Goal: Task Accomplishment & Management: Manage account settings

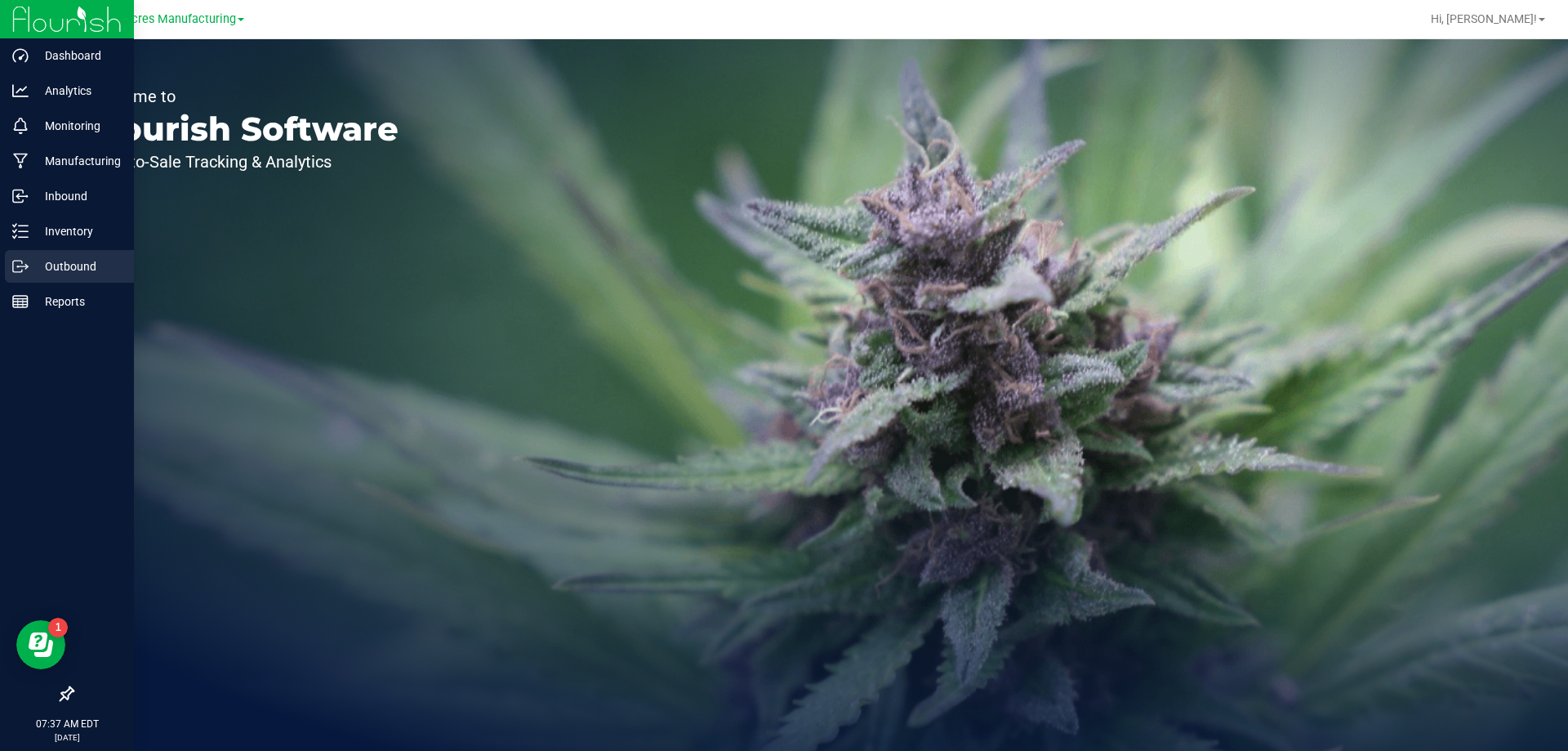
click at [53, 263] on p "Outbound" at bounding box center [77, 266] width 98 height 19
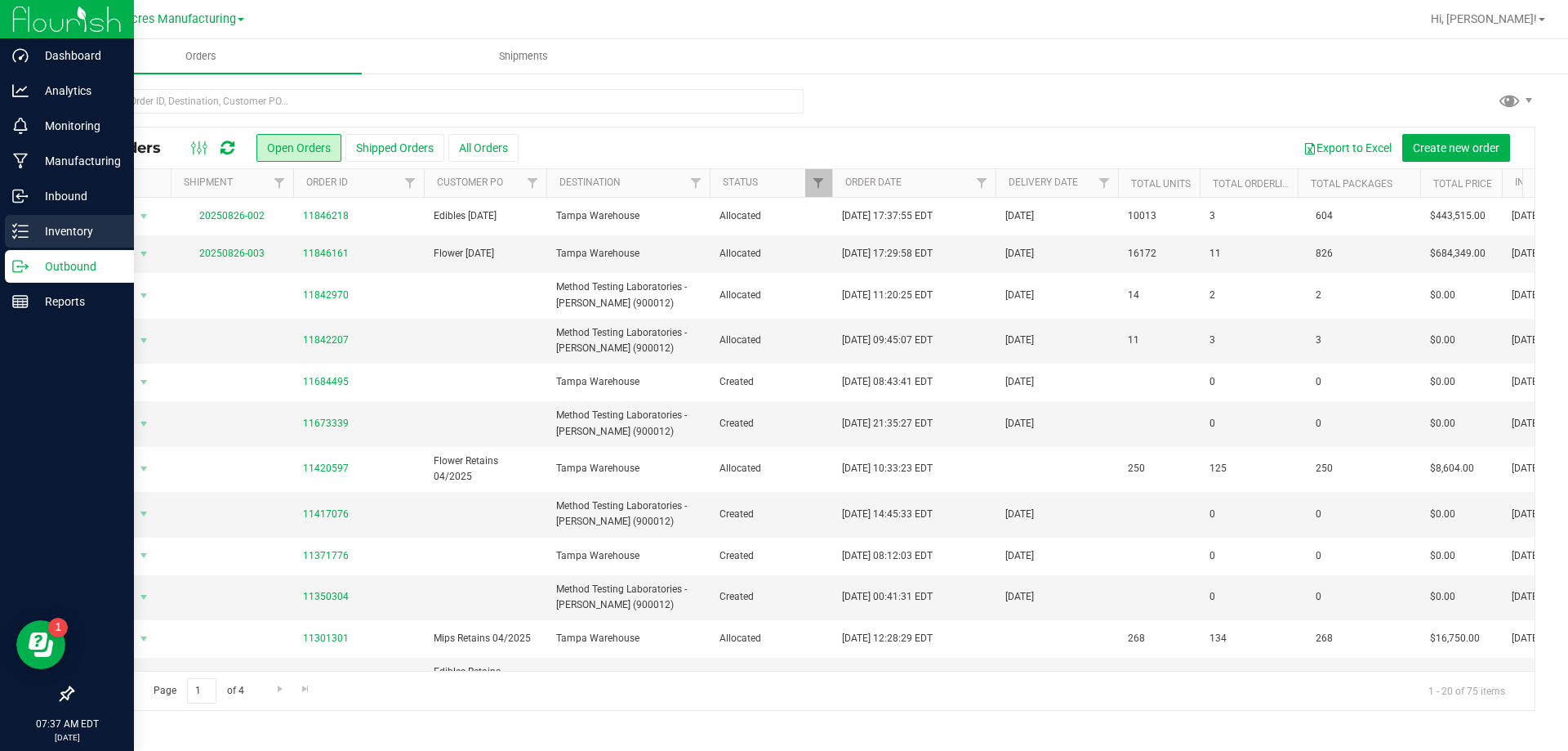
click at [35, 227] on p "Inventory" at bounding box center [77, 231] width 98 height 19
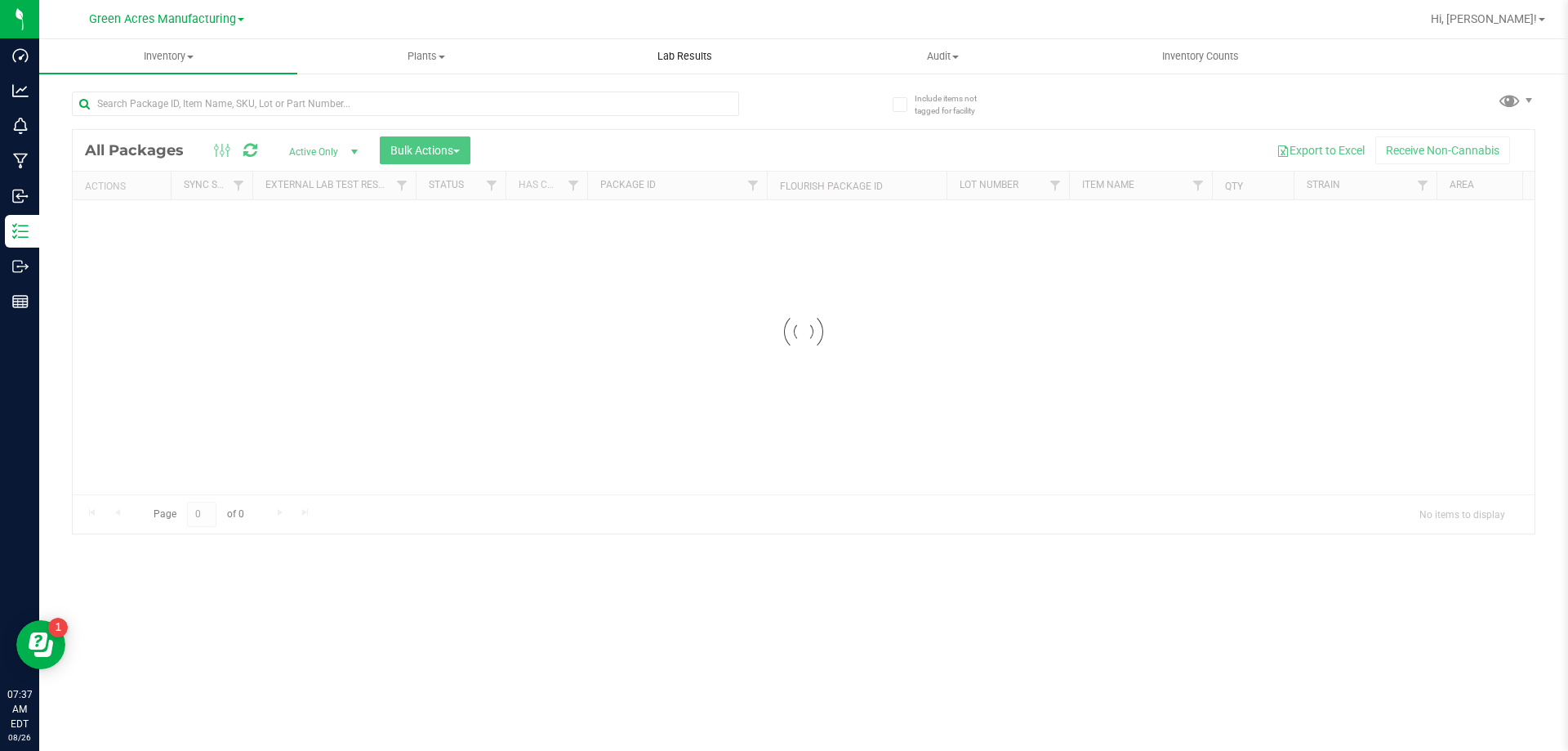
click at [717, 58] on span "Lab Results" at bounding box center [685, 56] width 99 height 15
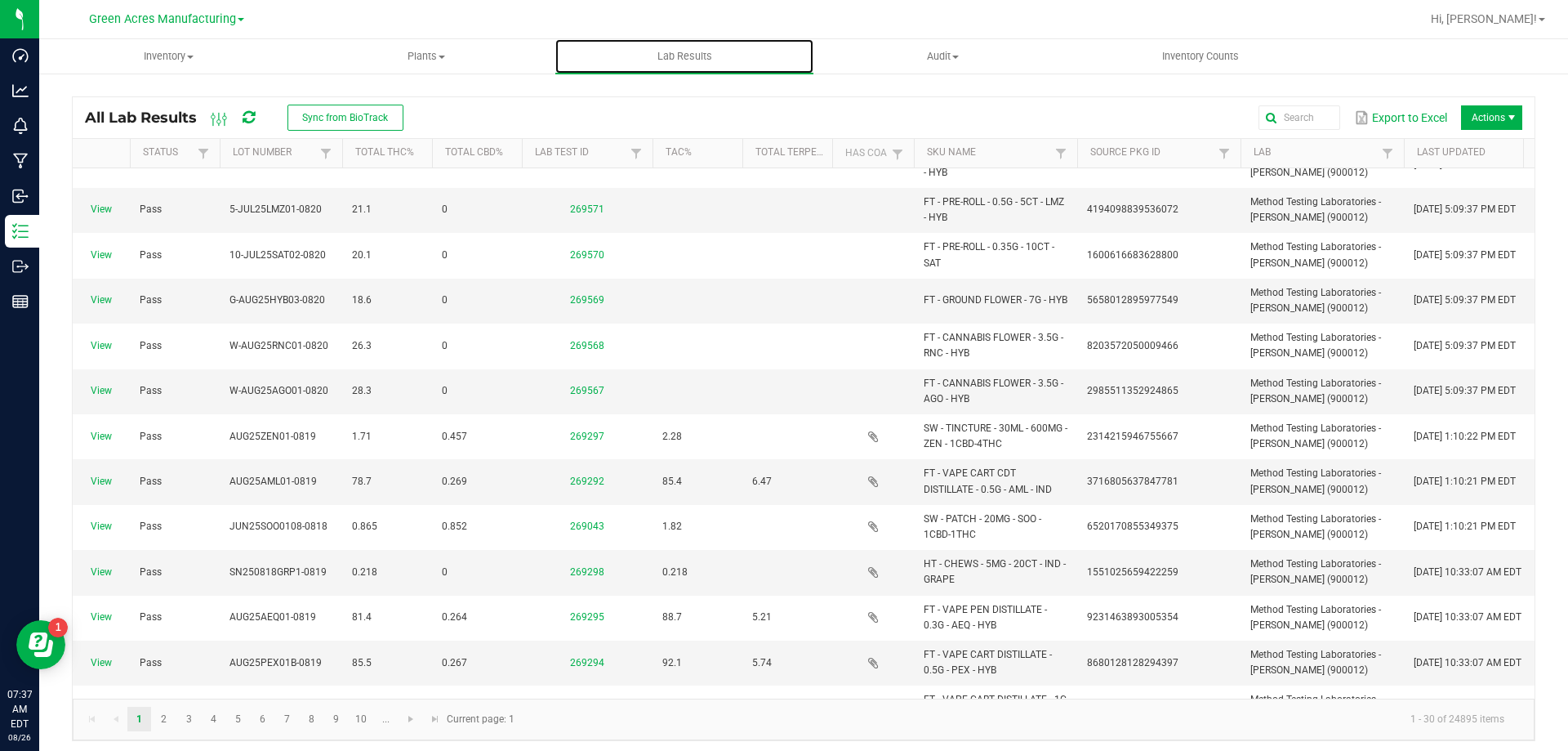
scroll to position [326, 0]
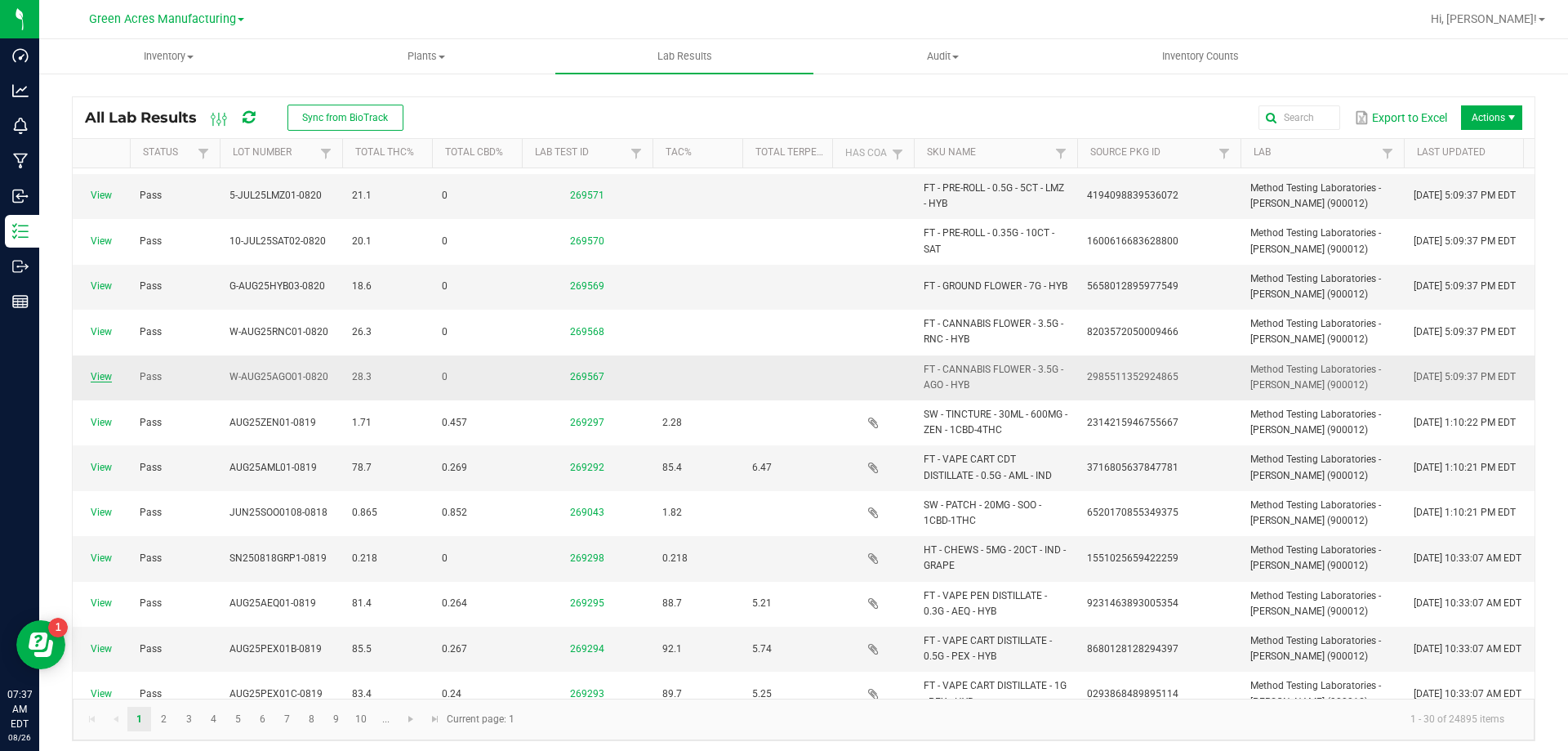
click at [109, 381] on link "View" at bounding box center [101, 377] width 21 height 12
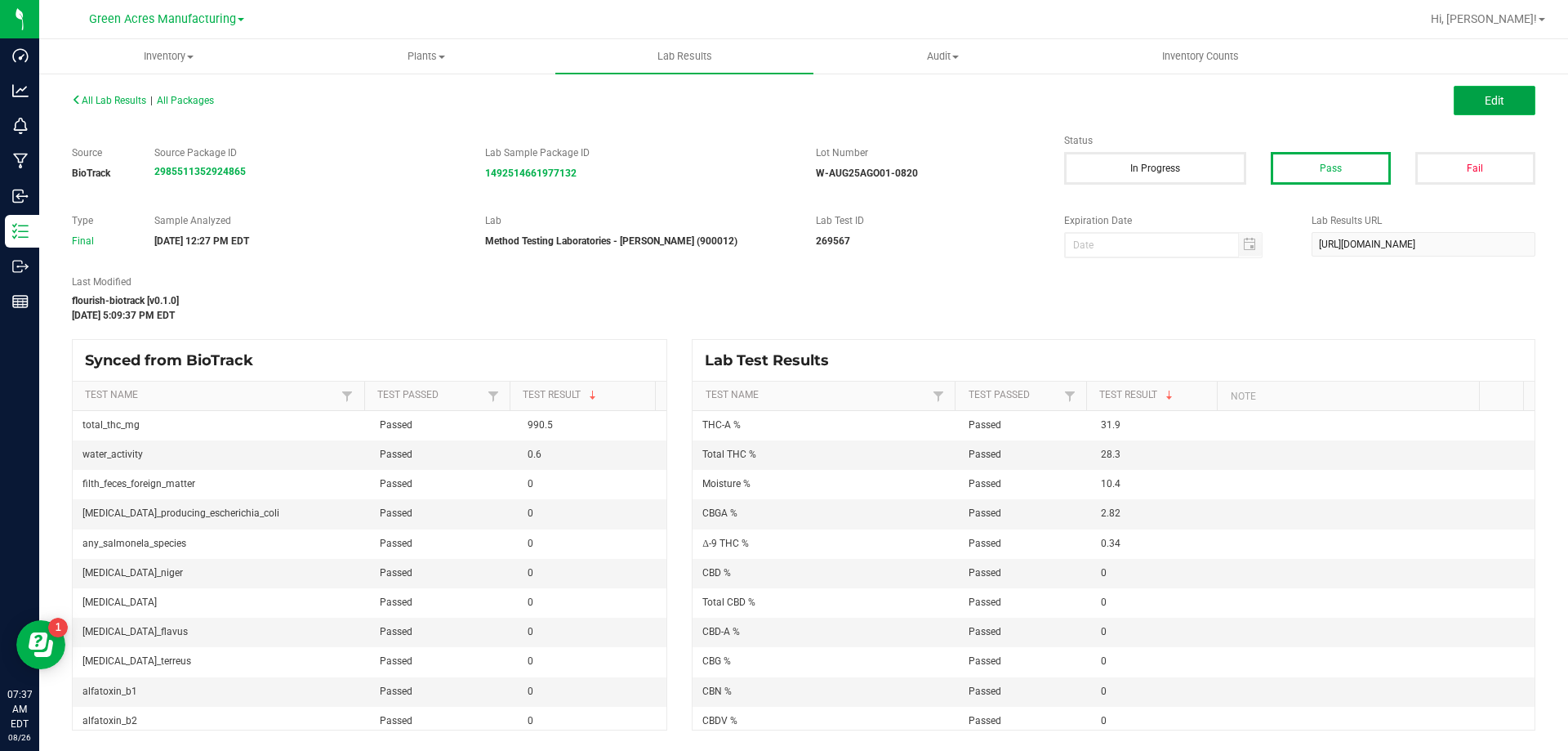
click at [1491, 94] on span "Edit" at bounding box center [1494, 101] width 19 height 13
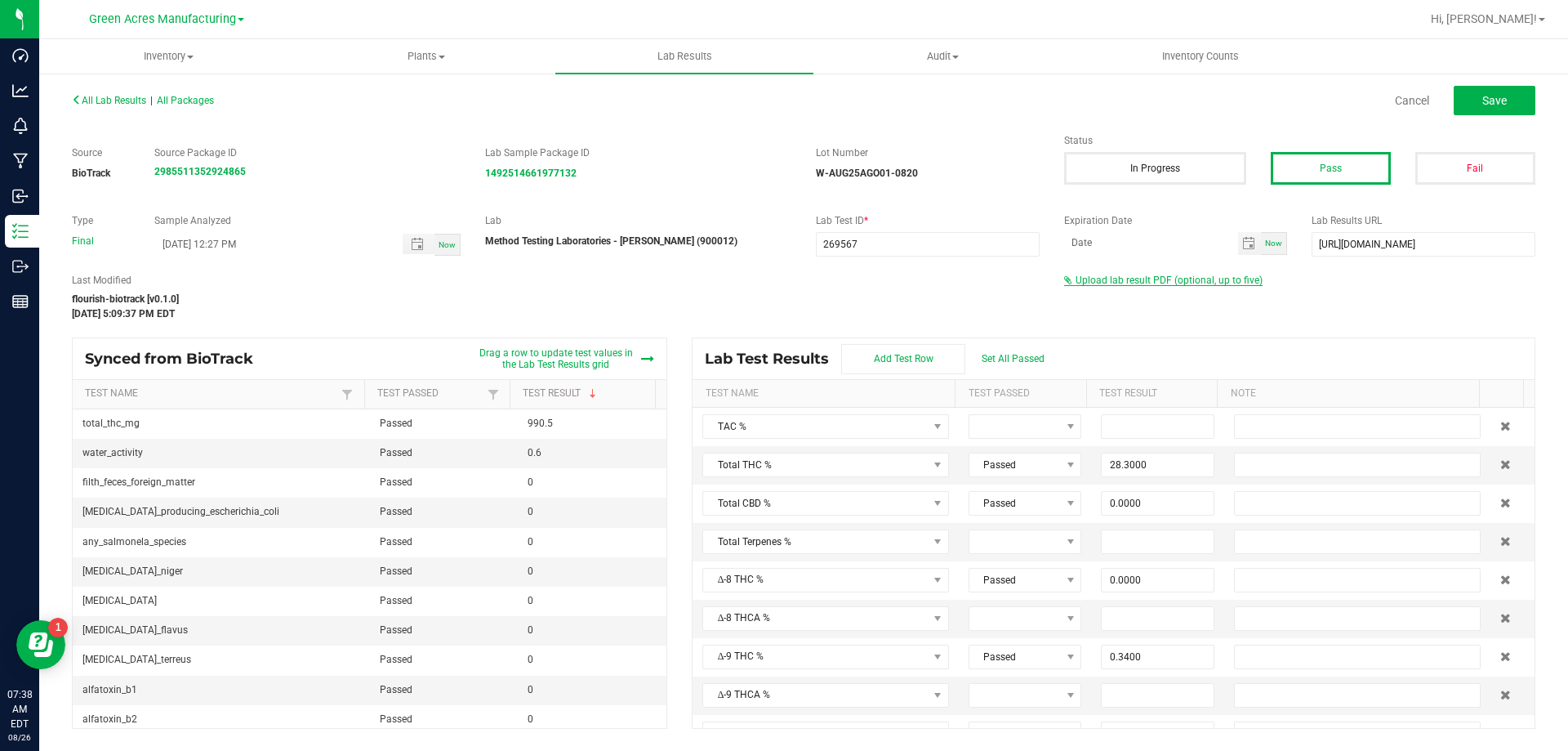
drag, startPoint x: 1221, startPoint y: 276, endPoint x: 1208, endPoint y: 278, distance: 13.2
click at [1221, 276] on span "Upload lab result PDF (optional, up to five)" at bounding box center [1169, 280] width 187 height 12
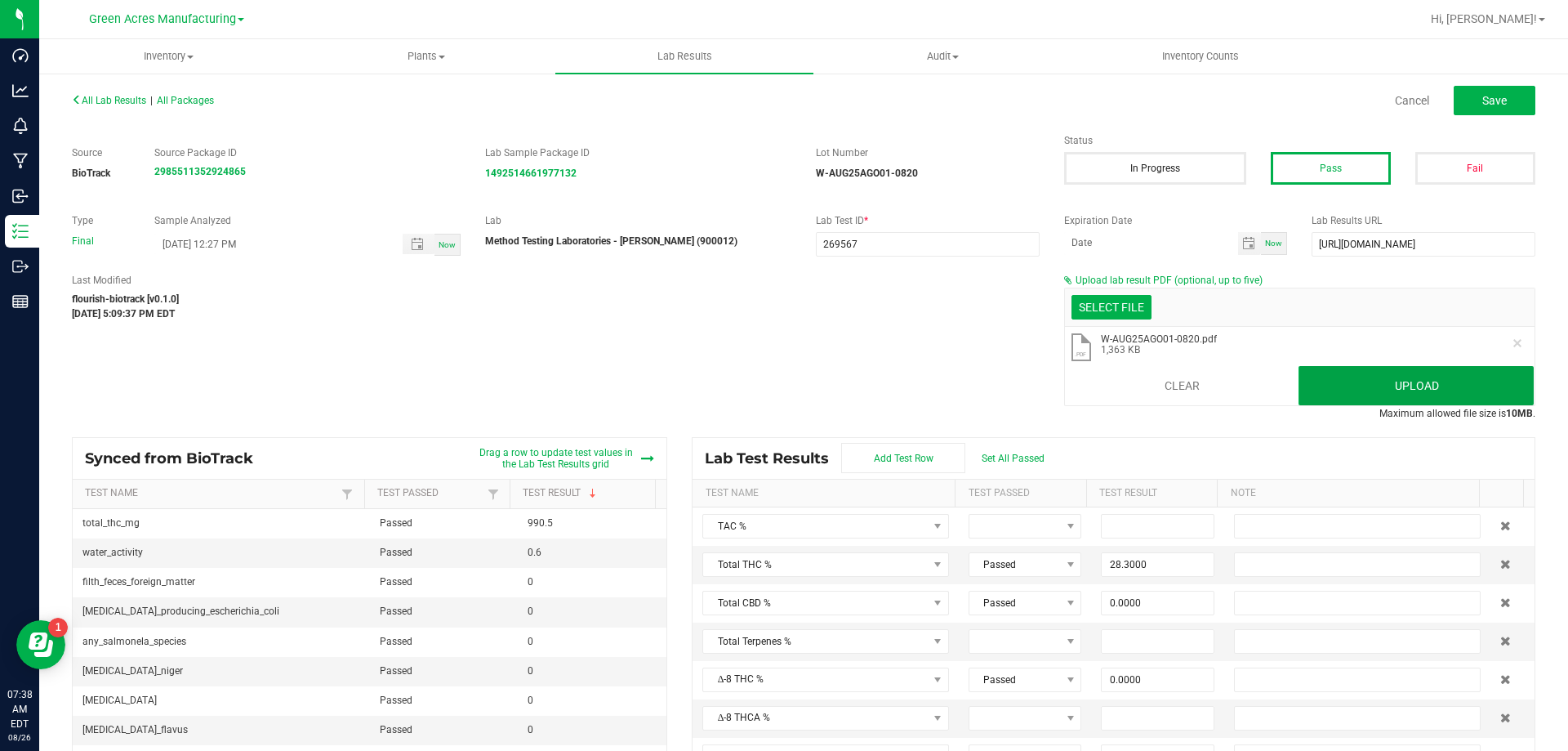
click at [1464, 382] on button "Upload" at bounding box center [1416, 385] width 235 height 39
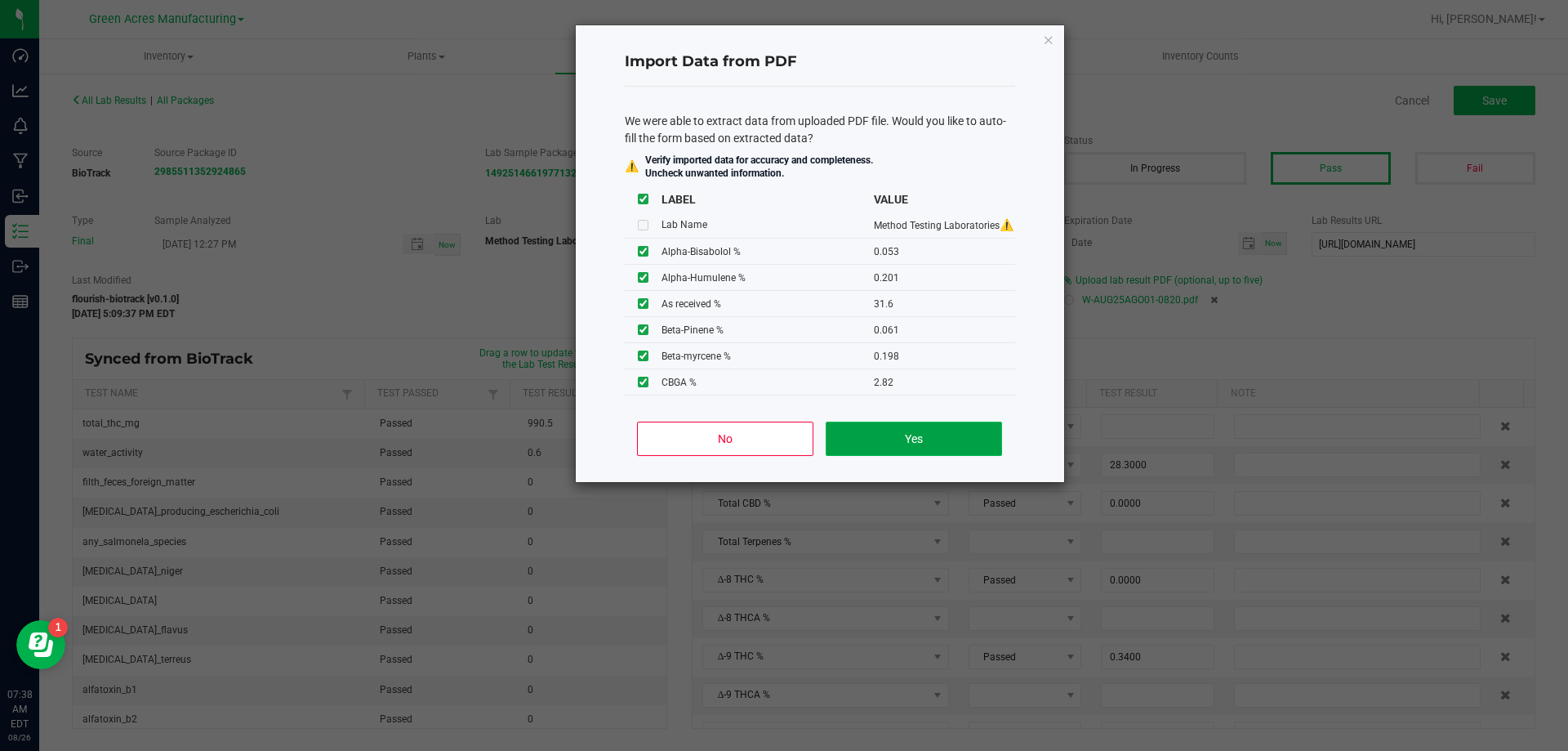
click at [962, 446] on button "Yes" at bounding box center [913, 438] width 175 height 34
type input "0.0530"
type input "0.2010"
type input "0.0610"
type input "0.3550"
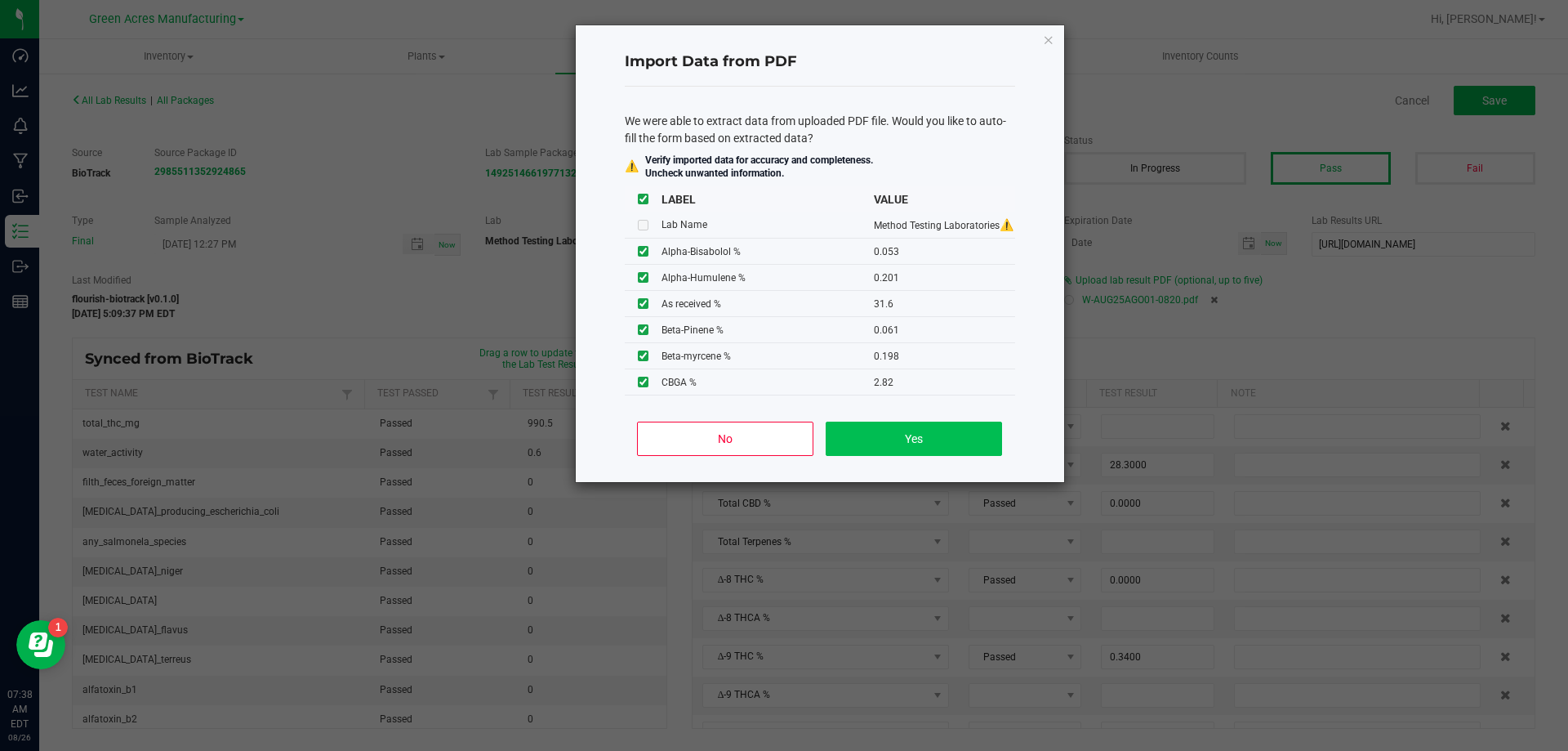
type input "0.0740"
type input "35.1000"
type input "2.9500"
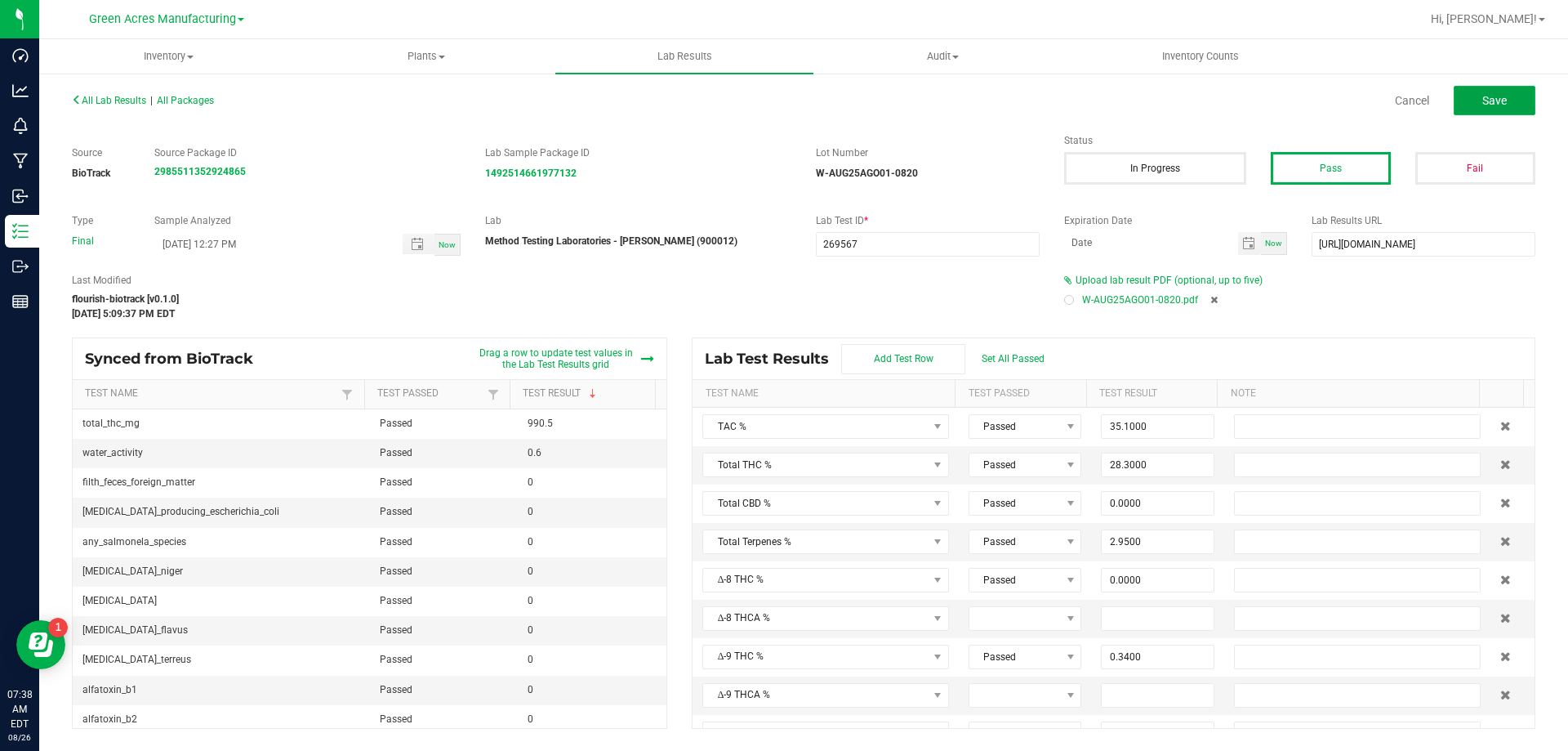
click at [1484, 105] on span "Save" at bounding box center [1494, 101] width 24 height 13
type input "0.0000"
type input "10.4000"
type input "0.0530"
type input "0.2010"
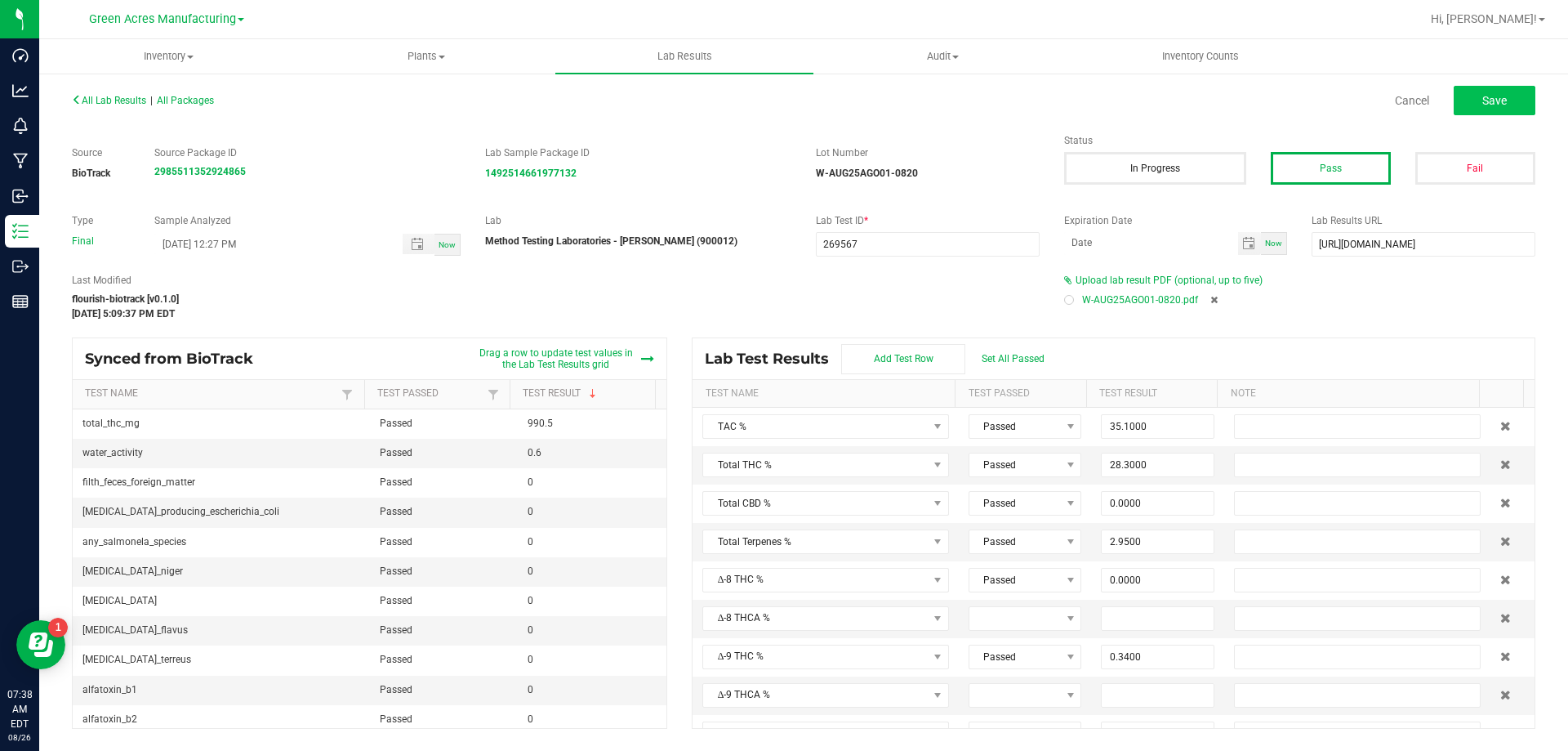
type input "0.0610"
type input "0.3550"
type input "0.0740"
type input "31.6000"
type input "0.0550"
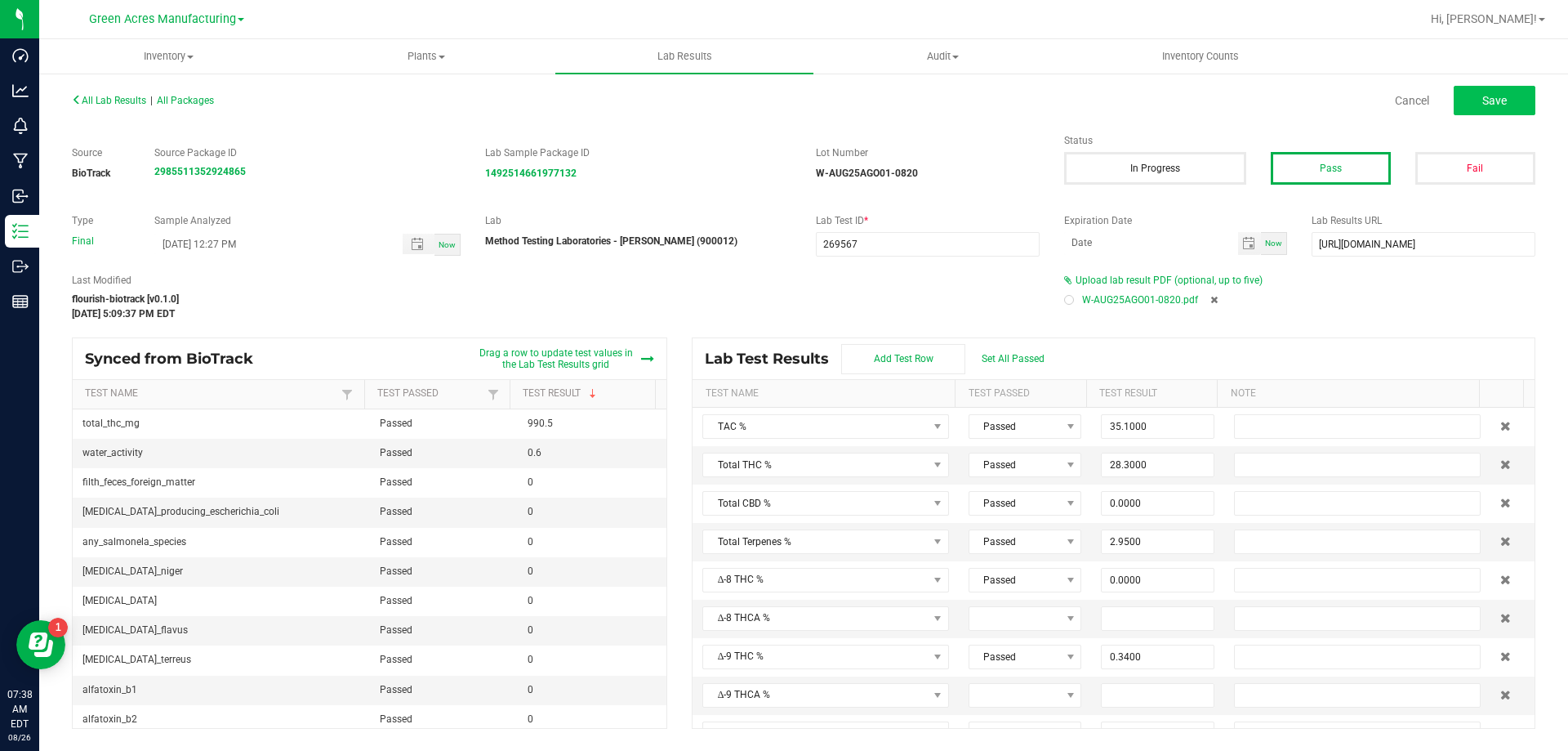
type input "1.1600"
type input "0.1980"
type input "0.5500"
type input "0.1770"
type input "0.3400"
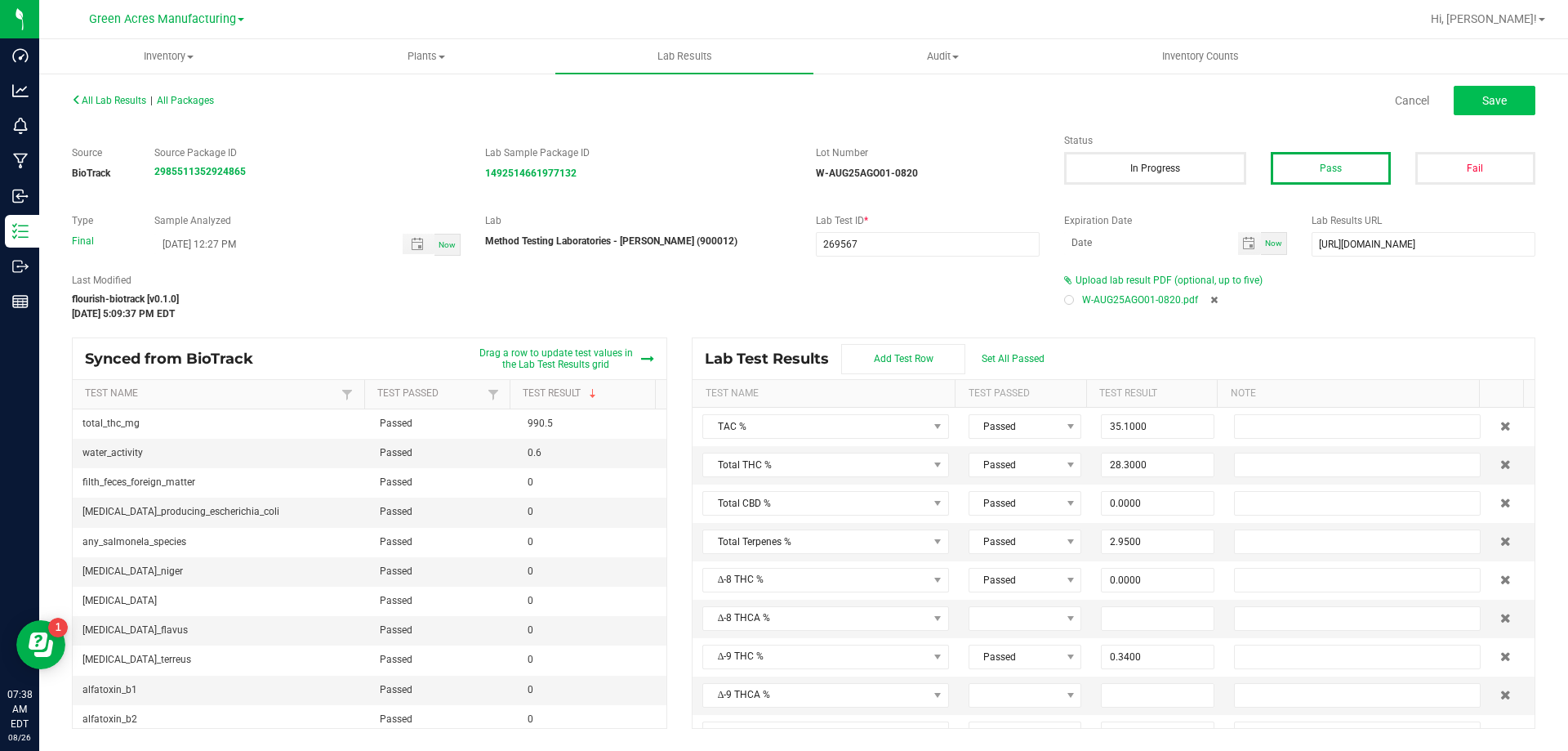
type input "31.9000"
type input "0.0000"
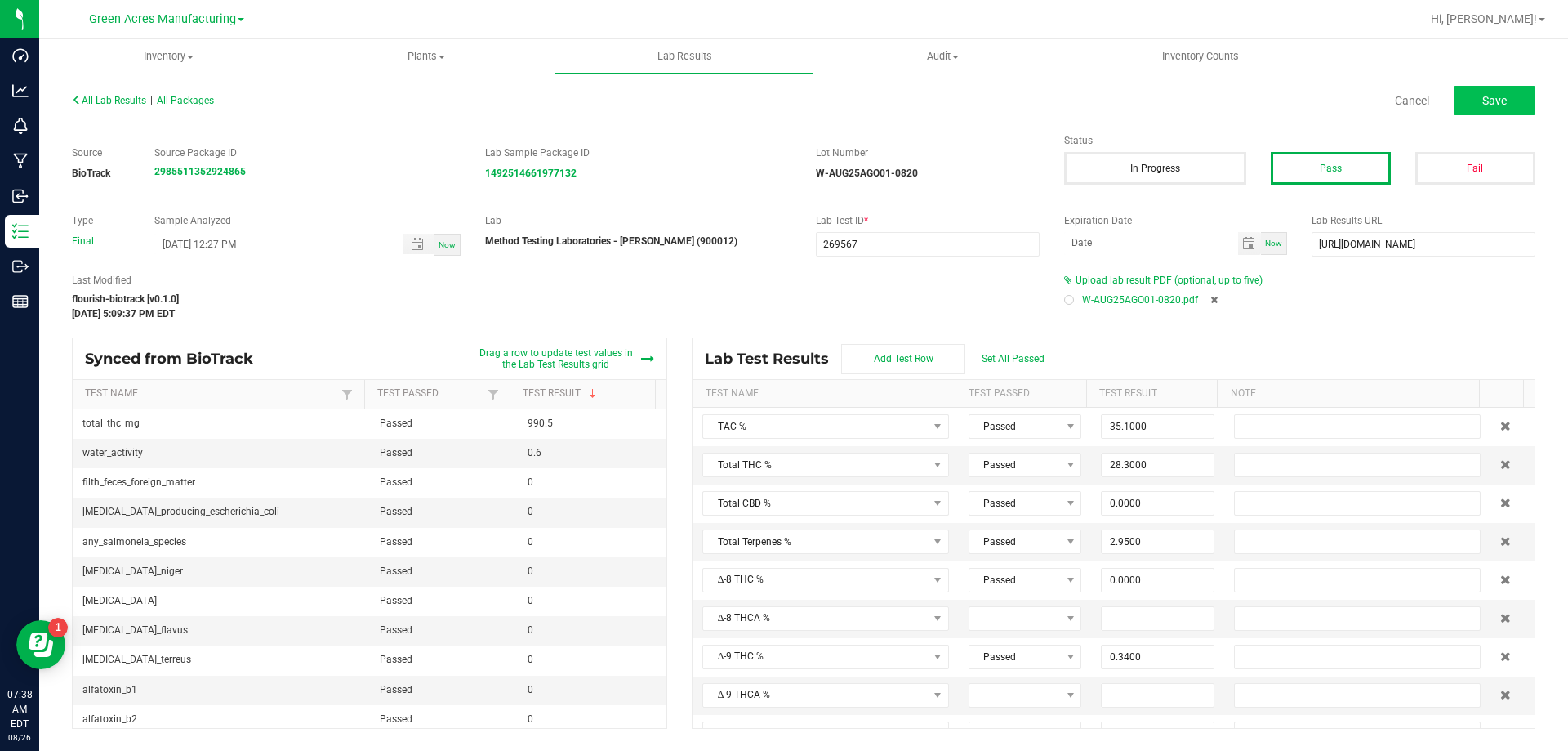
type input "0.0000"
type input "2.8200"
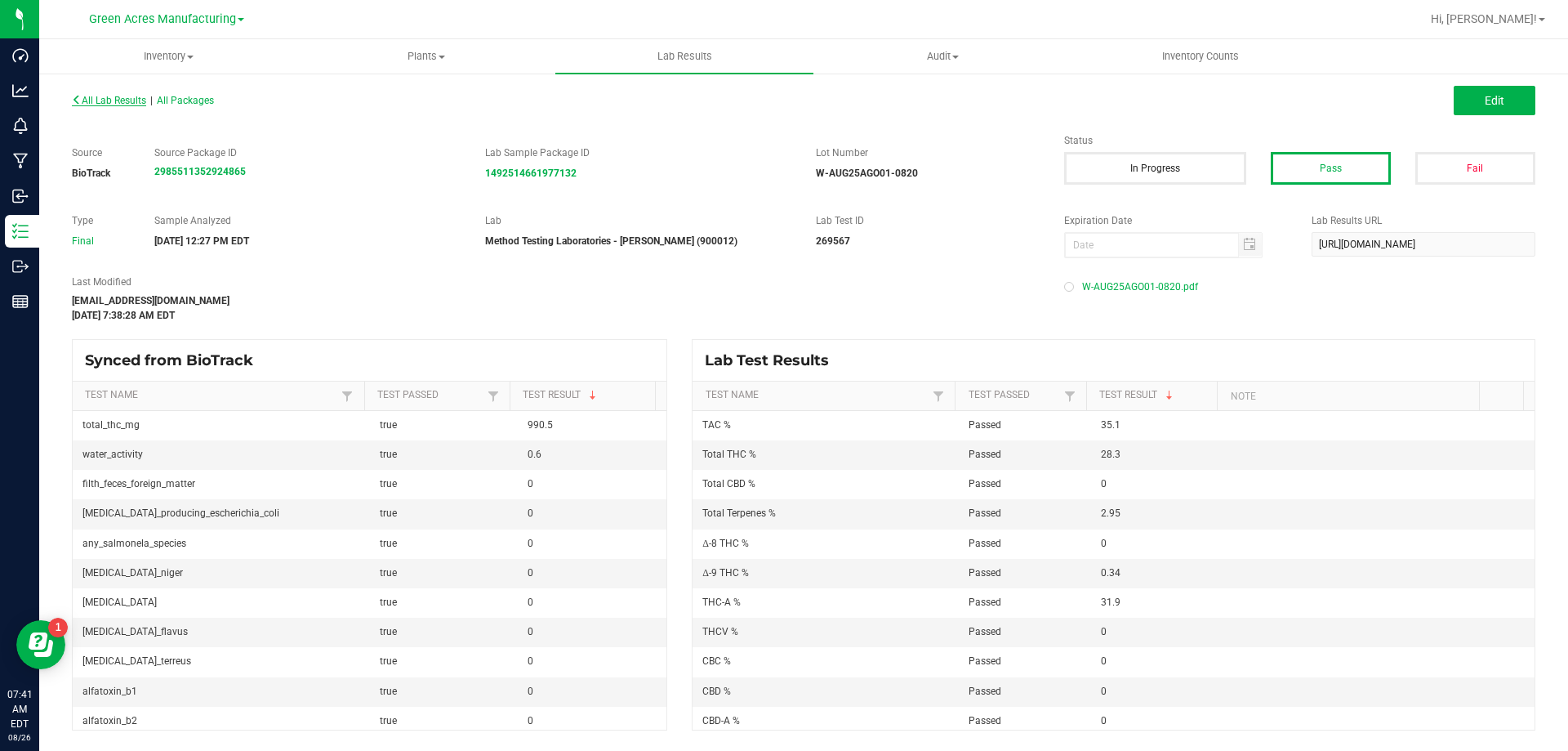
click at [143, 102] on span "All Lab Results" at bounding box center [109, 101] width 75 height 12
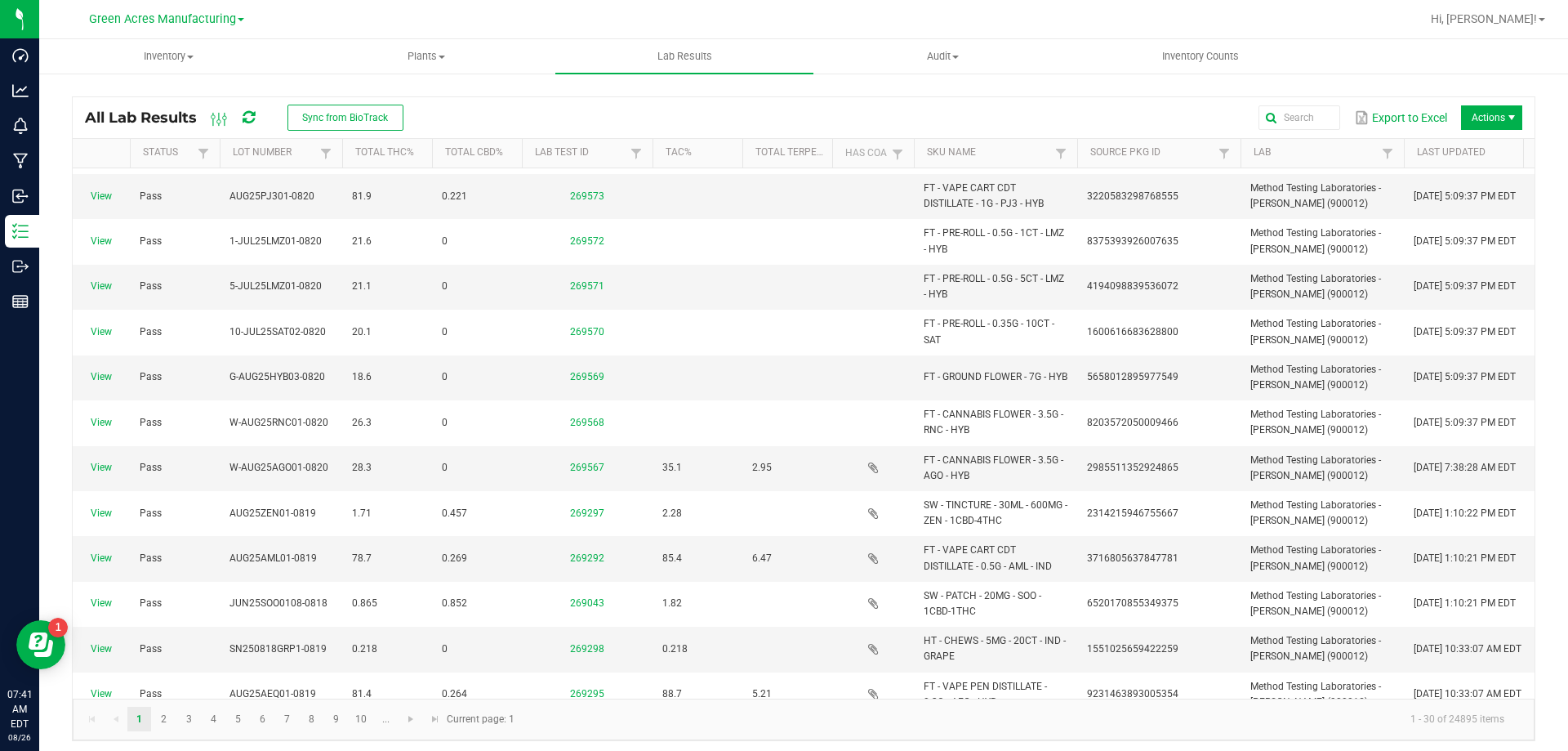
scroll to position [245, 0]
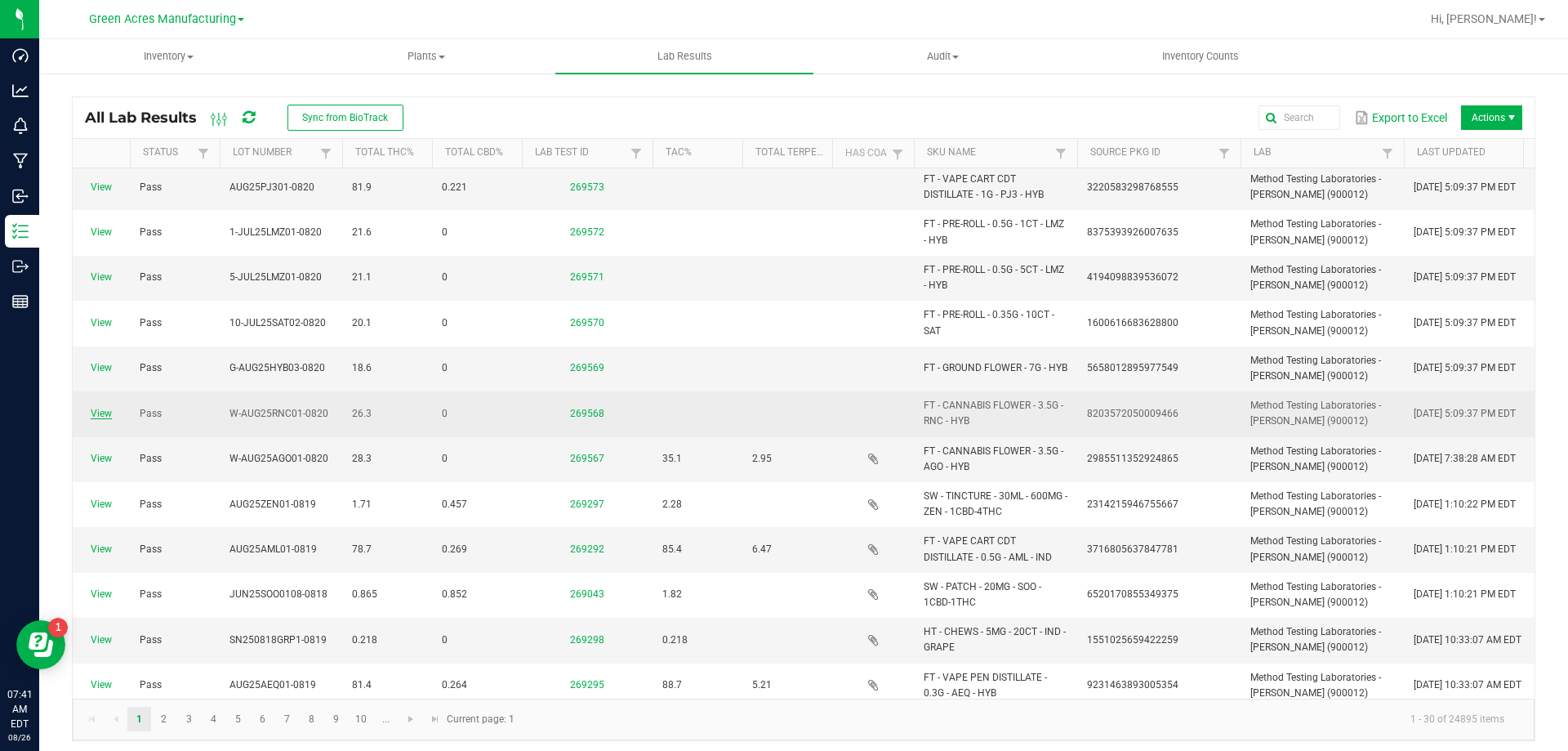
click at [106, 414] on link "View" at bounding box center [101, 414] width 21 height 12
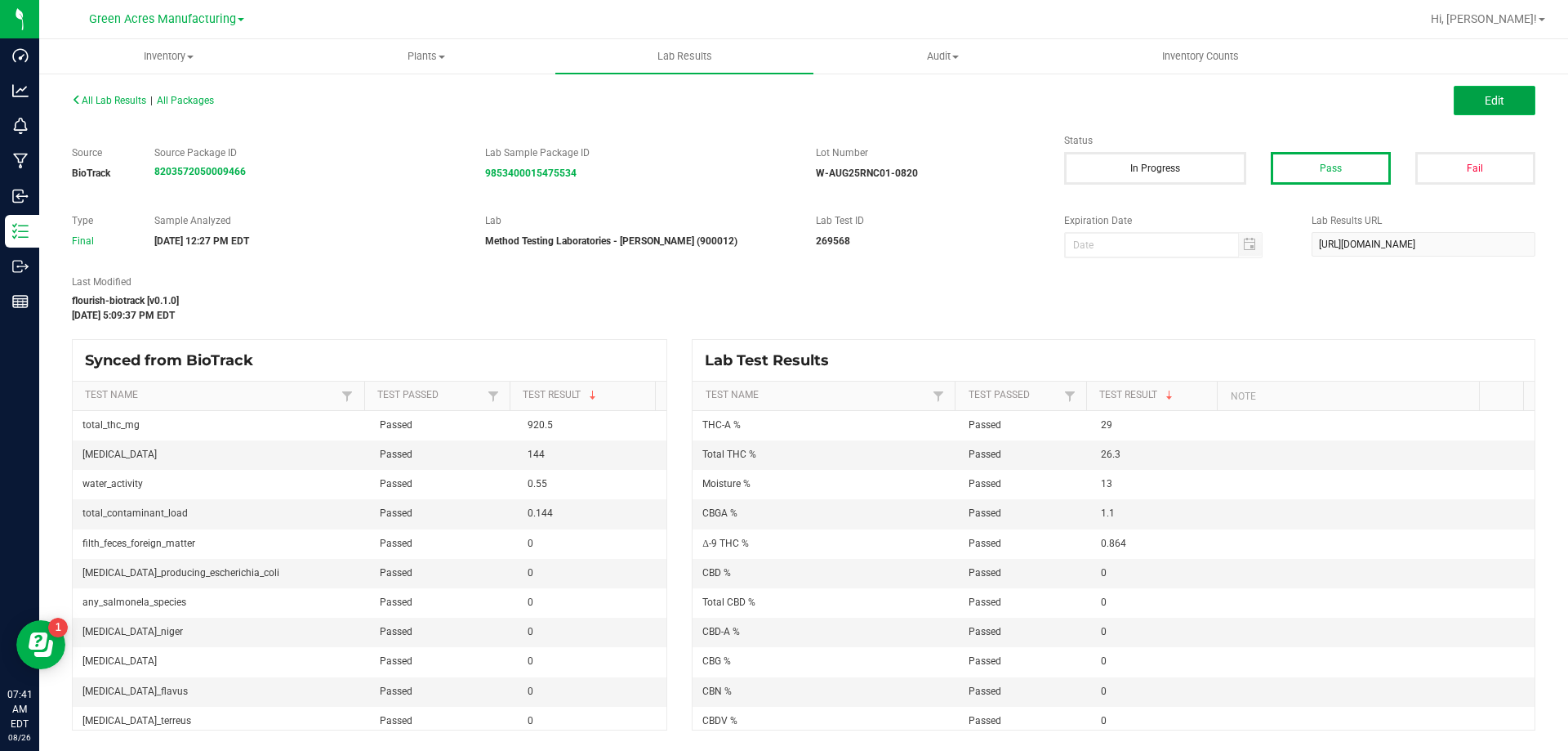
click at [1462, 87] on button "Edit" at bounding box center [1494, 100] width 81 height 29
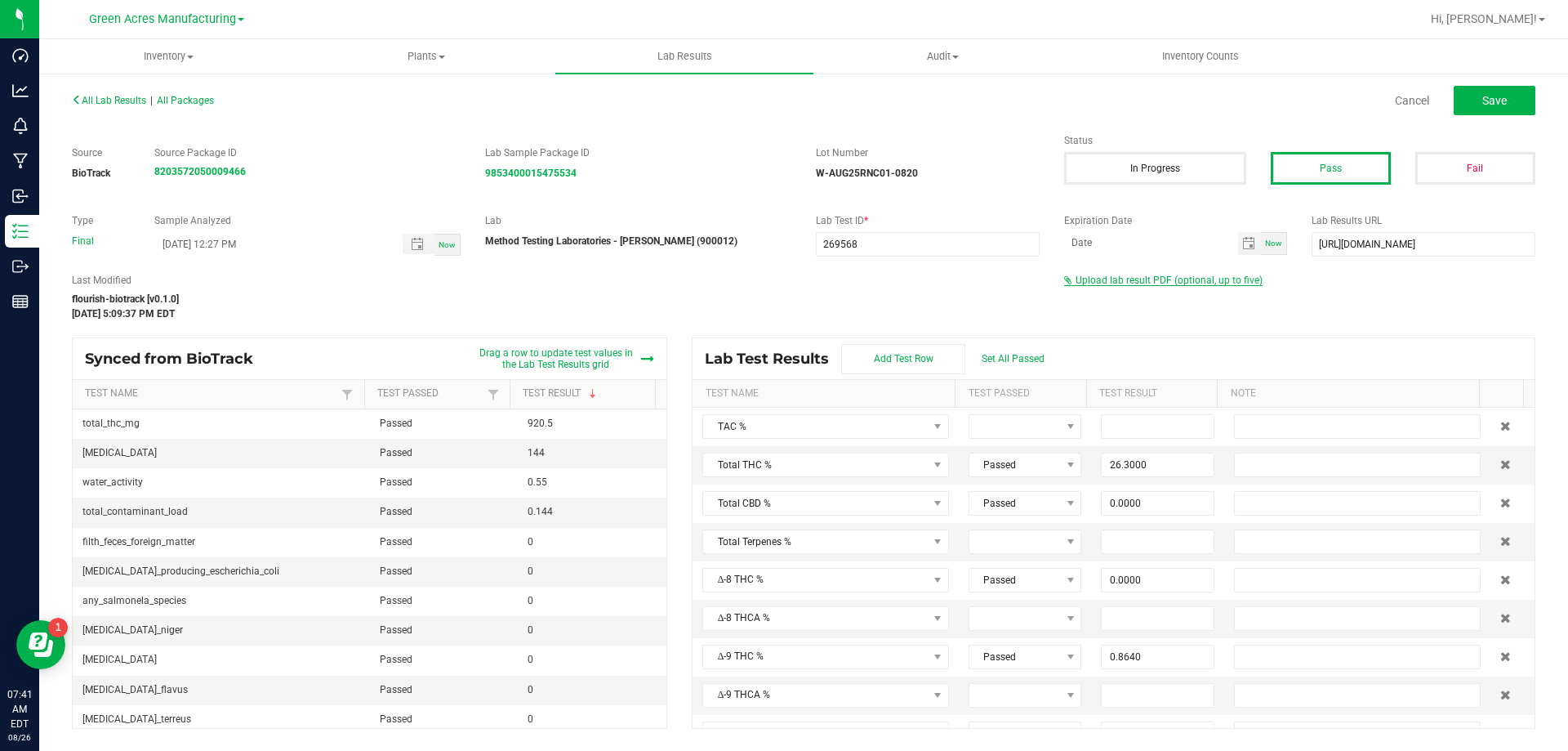
click at [1194, 276] on span "Upload lab result PDF (optional, up to five)" at bounding box center [1169, 280] width 187 height 12
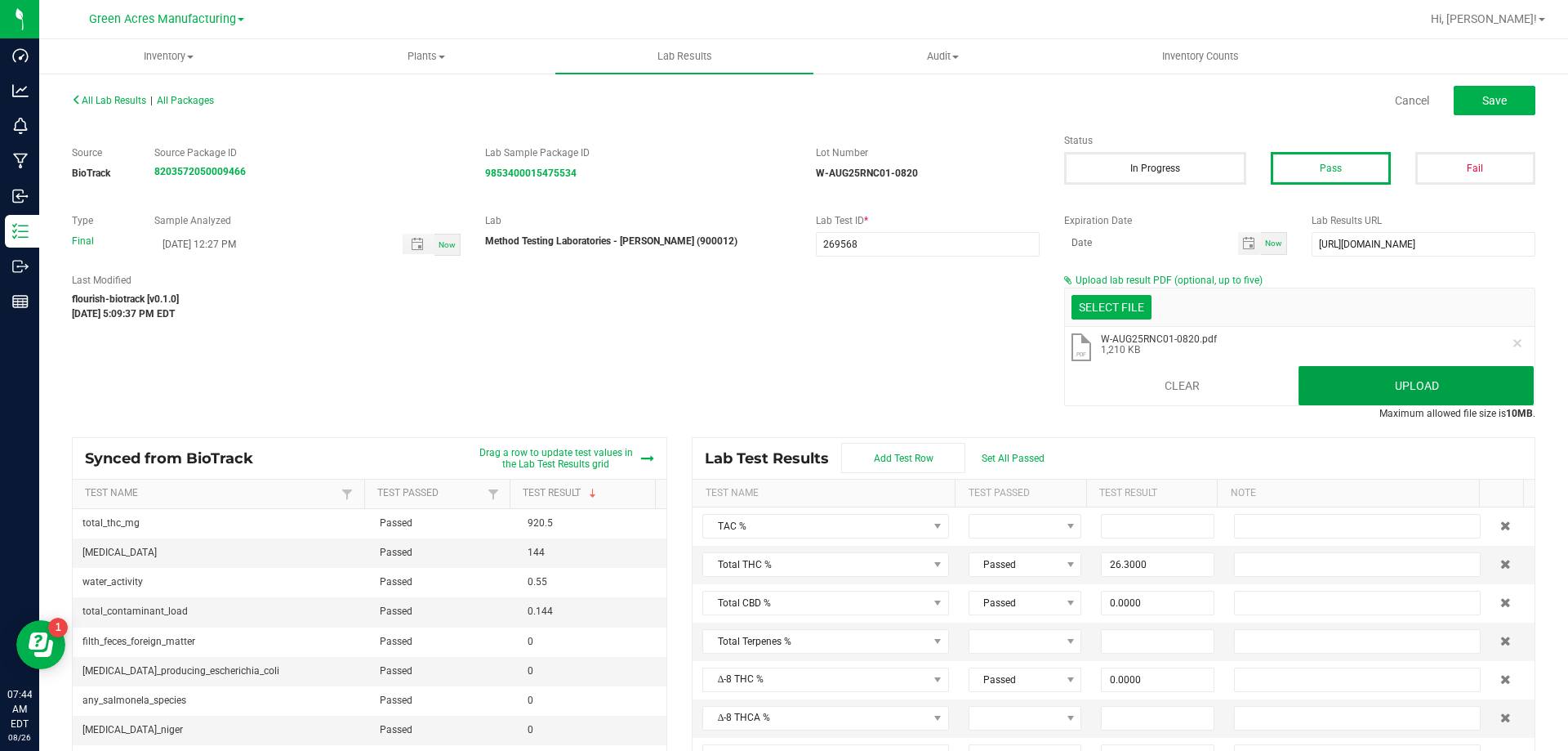
click at [1348, 367] on button "Upload" at bounding box center [1416, 385] width 235 height 39
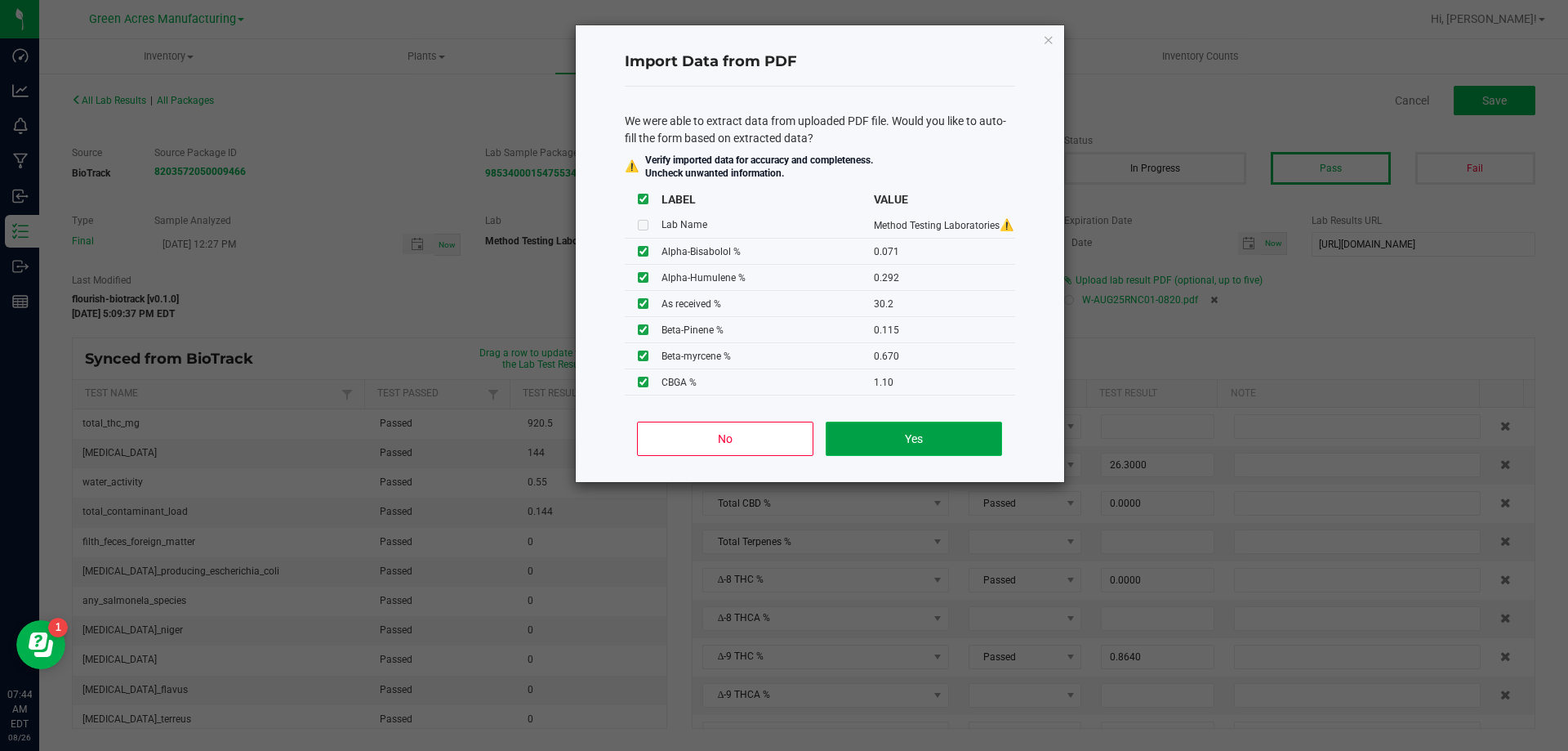
click at [991, 441] on button "Yes" at bounding box center [913, 438] width 175 height 34
type input "0.0710"
type input "0.2920"
type input "0.1150"
type input "0.5920"
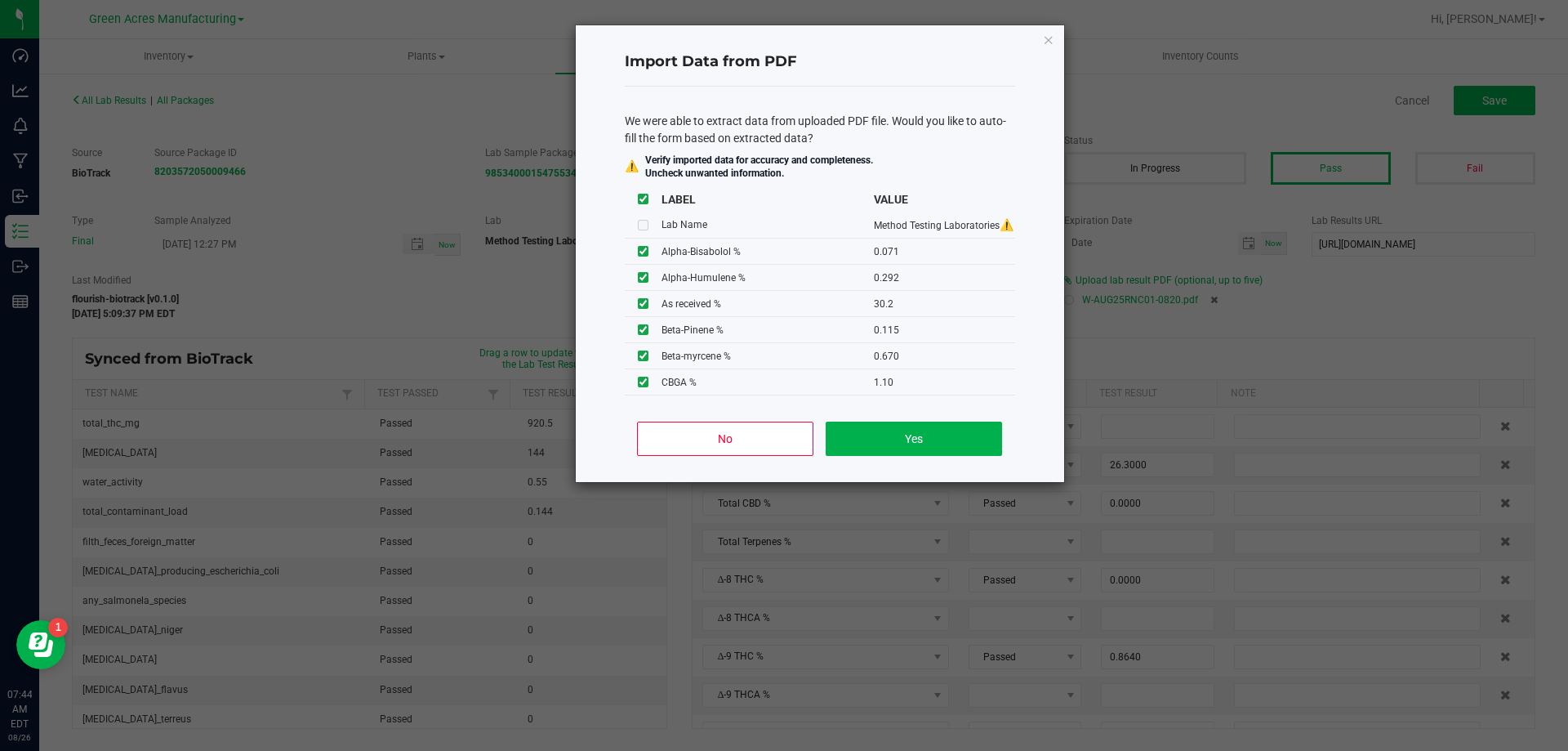
type input "0.1540"
type input "31.0000"
type input "4.6700"
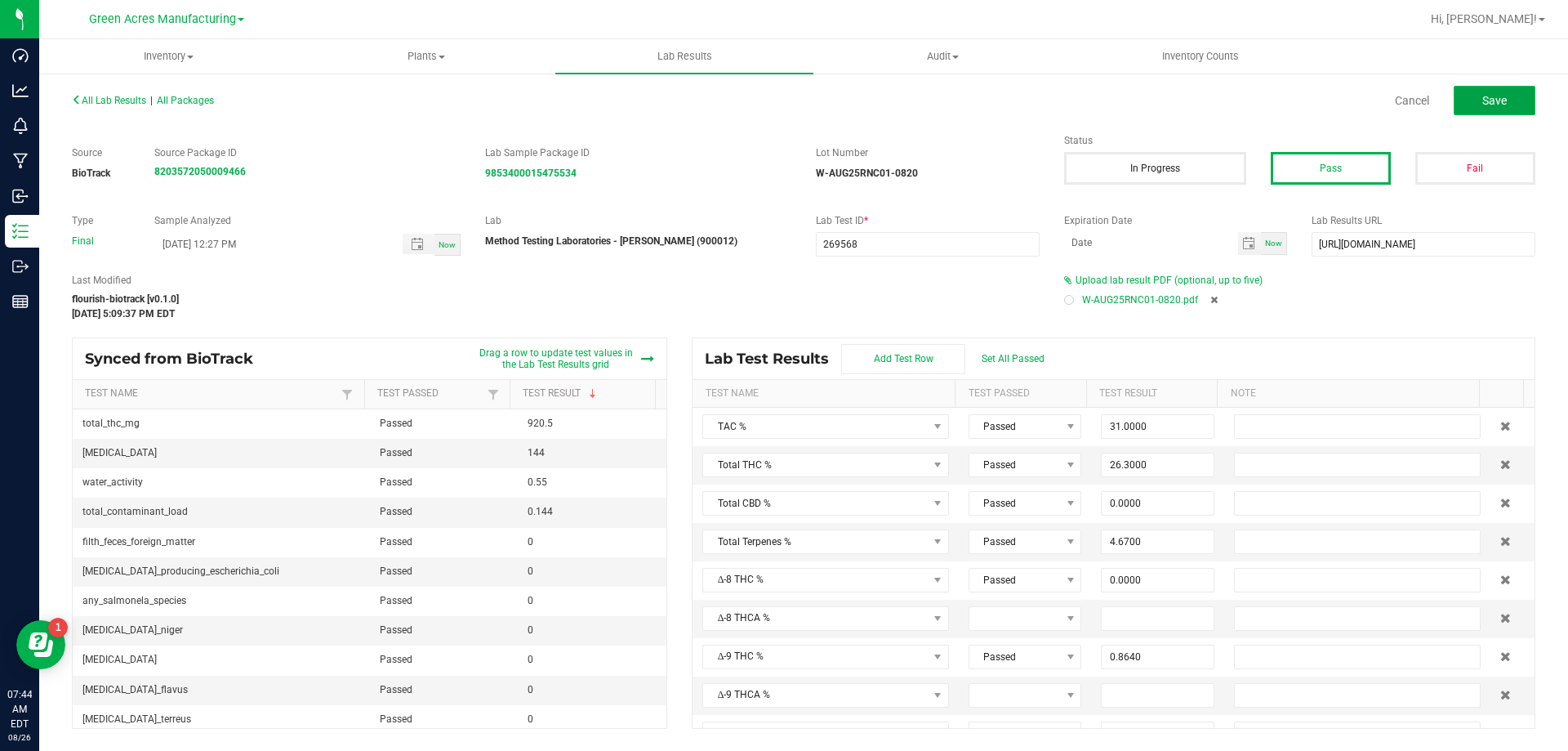
click at [1492, 100] on span "Save" at bounding box center [1494, 101] width 24 height 13
type input "0.0000"
type input "13.0000"
type input "0.0710"
type input "0.2920"
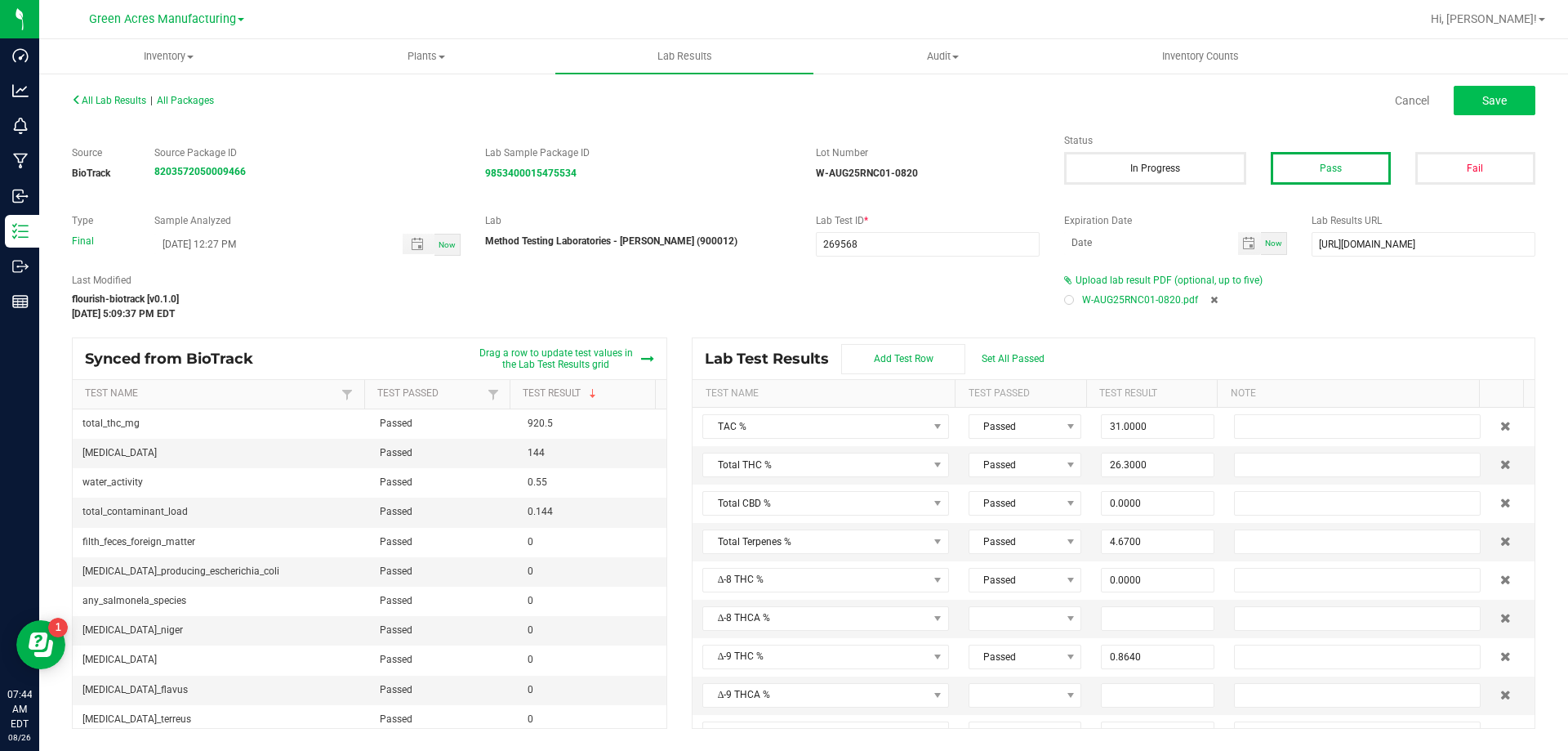
type input "0.1150"
type input "0.5920"
type input "0.1540"
type input "0.6700"
type input "1.3100"
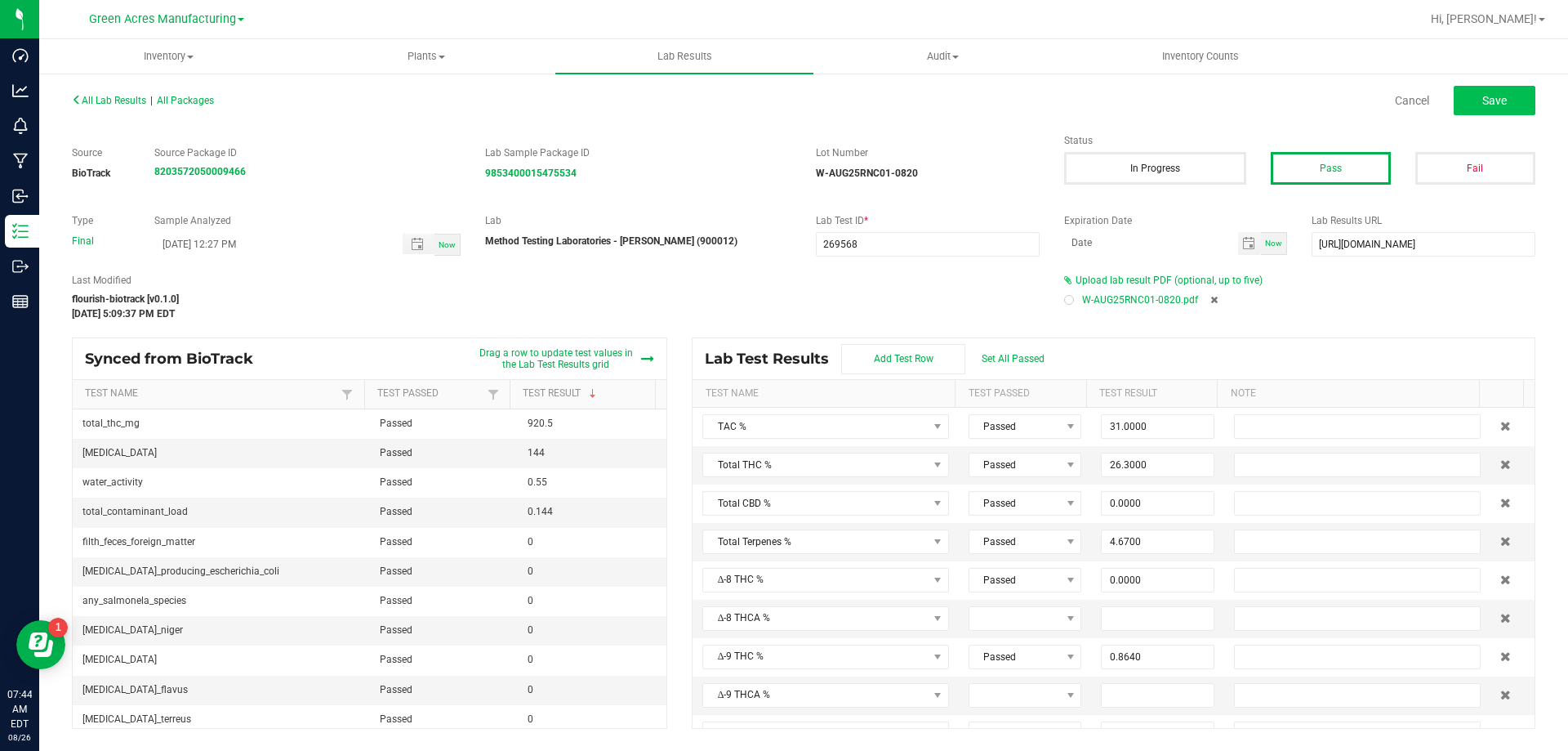
type input "0.2870"
type input "30.2000"
type input "0.9240"
type input "0.1220"
type input "0.8640"
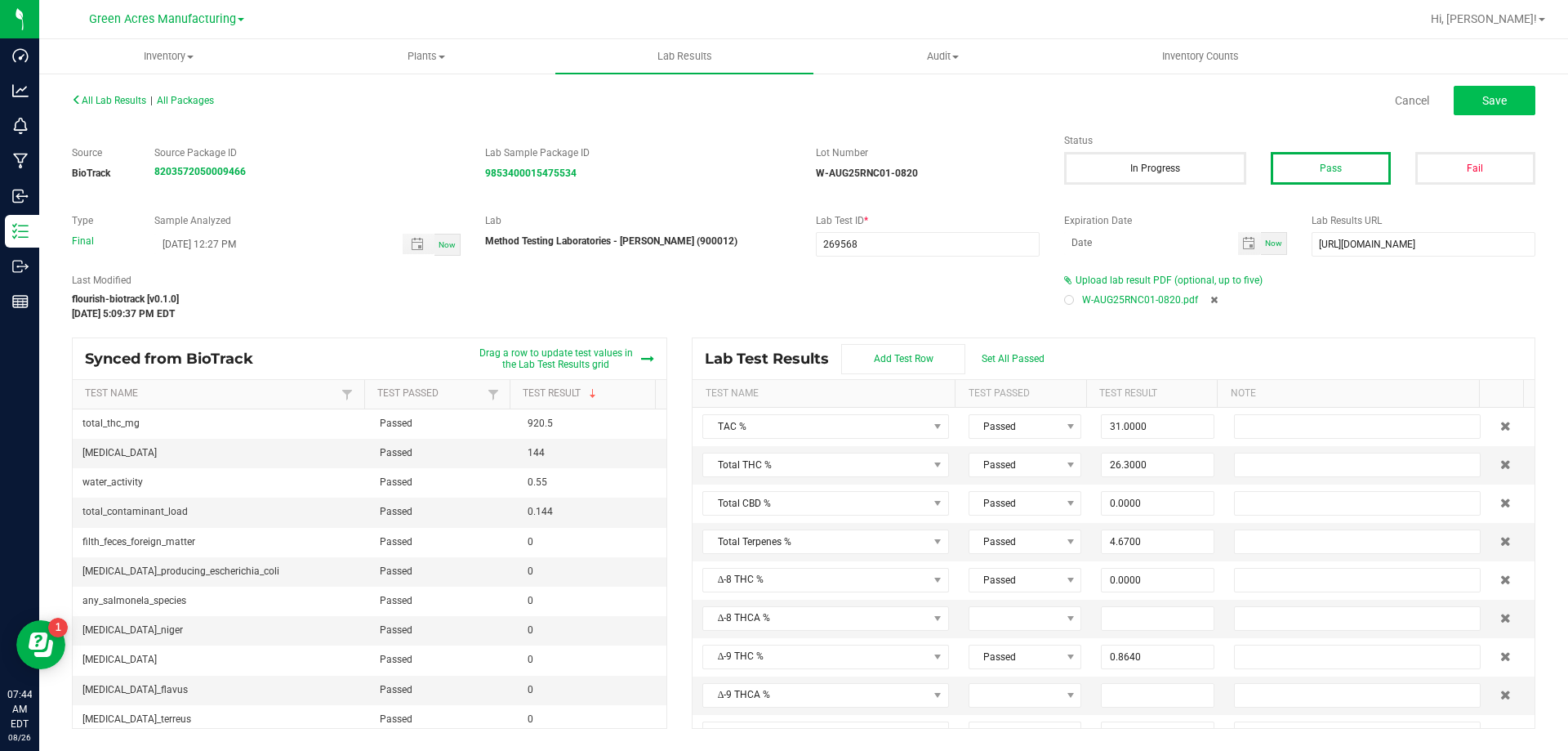
type input "29.0000"
type input "0.0000"
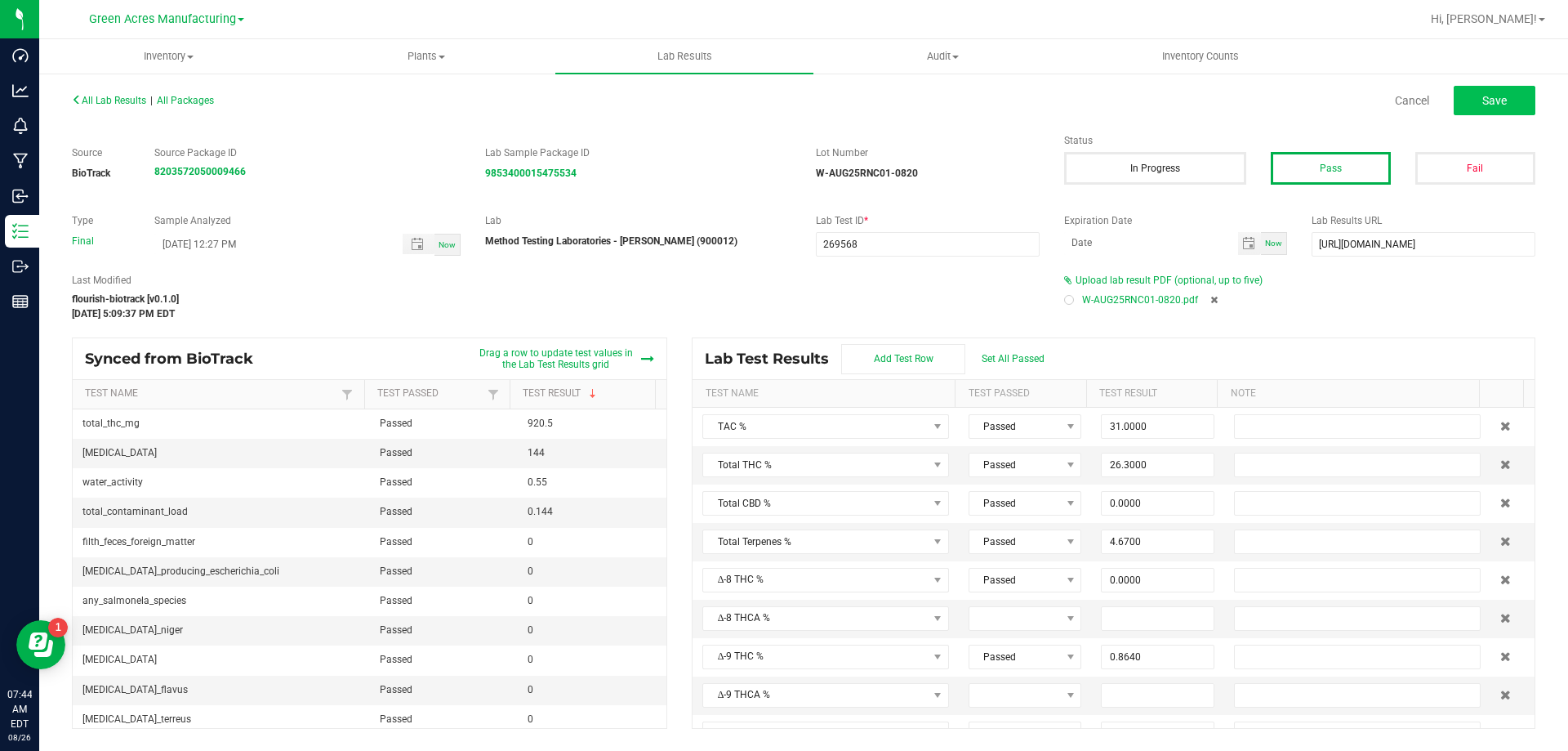
type input "0.0000"
type input "1.1000"
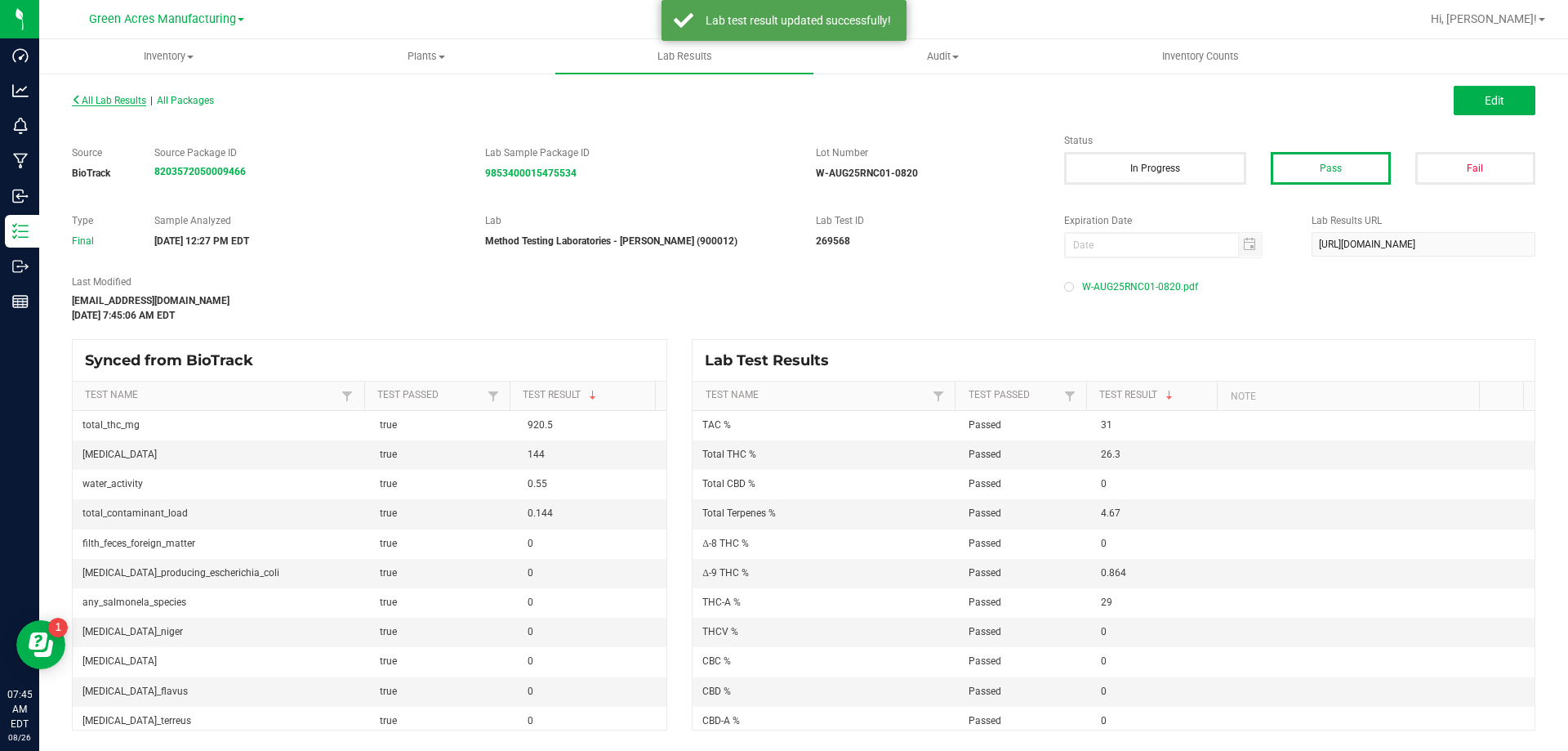
click at [132, 102] on span "All Lab Results" at bounding box center [109, 101] width 75 height 12
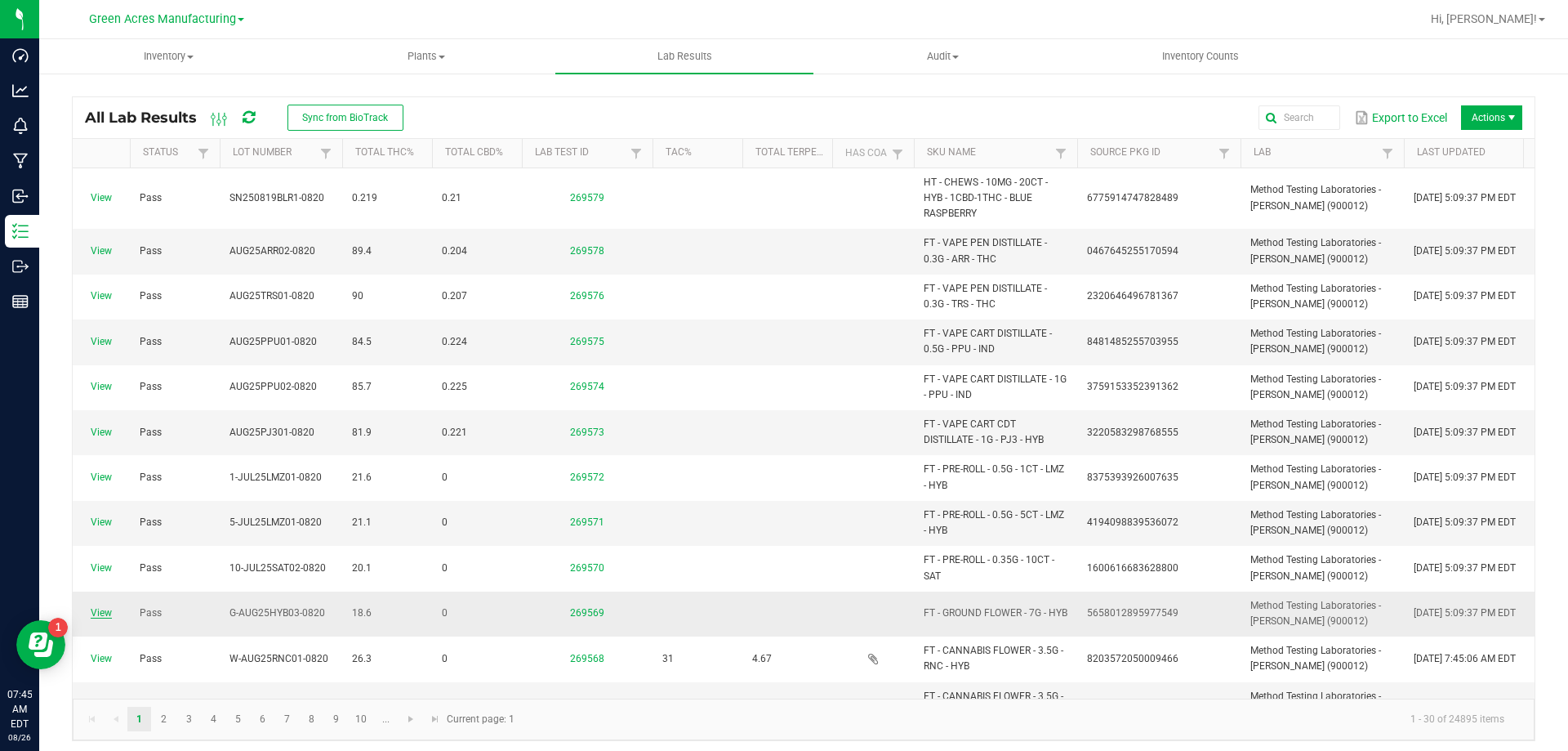
click at [102, 609] on link "View" at bounding box center [101, 613] width 21 height 12
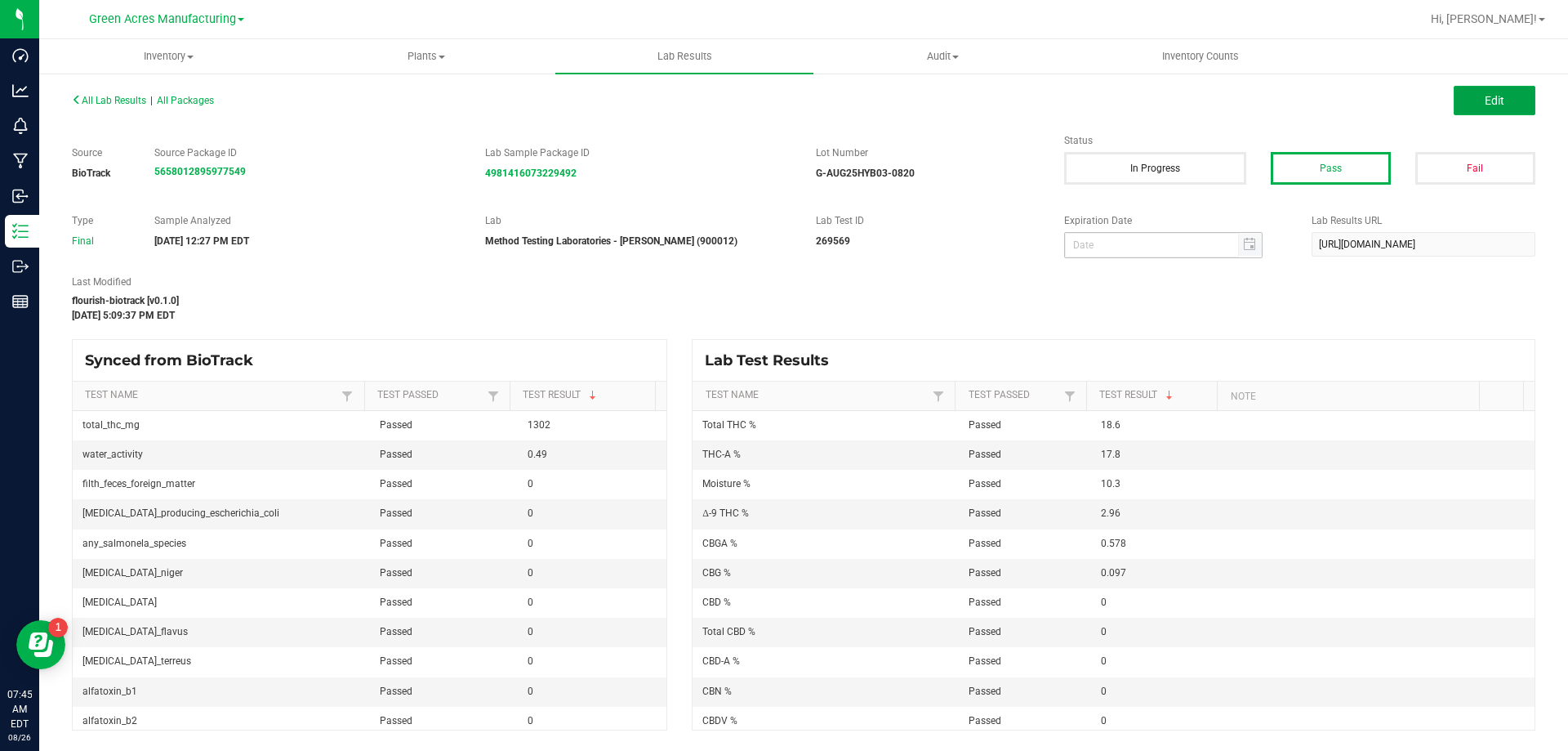
drag, startPoint x: 1495, startPoint y: 107, endPoint x: 1207, endPoint y: 256, distance: 324.3
click at [1495, 107] on button "Edit" at bounding box center [1494, 100] width 81 height 29
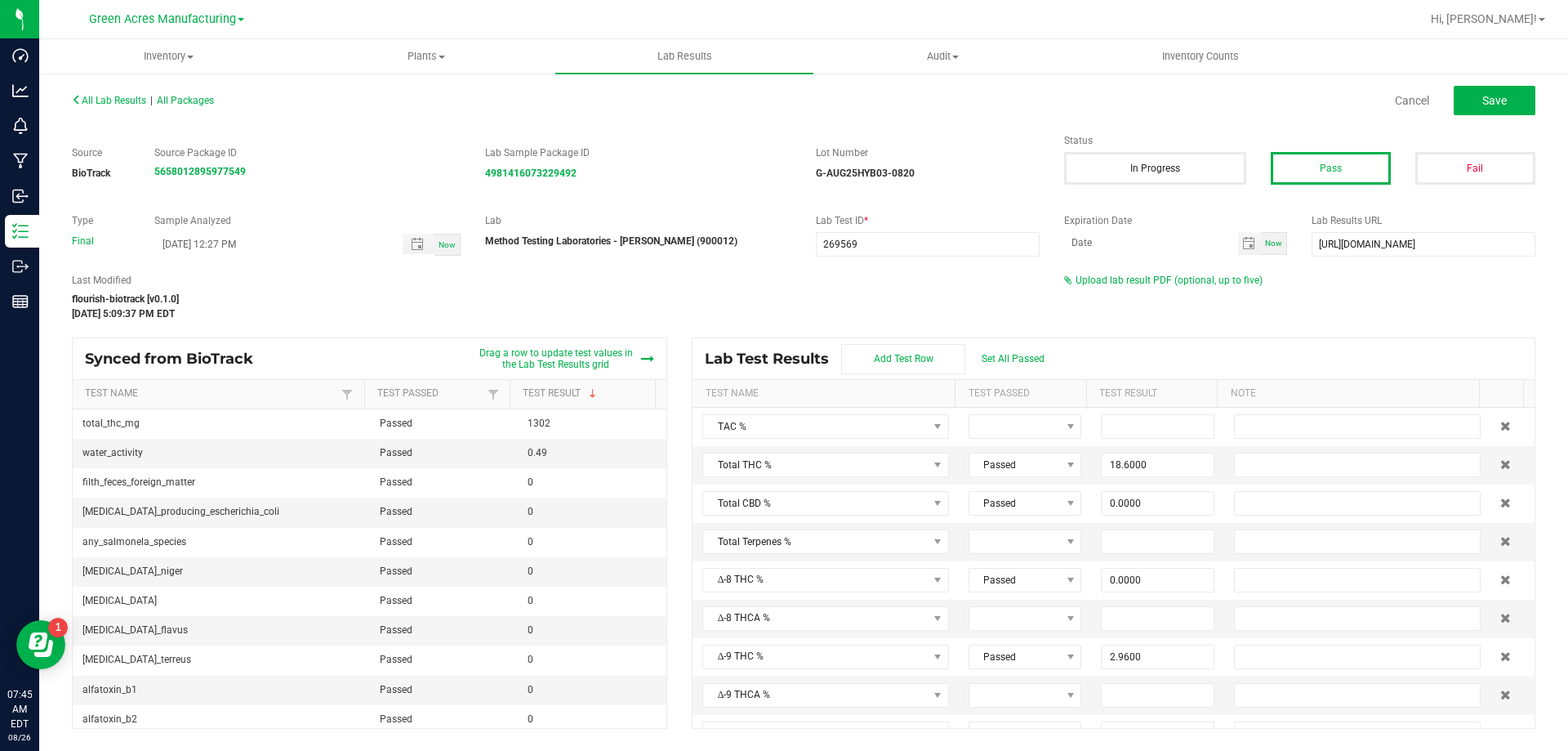
click at [1133, 286] on div "Upload lab result PDF (optional, up to five)" at bounding box center [1300, 280] width 471 height 15
click at [1128, 281] on span "Upload lab result PDF (optional, up to five)" at bounding box center [1169, 280] width 187 height 12
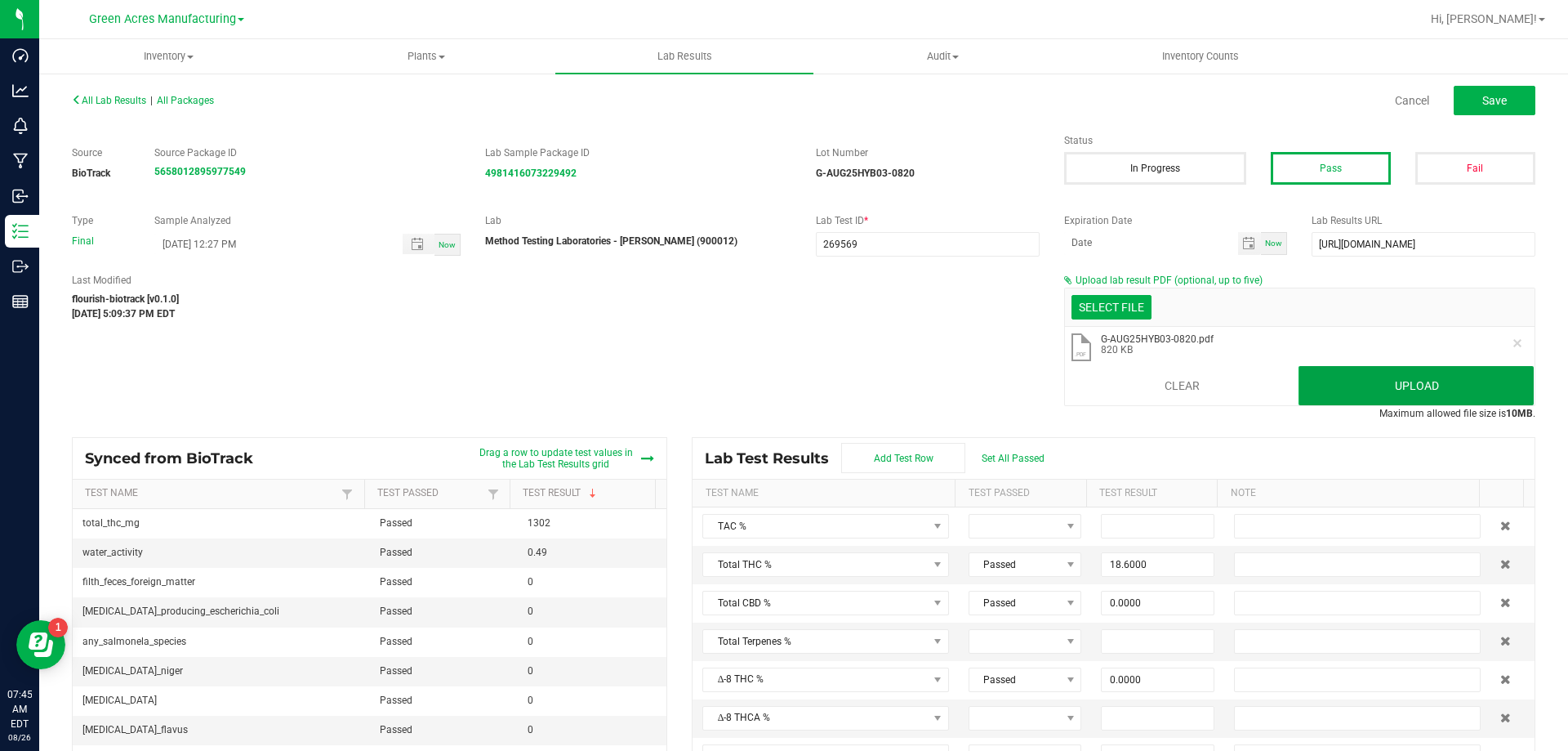
click at [1489, 388] on button "Upload" at bounding box center [1416, 385] width 235 height 39
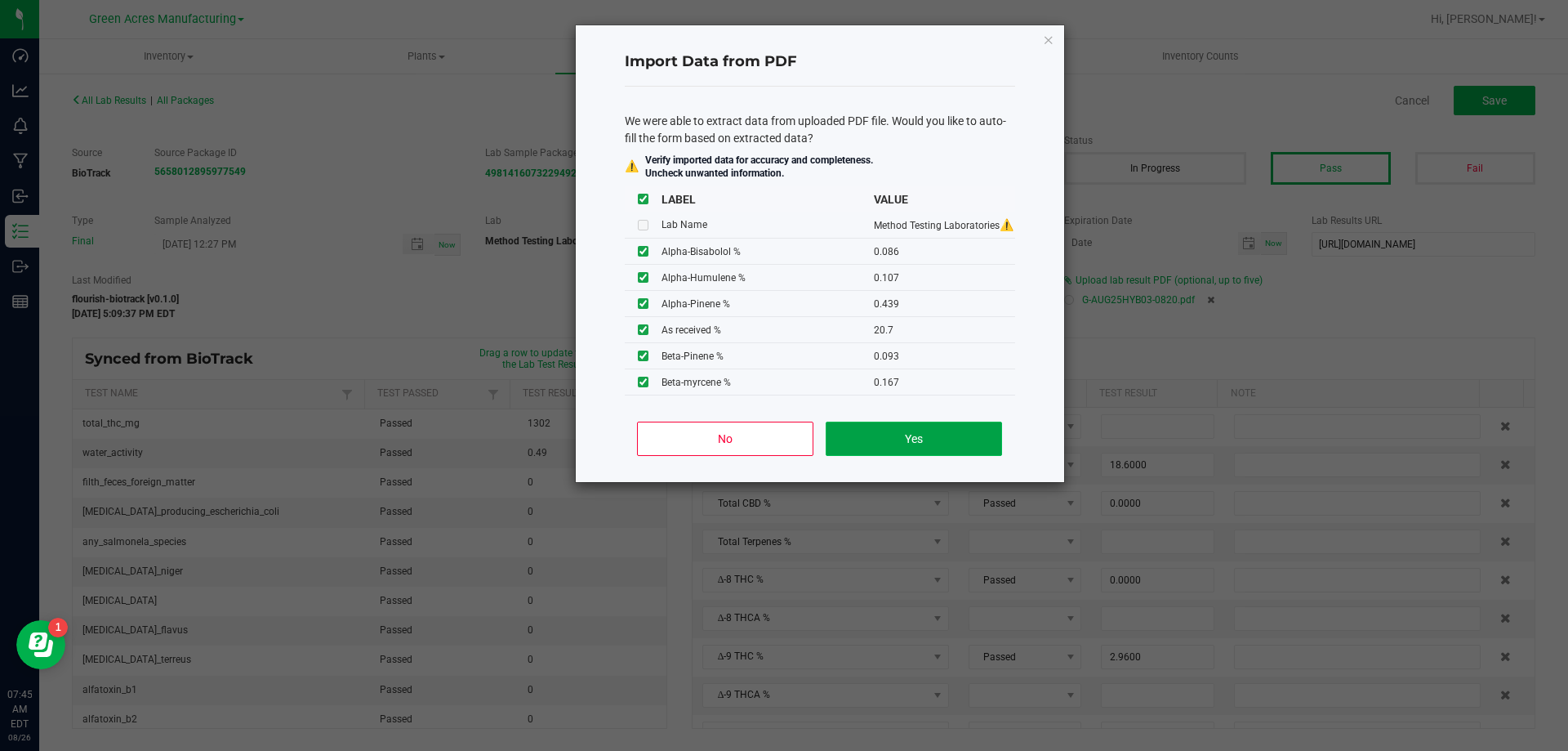
click at [961, 438] on button "Yes" at bounding box center [913, 438] width 175 height 34
type input "0.0860"
type input "0.1070"
type input "0.4390"
type input "0.0930"
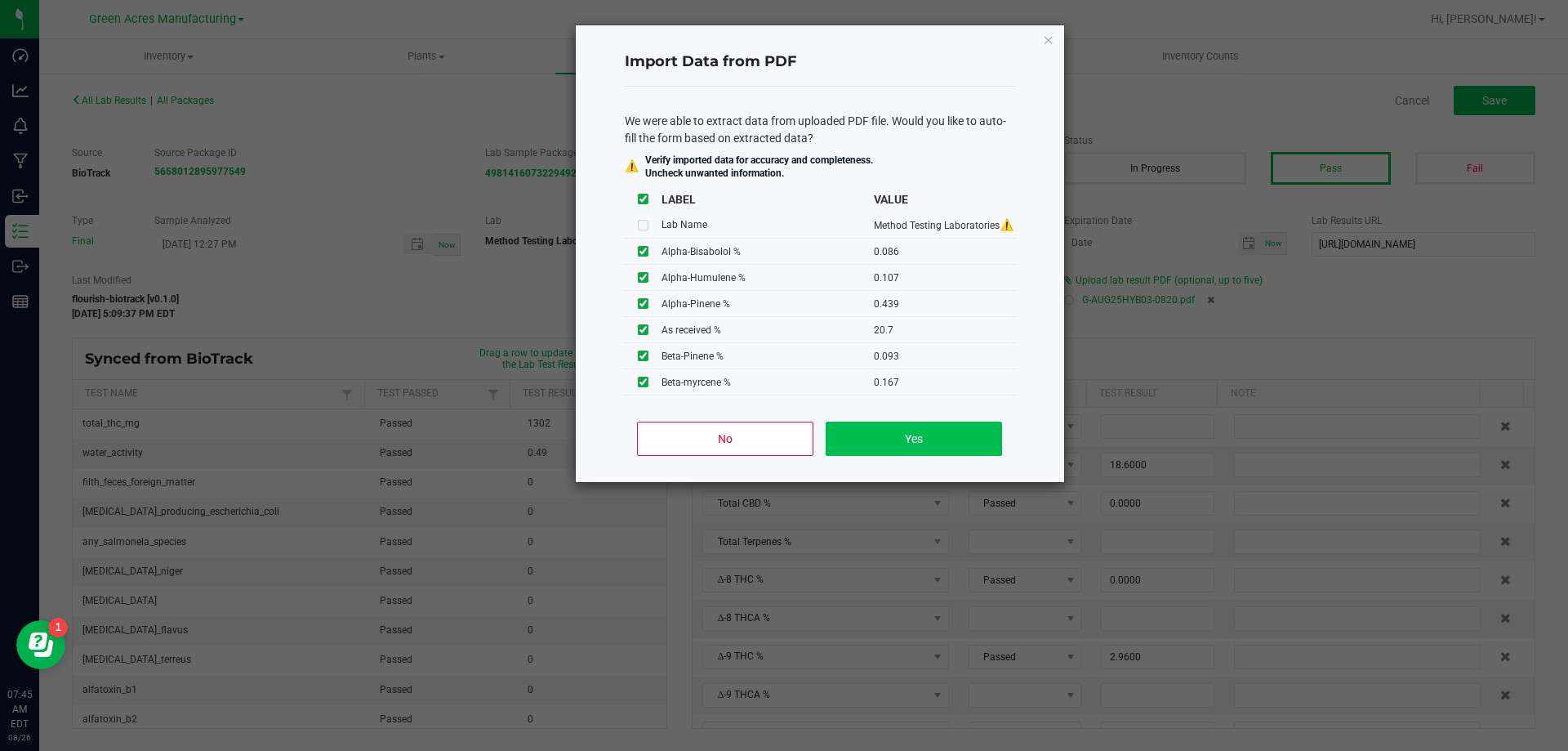
type input "0.0720"
type input "0.0390"
type input "21.4000"
type input "1.7900"
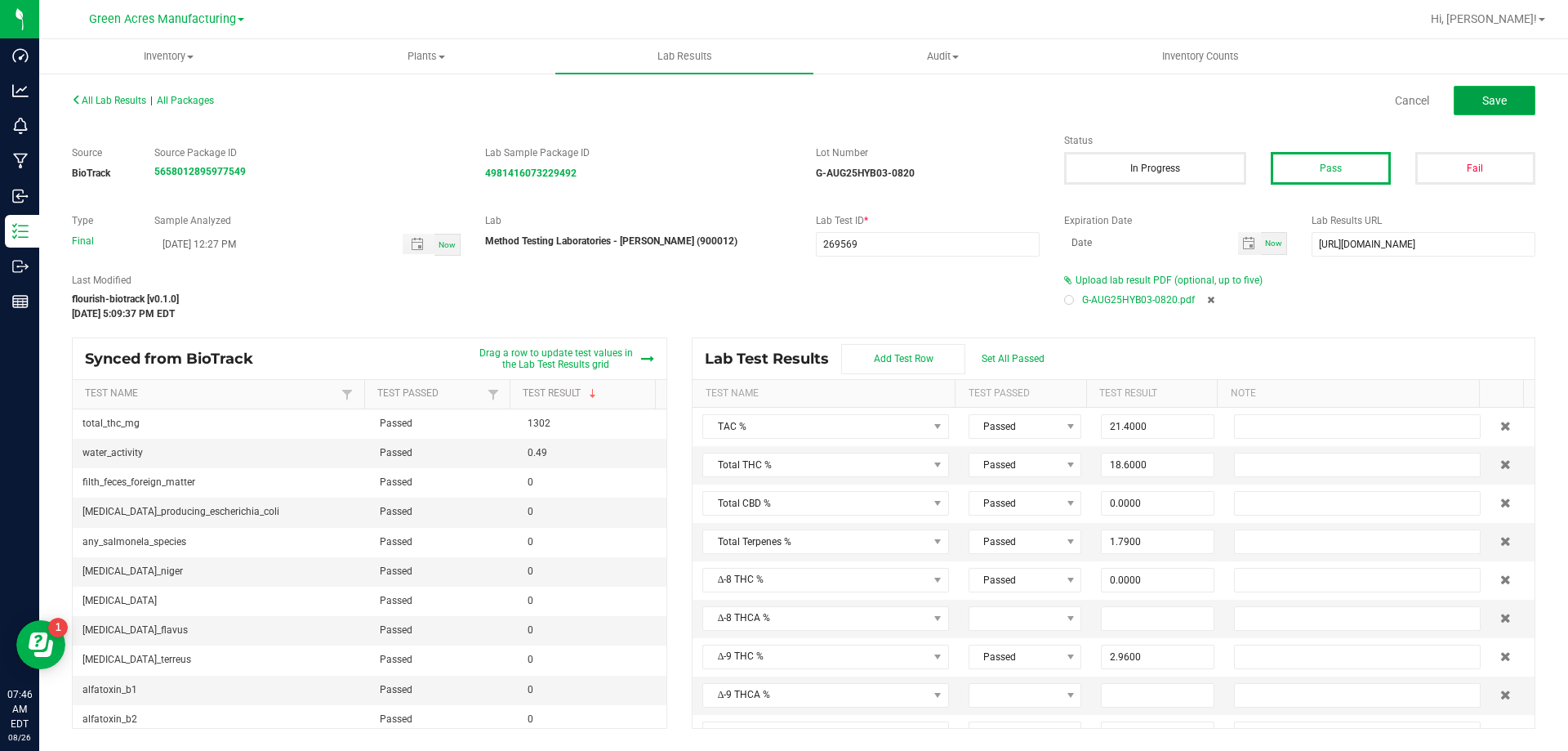
click at [1507, 100] on button "Save" at bounding box center [1494, 100] width 81 height 29
type input "0.0000"
type input "10.3000"
type input "0.0860"
type input "0.1070"
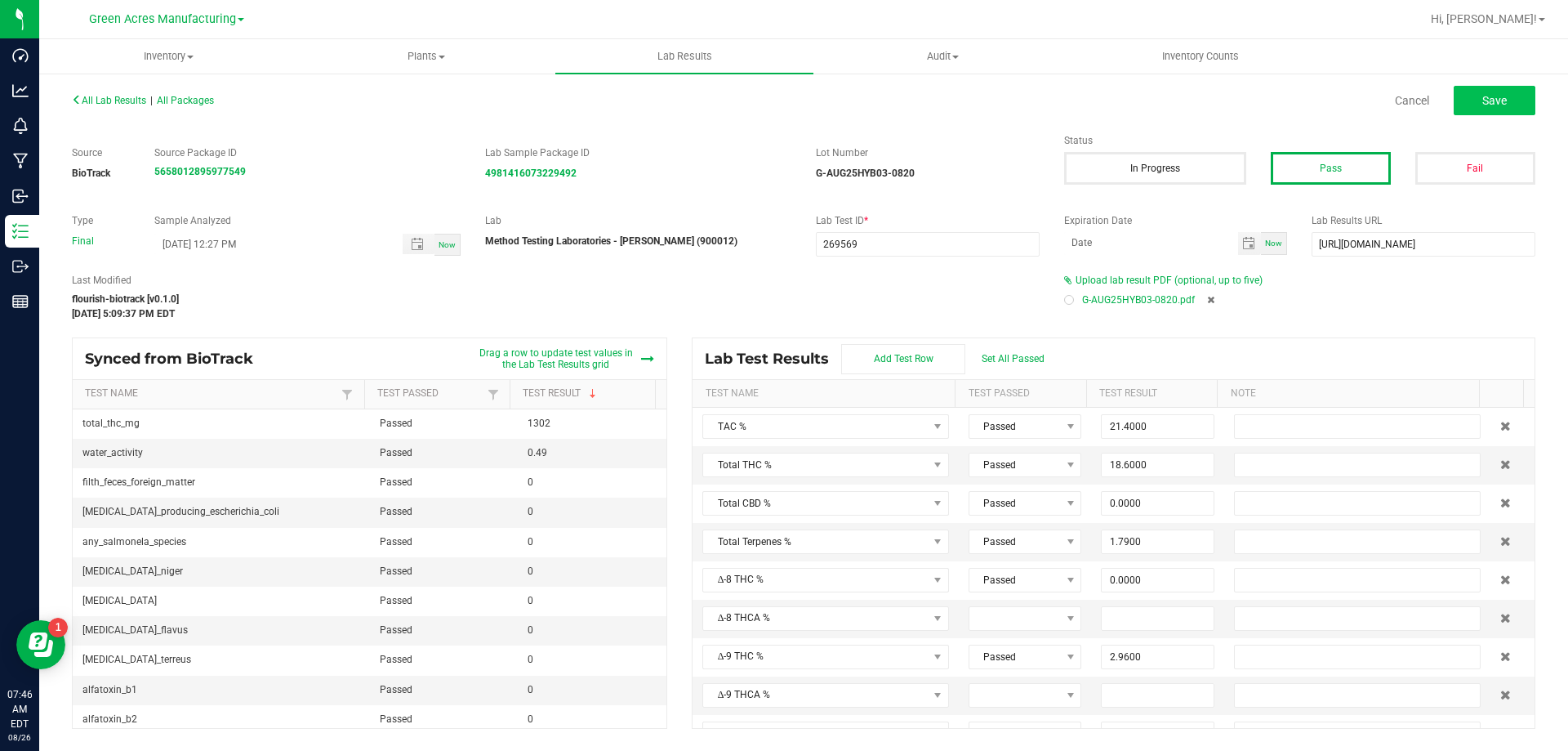
type input "0.4390"
type input "0.0930"
type input "0.0720"
type input "0.0390"
type input "0.1670"
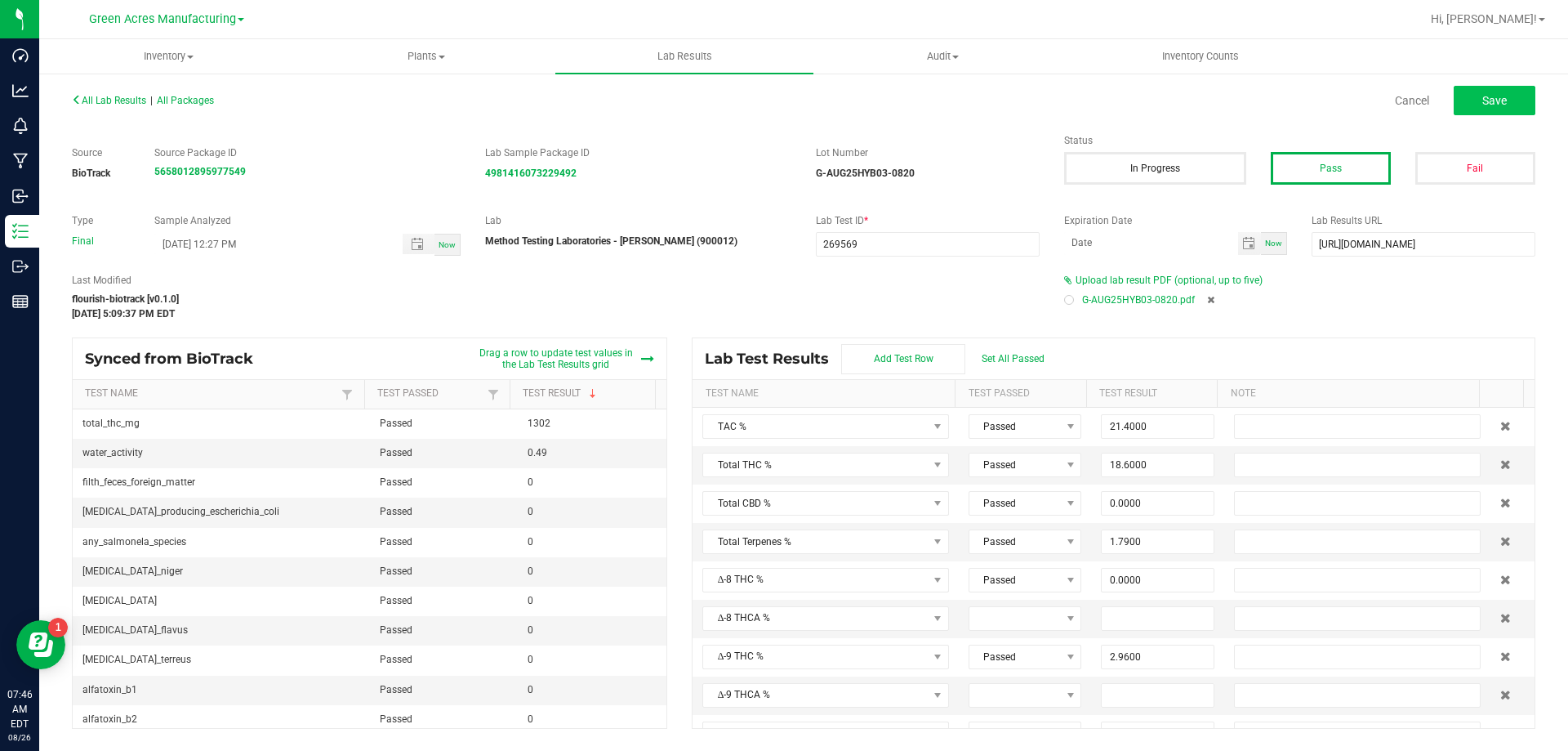
type input "0.0880"
type input "0.6100"
type input "0.0420"
type input "20.7000"
type input "2.9600"
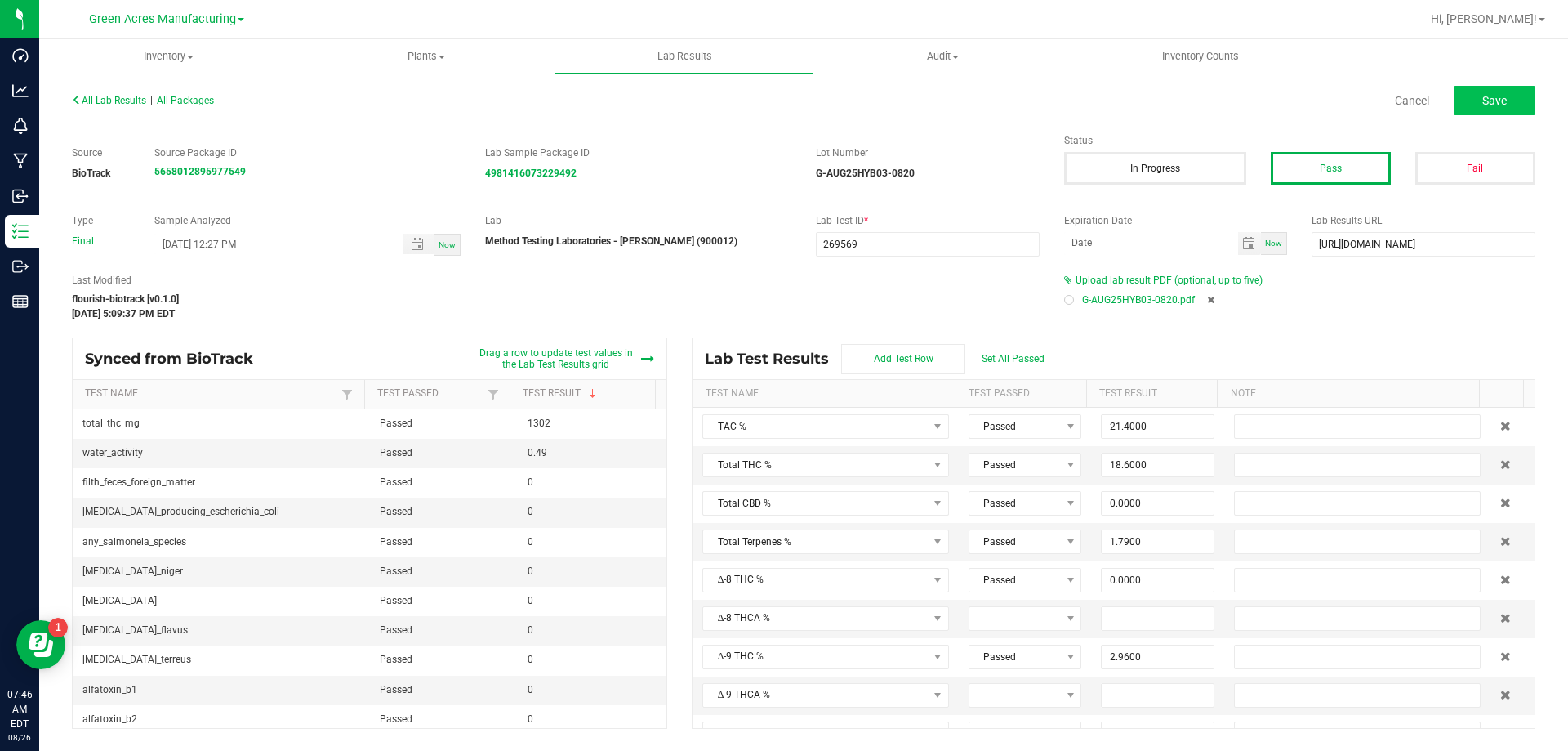
type input "17.8000"
type input "0.0000"
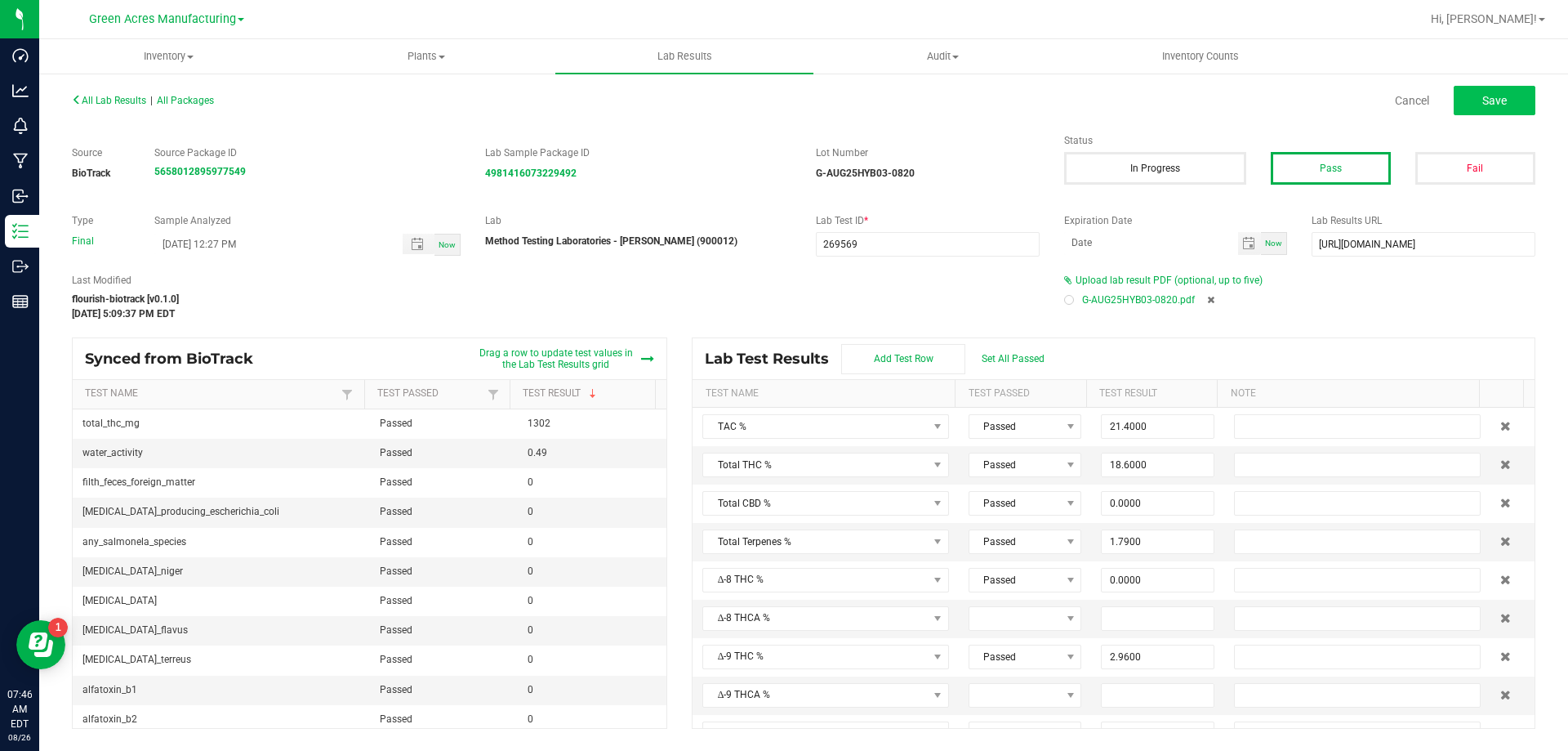
type input "0.0000"
type input "0.0970"
type input "0.5780"
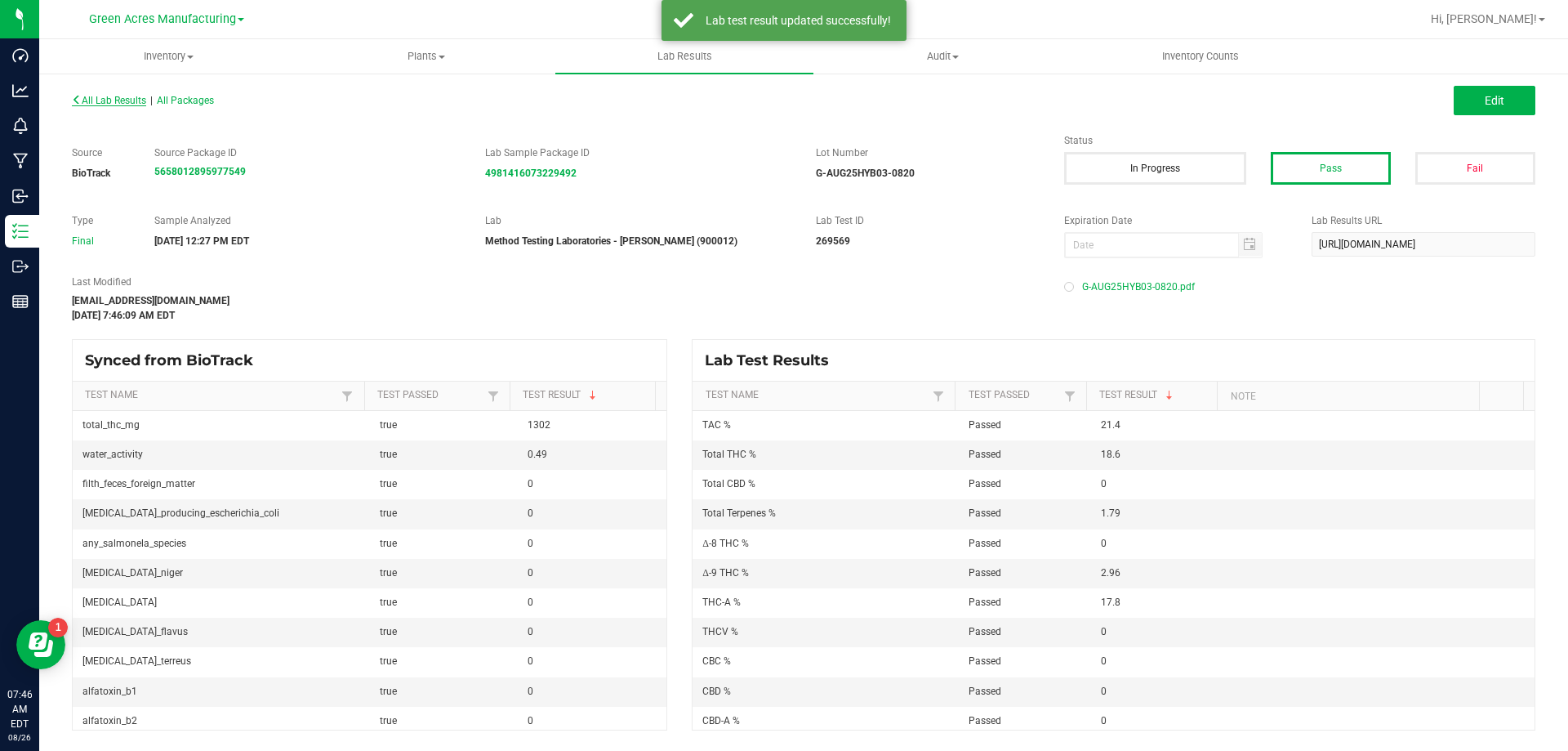
click at [77, 96] on icon at bounding box center [77, 100] width 10 height 10
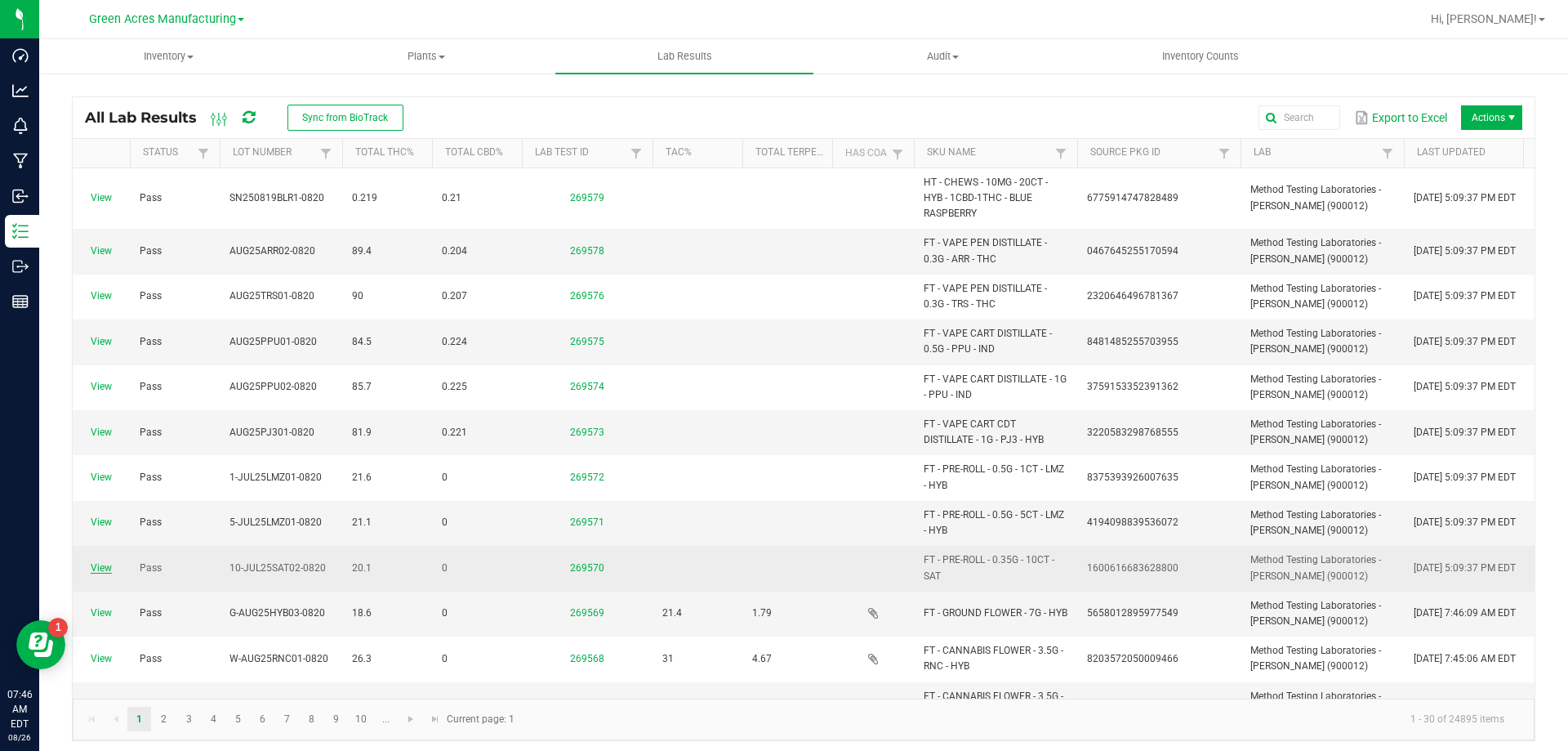
click at [110, 564] on link "View" at bounding box center [101, 568] width 21 height 12
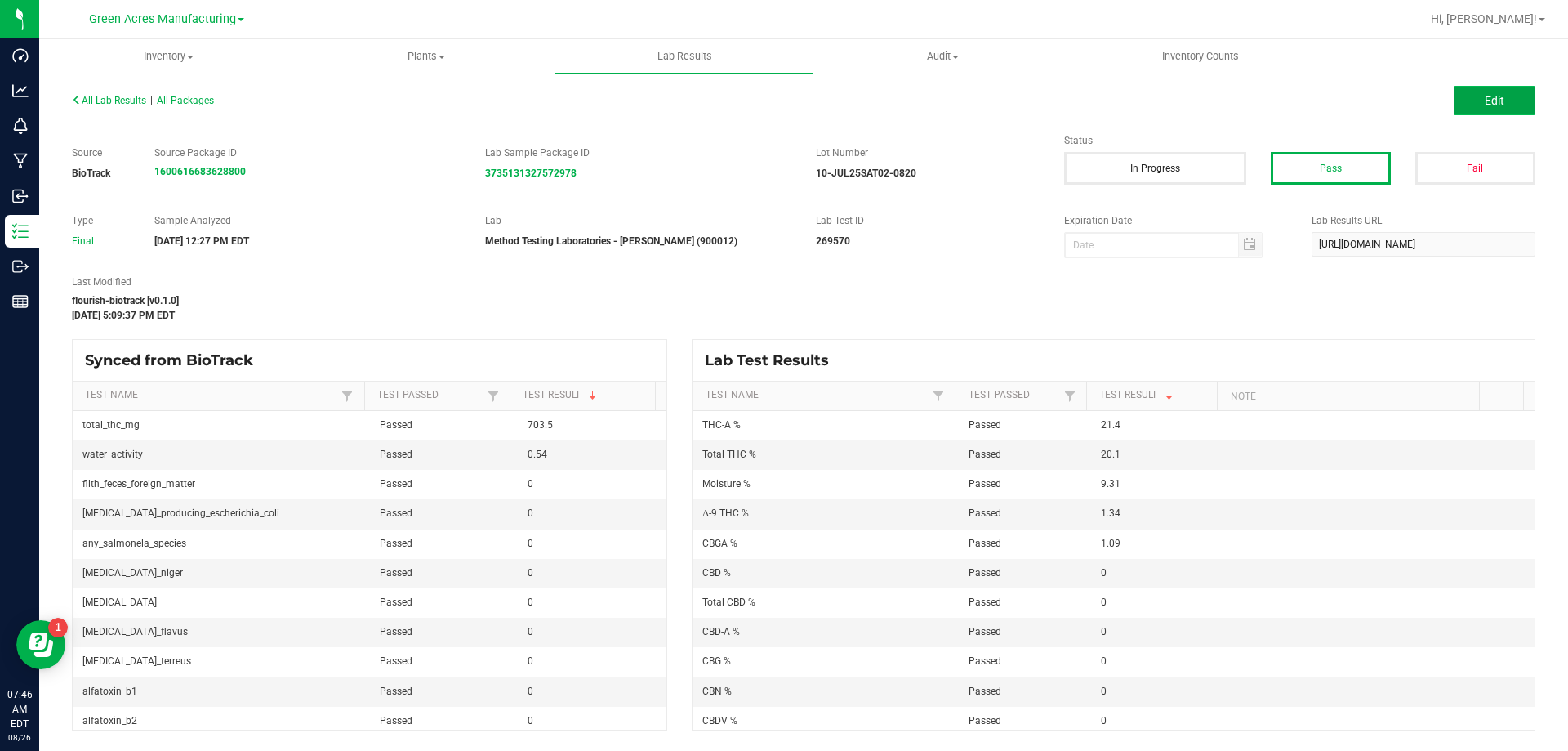
click at [1515, 99] on button "Edit" at bounding box center [1494, 100] width 81 height 29
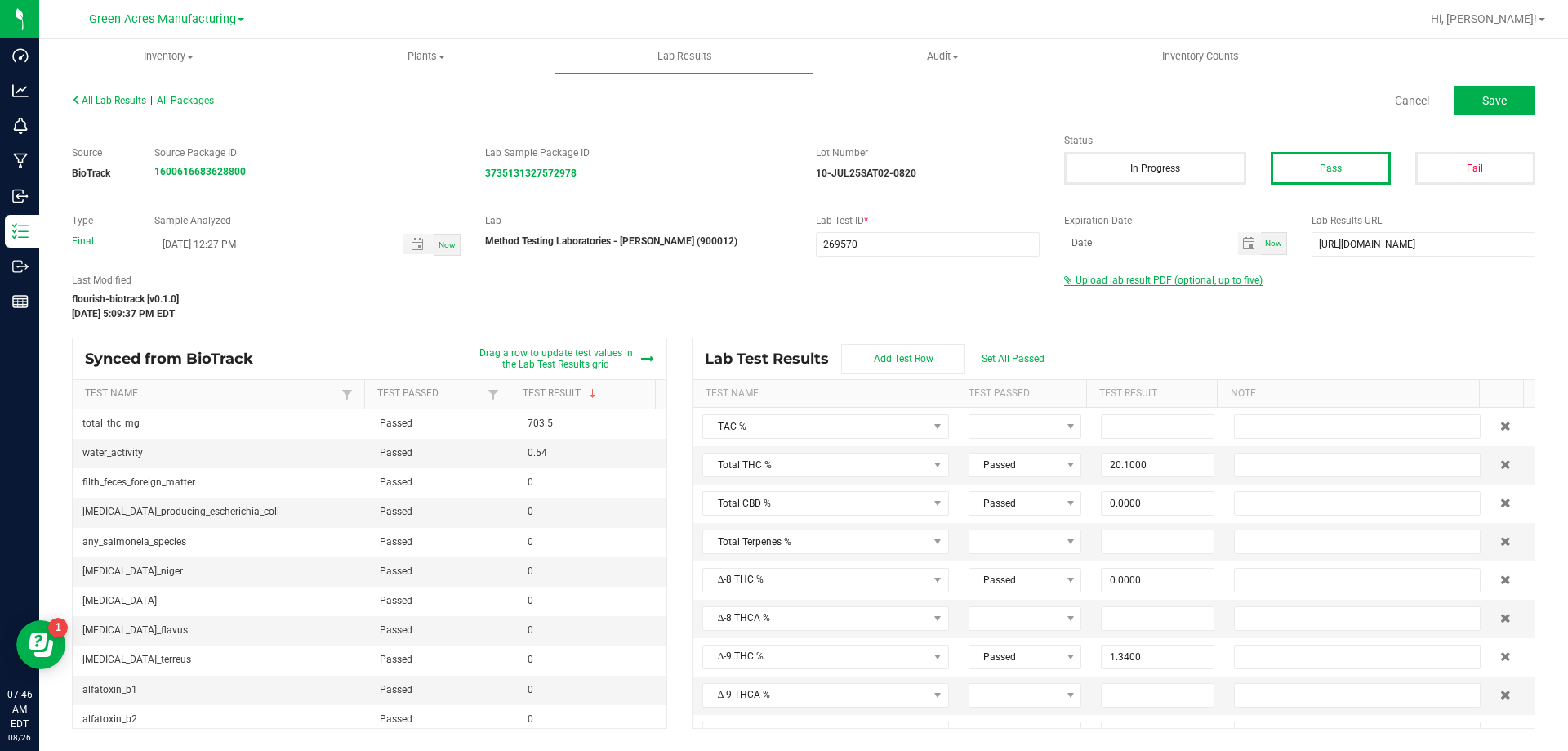
click at [1210, 279] on span "Upload lab result PDF (optional, up to five)" at bounding box center [1169, 280] width 187 height 12
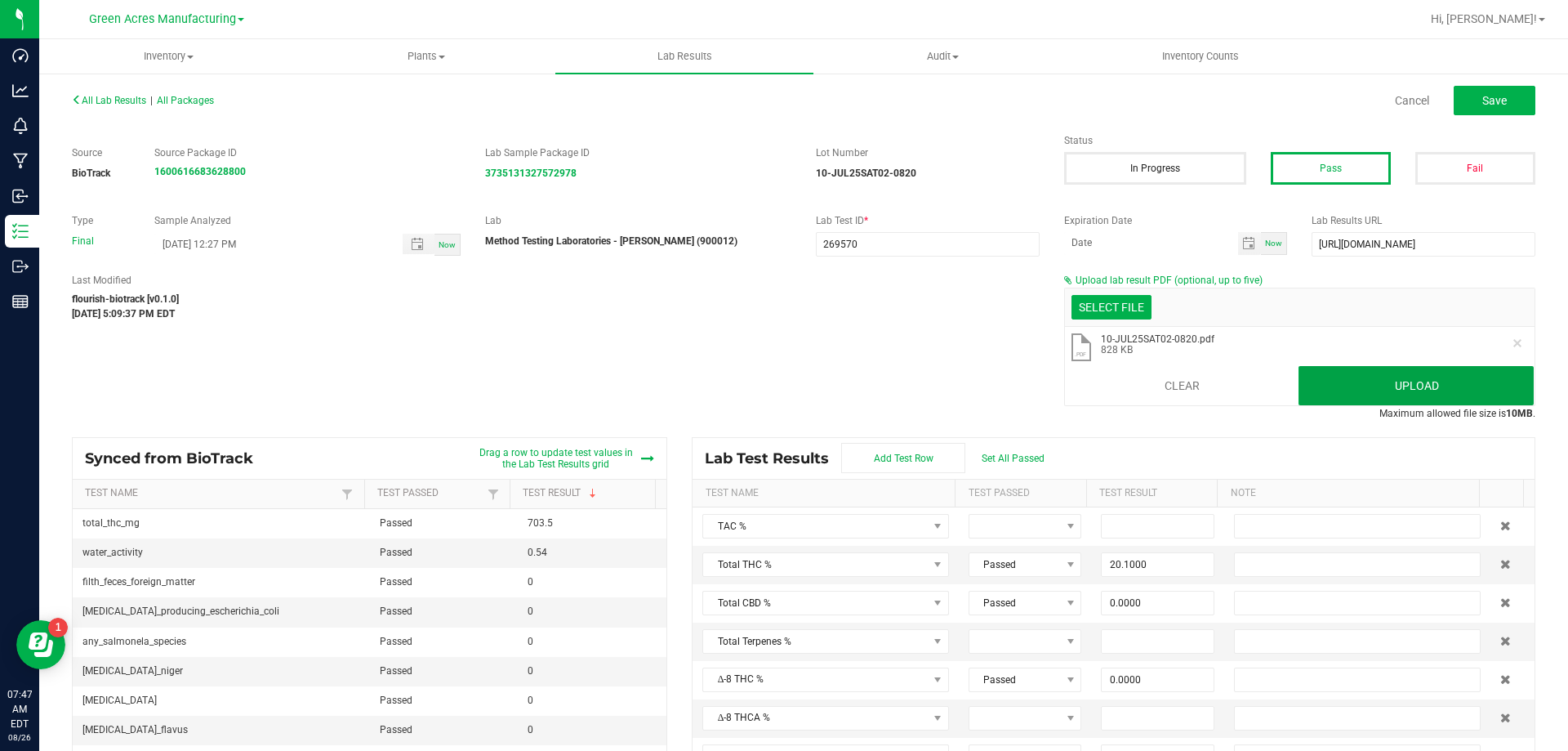
click at [1362, 375] on button "Upload" at bounding box center [1416, 385] width 235 height 39
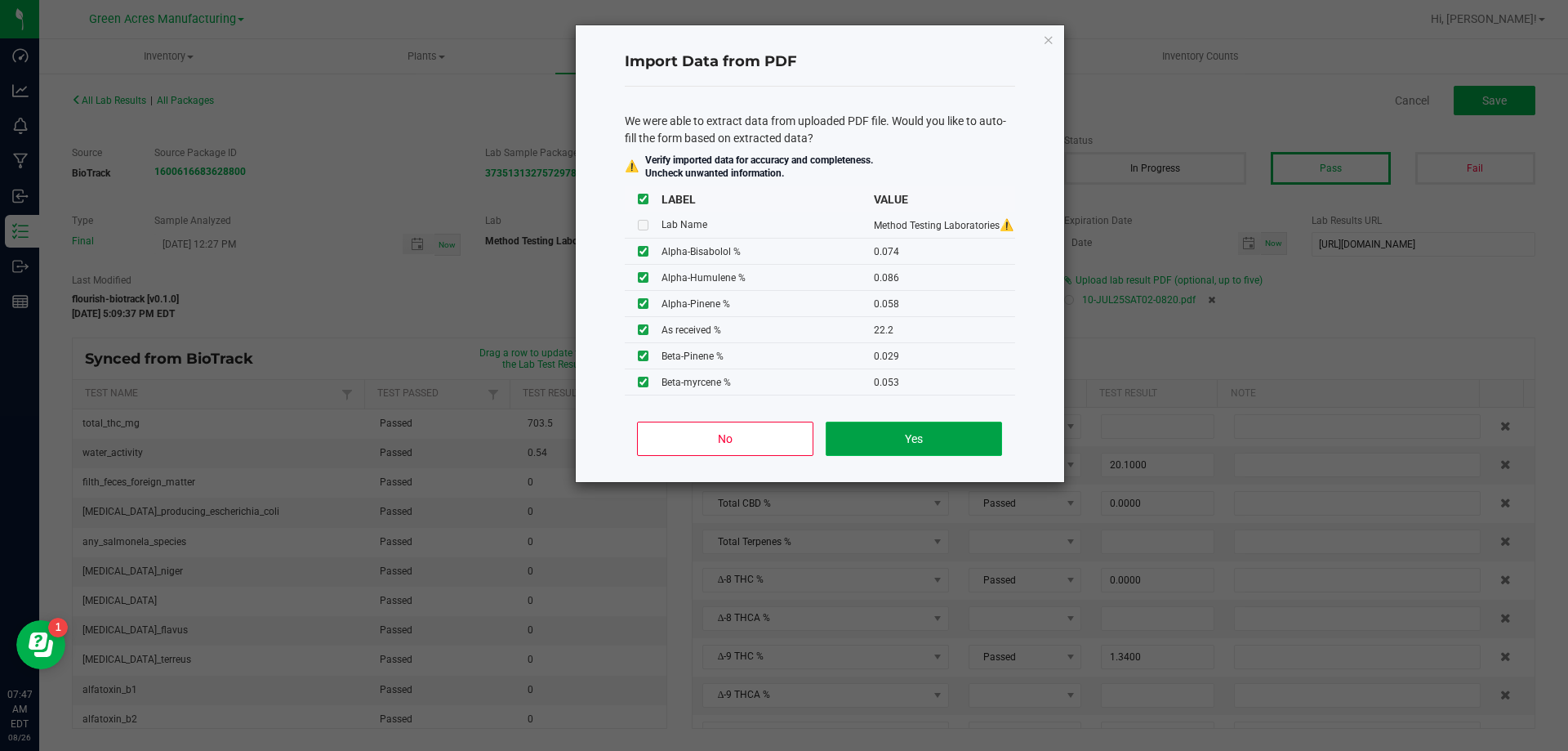
click at [904, 446] on button "Yes" at bounding box center [913, 438] width 175 height 34
type input "0.0740"
type input "0.0860"
type input "0.0580"
type input "0.0290"
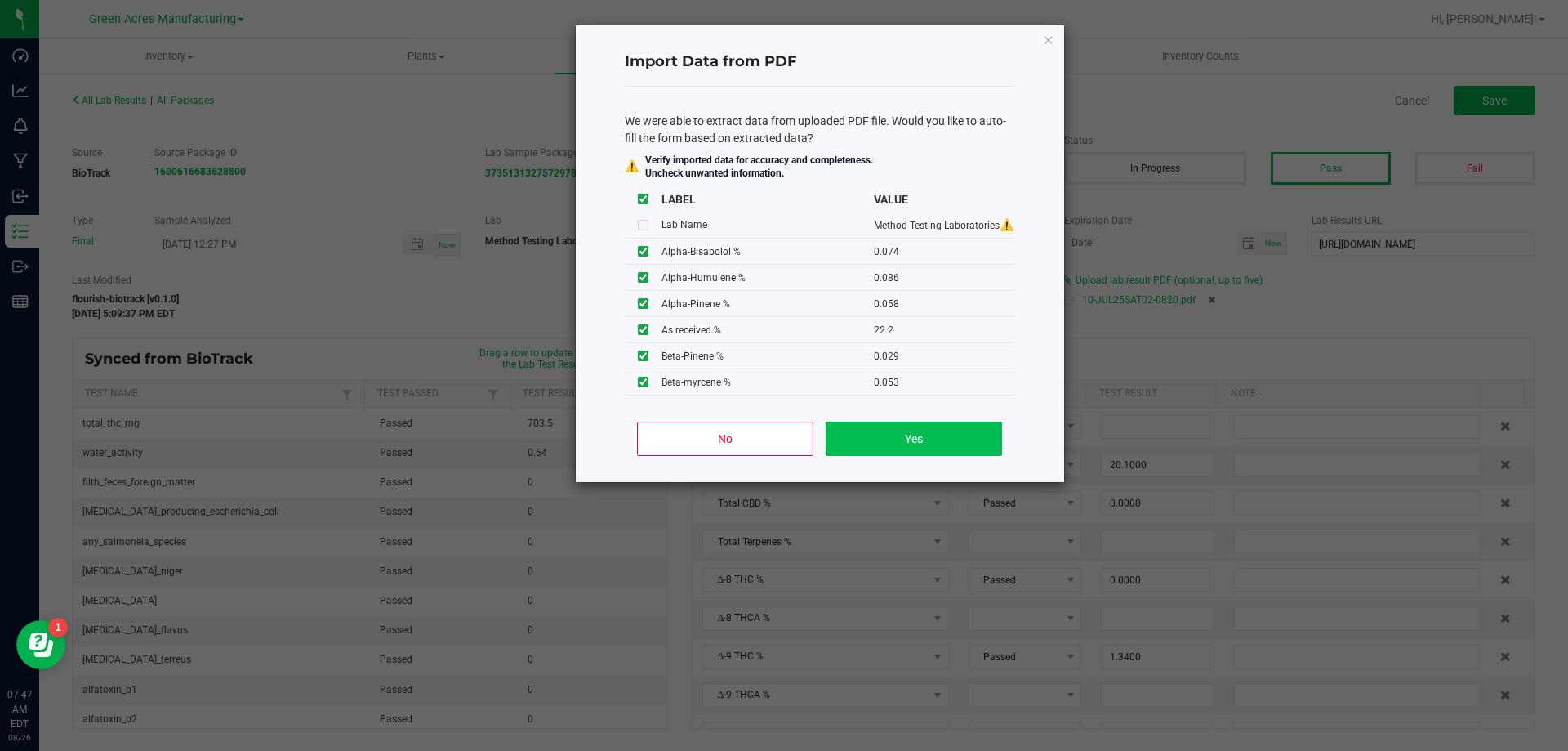
type input "0.1130"
type input "0.0630"
type input "23.8000"
type input "1.0400"
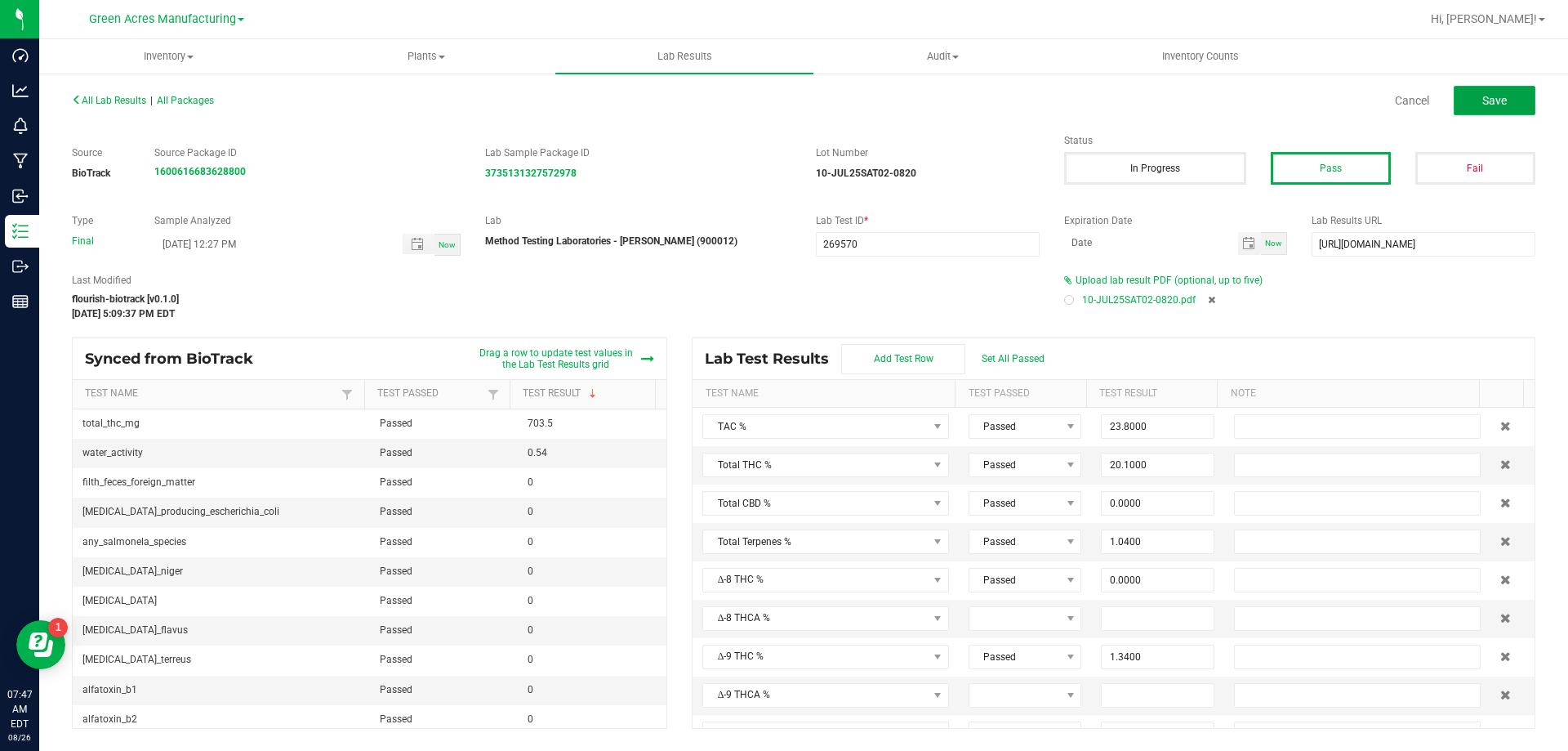
click at [1479, 99] on button "Save" at bounding box center [1494, 100] width 81 height 29
type input "0.0000"
type input "9.3100"
type input "0.0740"
type input "0.0860"
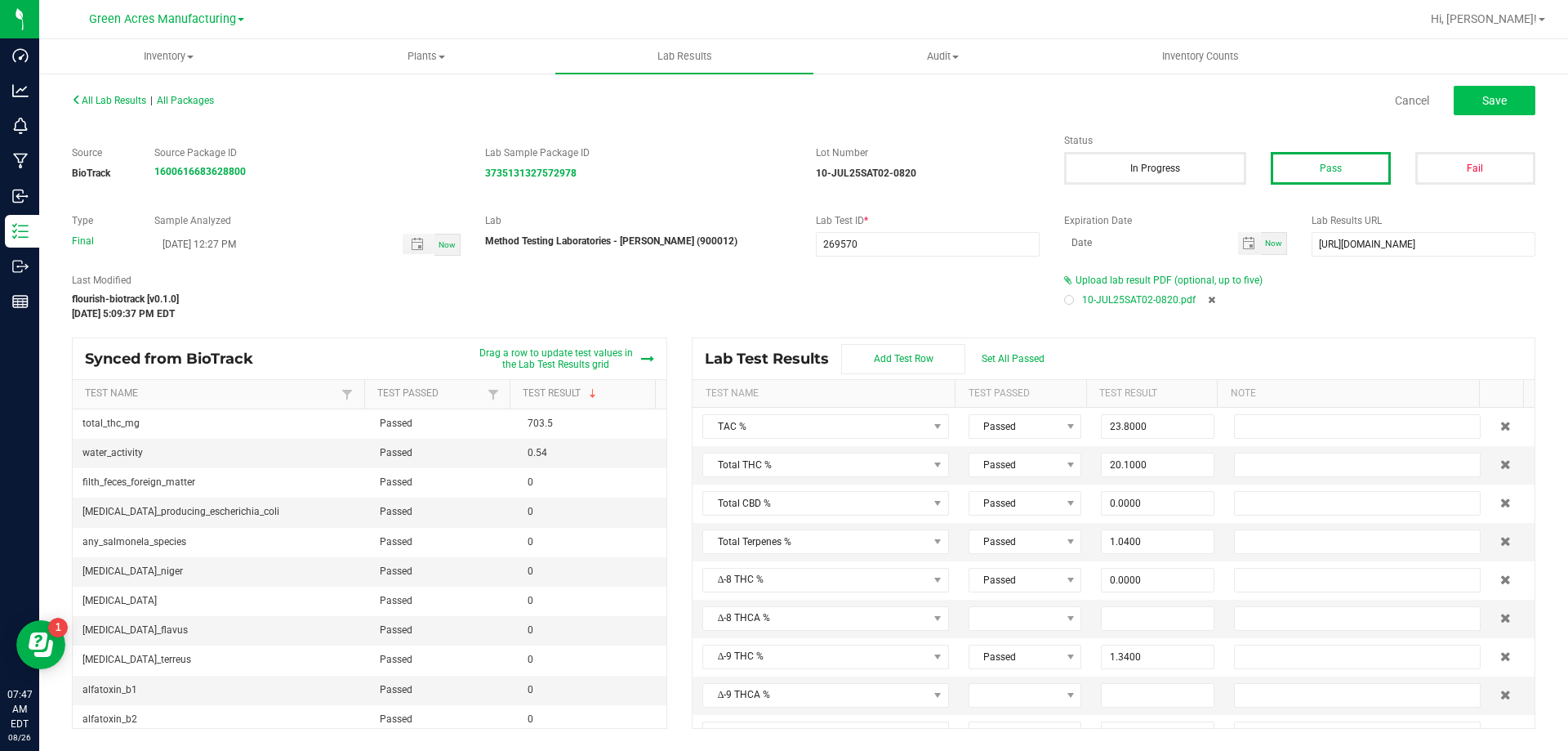
type input "0.0580"
type input "0.0290"
type input "0.1130"
type input "0.0630"
type input "22.2000"
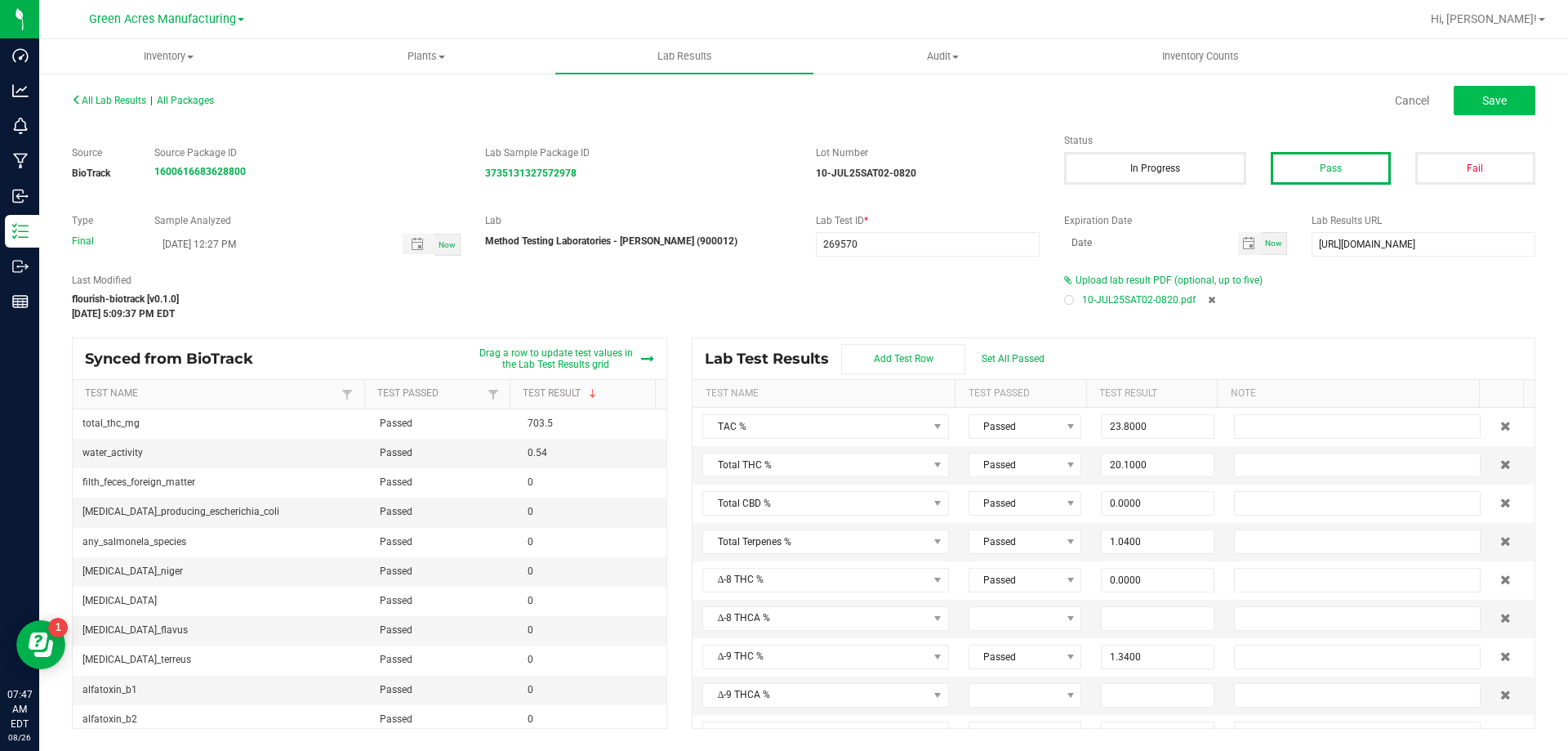
type input "0.4500"
type input "0.0530"
type input "0.0430"
type input "0.0640"
type input "1.3400"
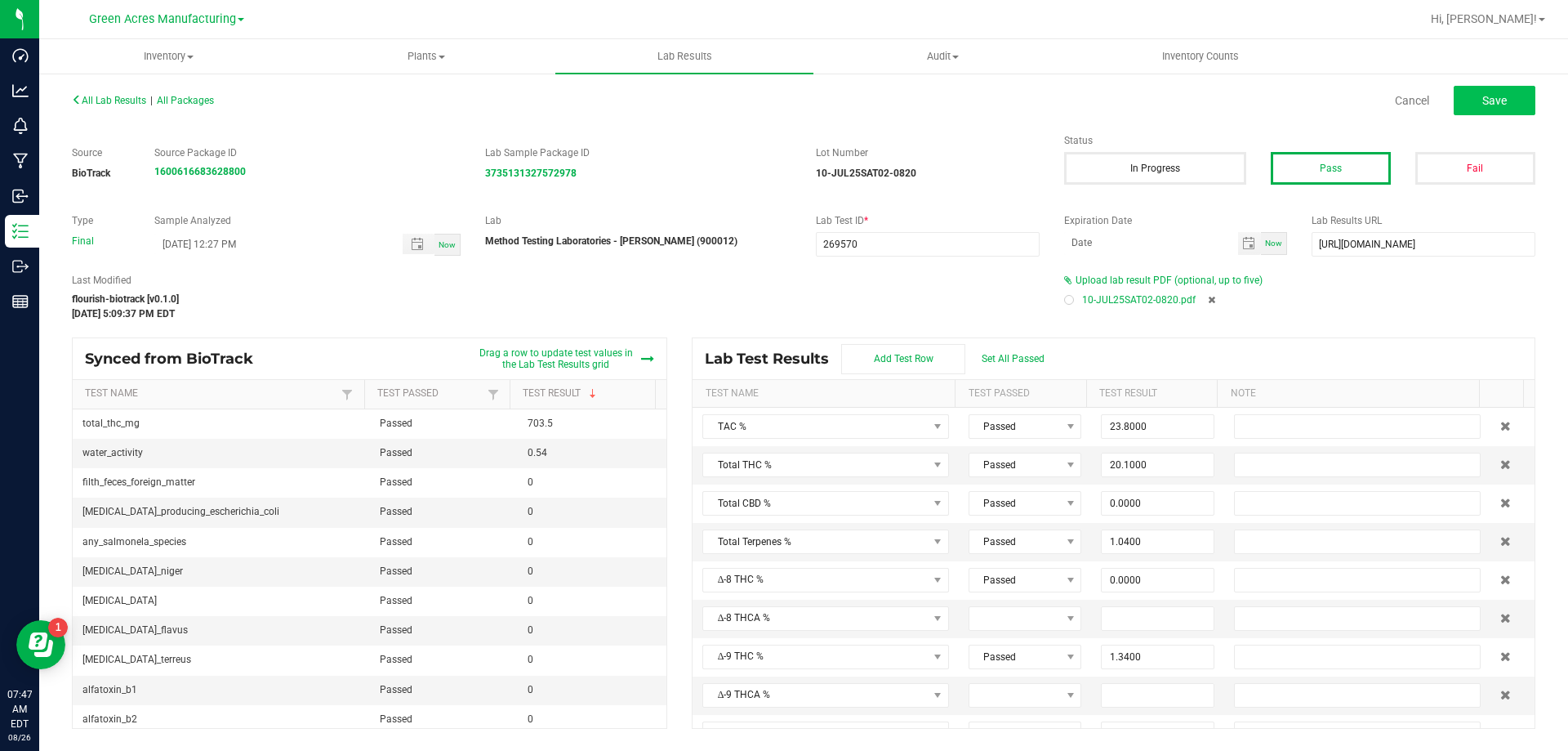
type input "21.4000"
type input "0.0000"
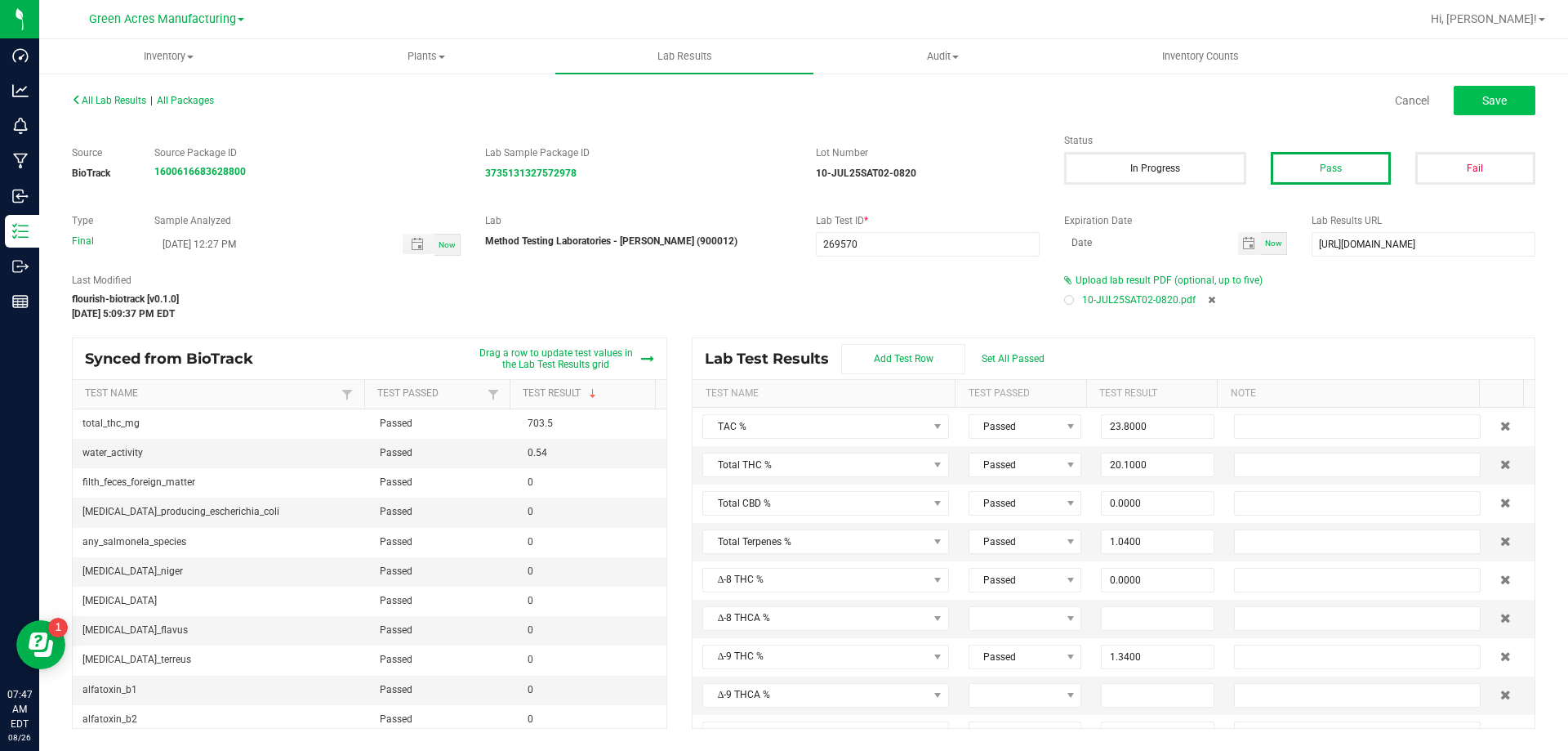
type input "0.0000"
type input "1.0900"
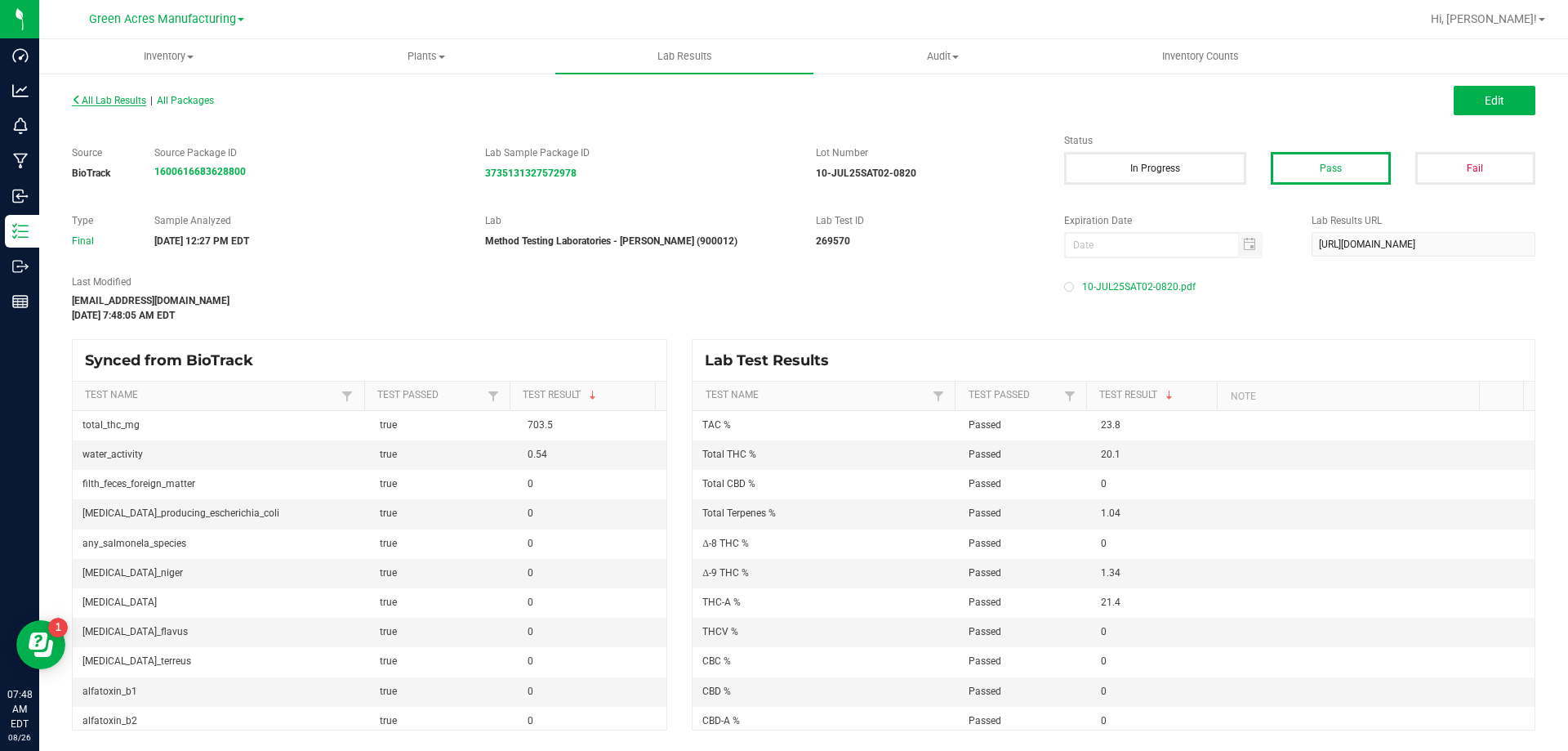
click at [131, 105] on span "All Lab Results" at bounding box center [109, 101] width 75 height 12
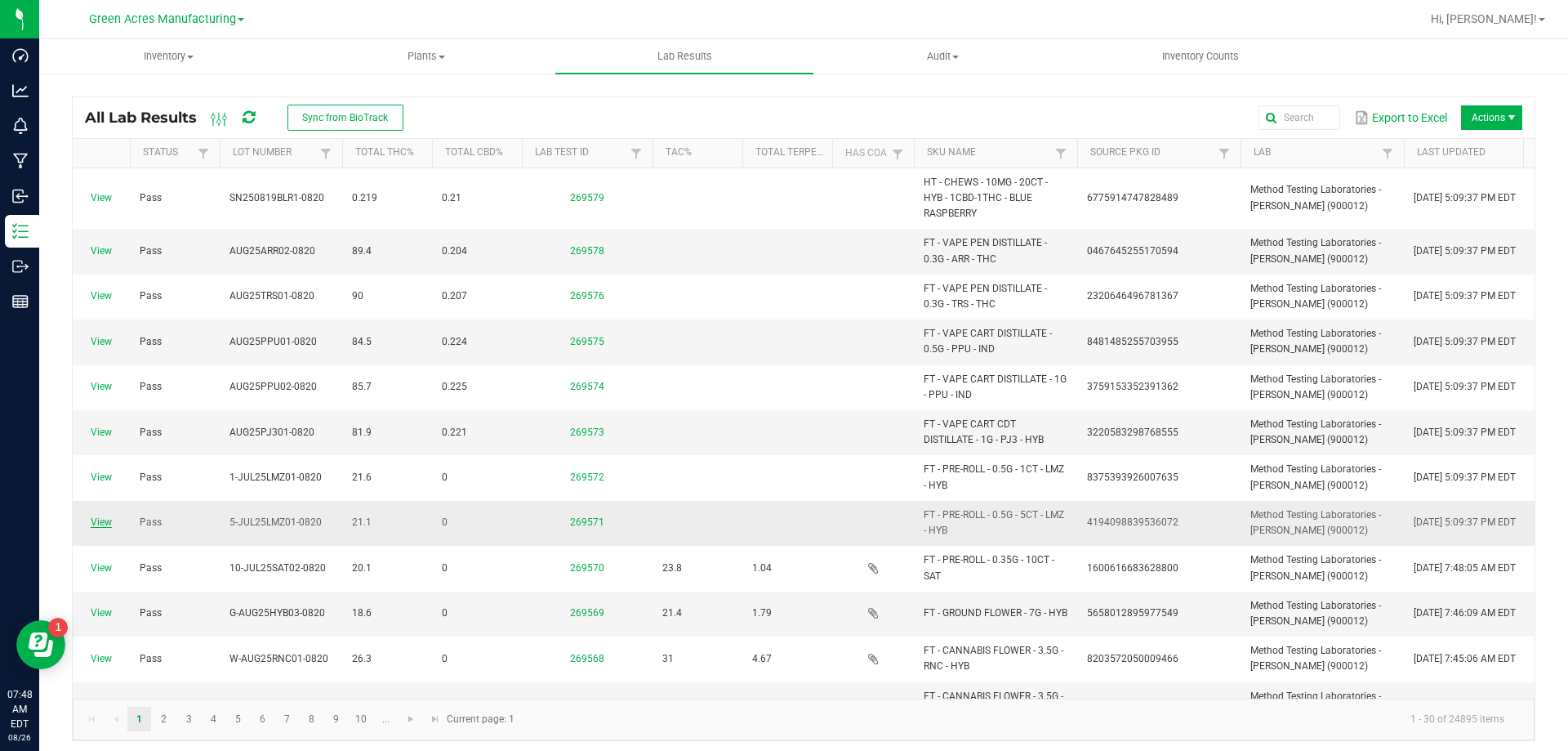
click at [108, 520] on link "View" at bounding box center [101, 522] width 21 height 12
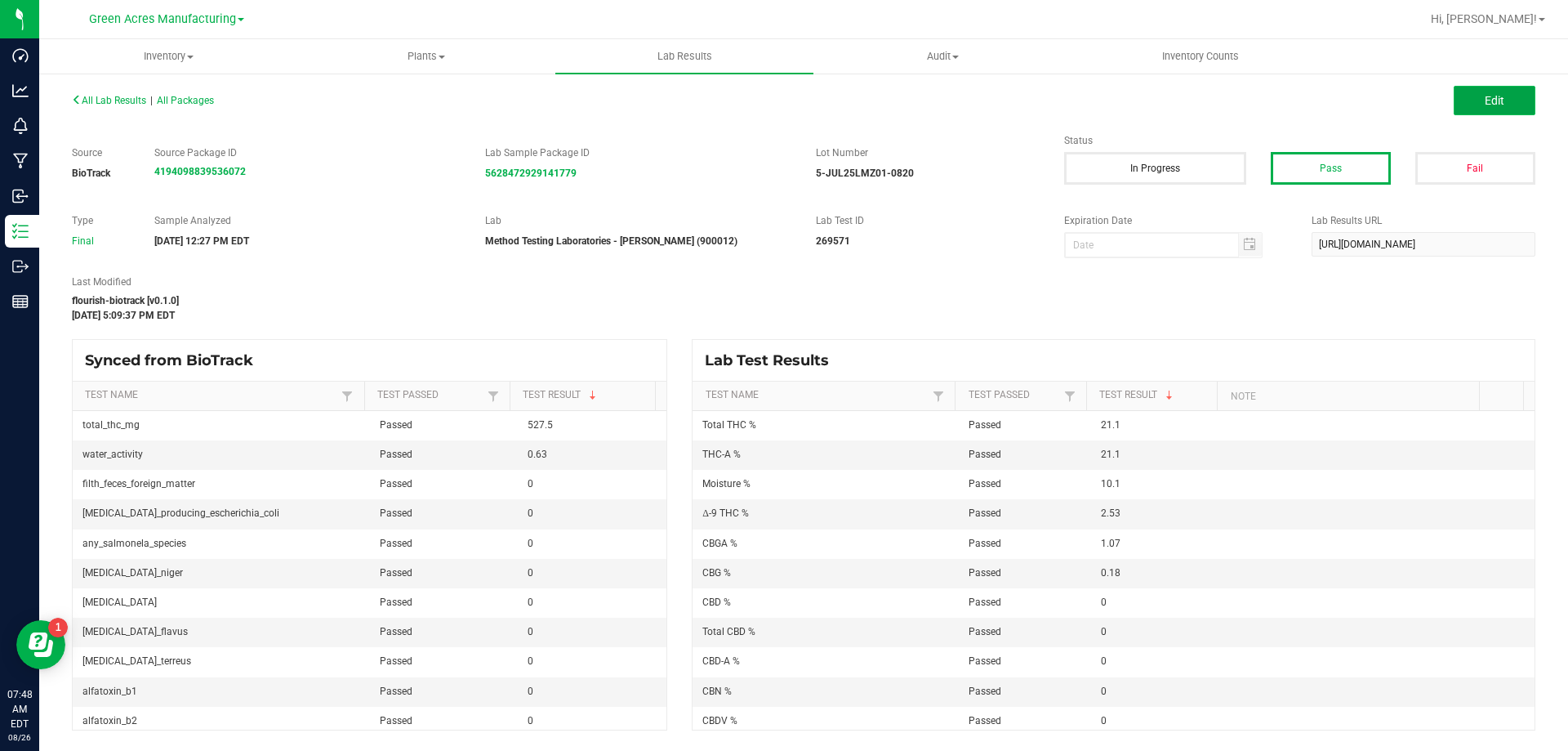
click at [1472, 107] on button "Edit" at bounding box center [1494, 100] width 81 height 29
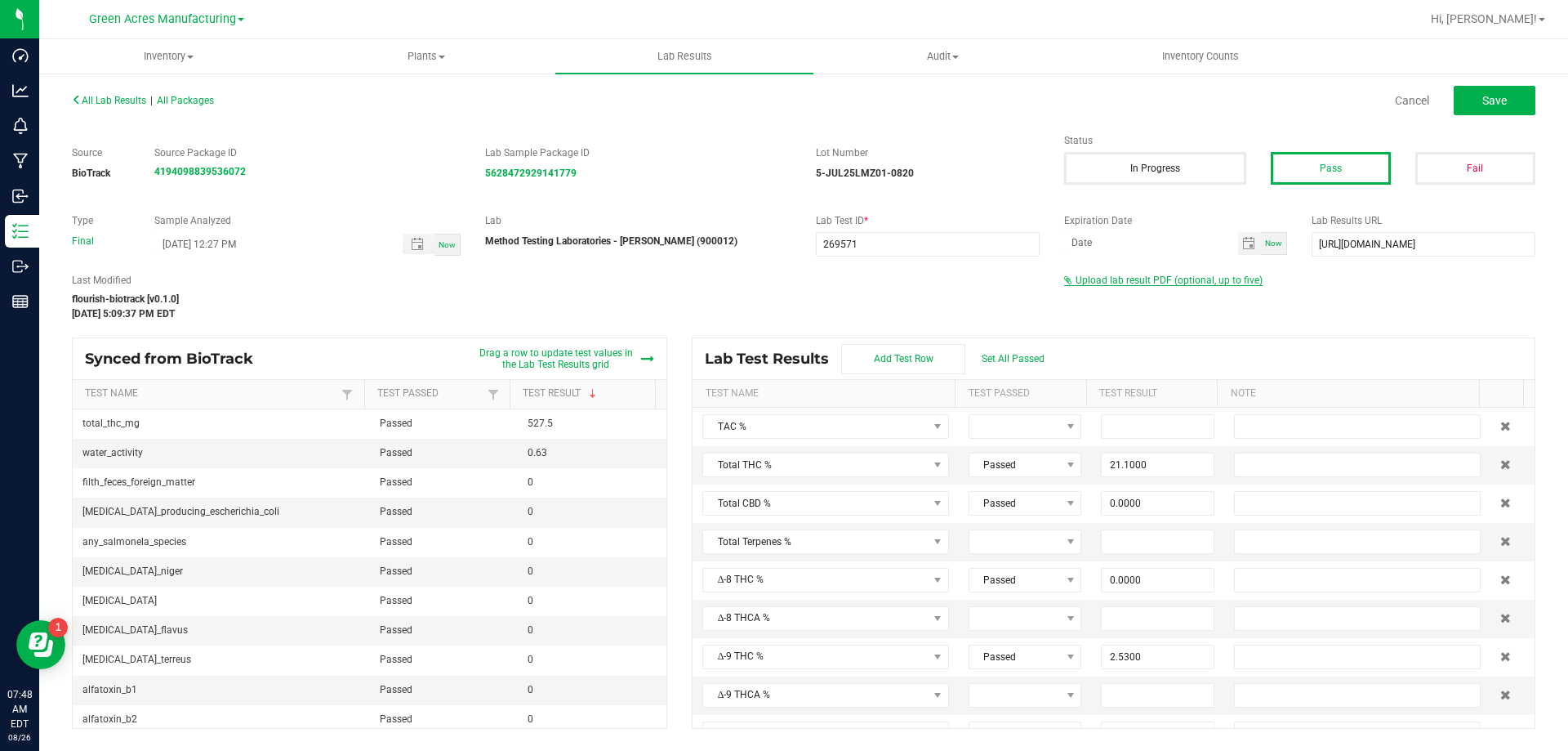
click at [1147, 284] on span "Upload lab result PDF (optional, up to five)" at bounding box center [1169, 280] width 187 height 12
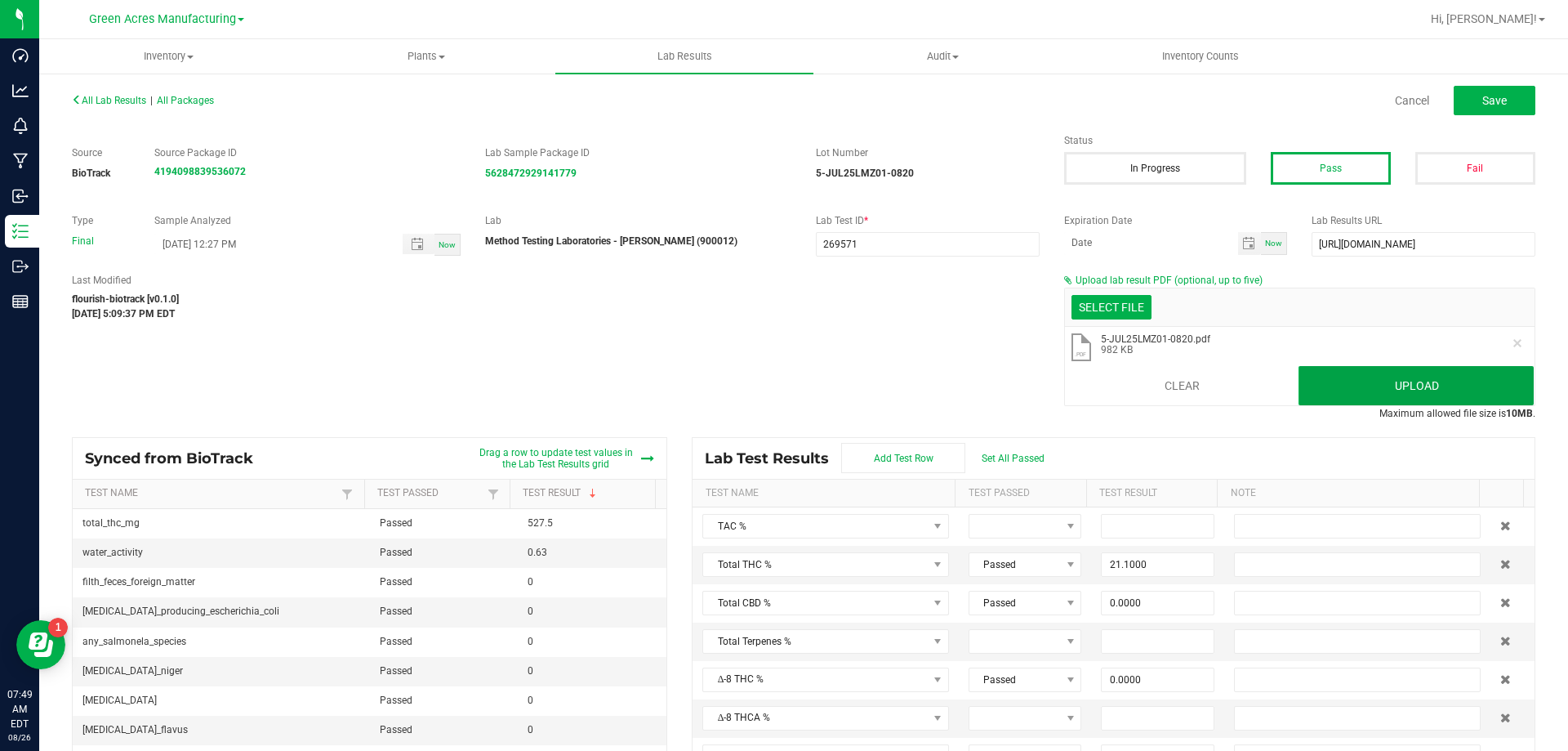
click at [1451, 404] on button "Upload" at bounding box center [1416, 385] width 235 height 39
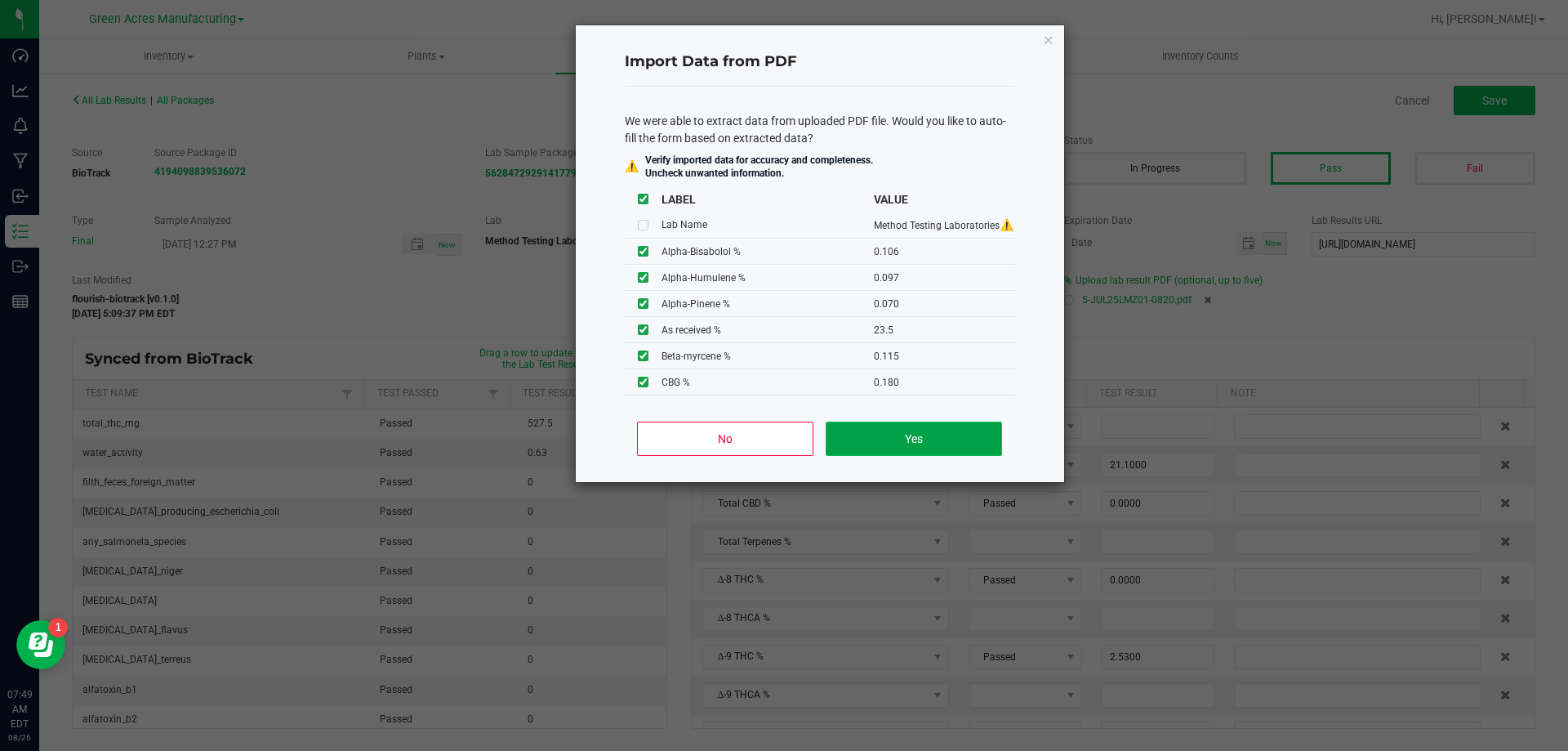
click at [885, 435] on button "Yes" at bounding box center [913, 438] width 175 height 34
type input "0.1060"
type input "0.0970"
type input "0.0700"
type input "0.1420"
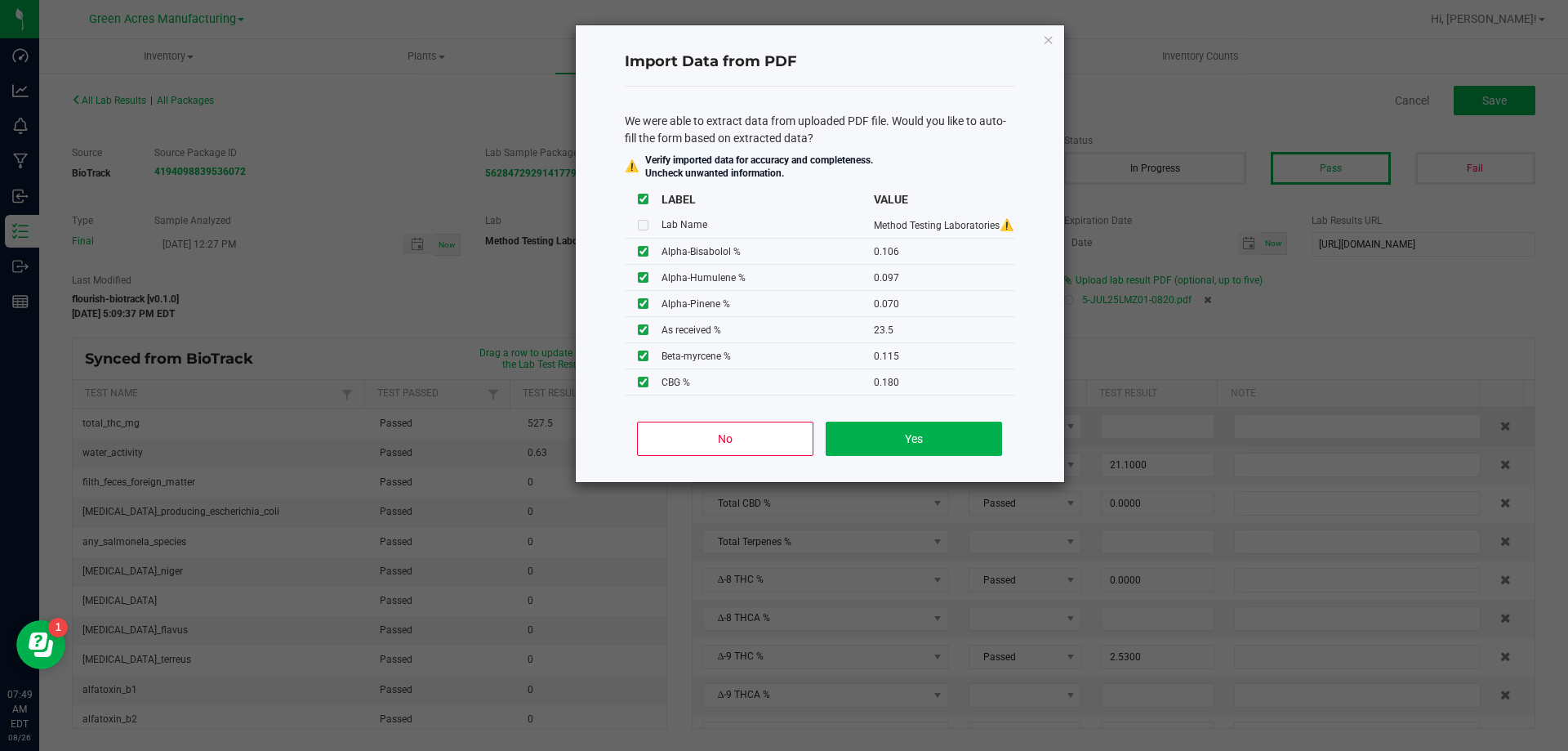
type input "0.0570"
type input "24.9000"
type input "1.2800"
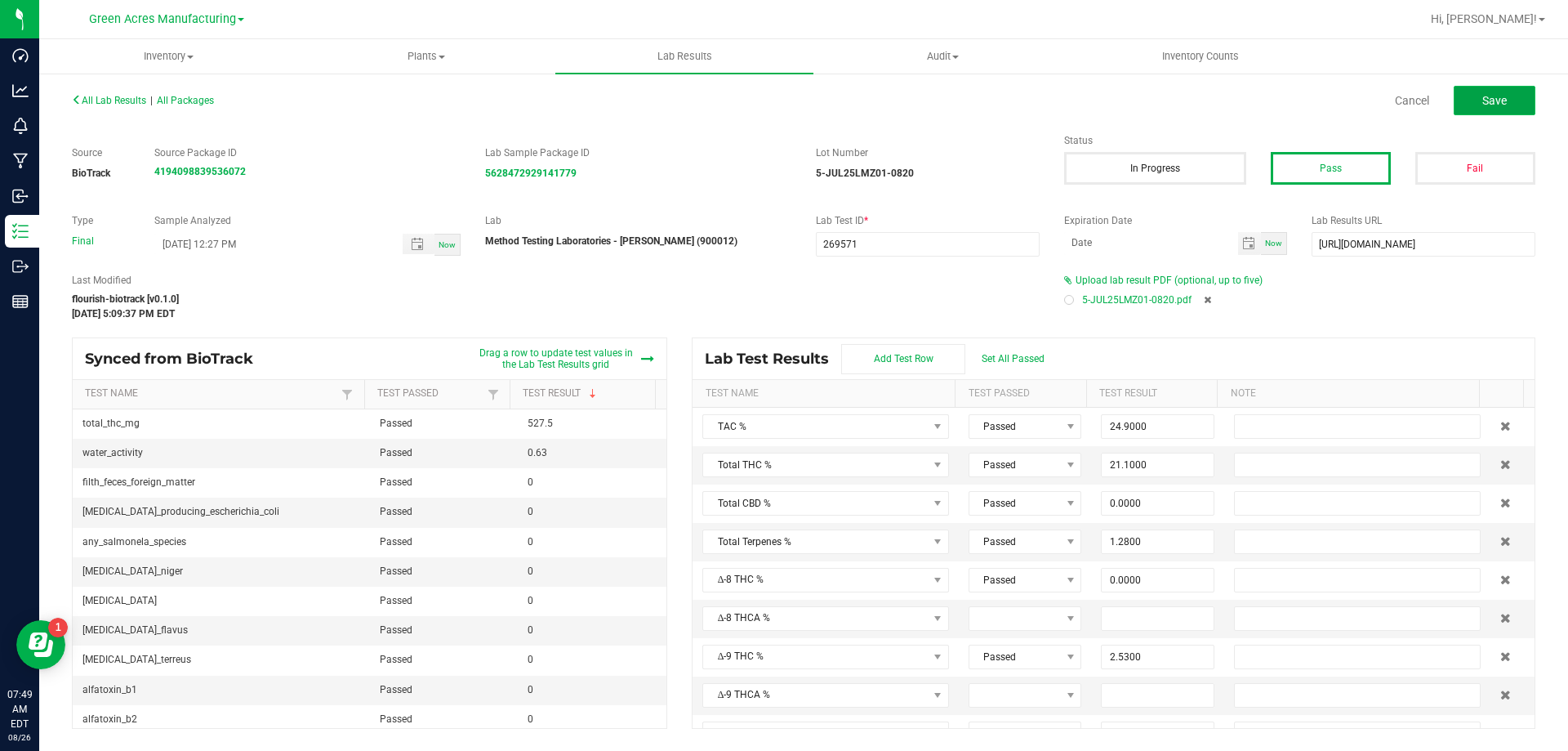
click at [1534, 91] on button "Save" at bounding box center [1494, 100] width 81 height 29
type input "0.0000"
type input "10.1000"
type input "0.1060"
type input "0.0970"
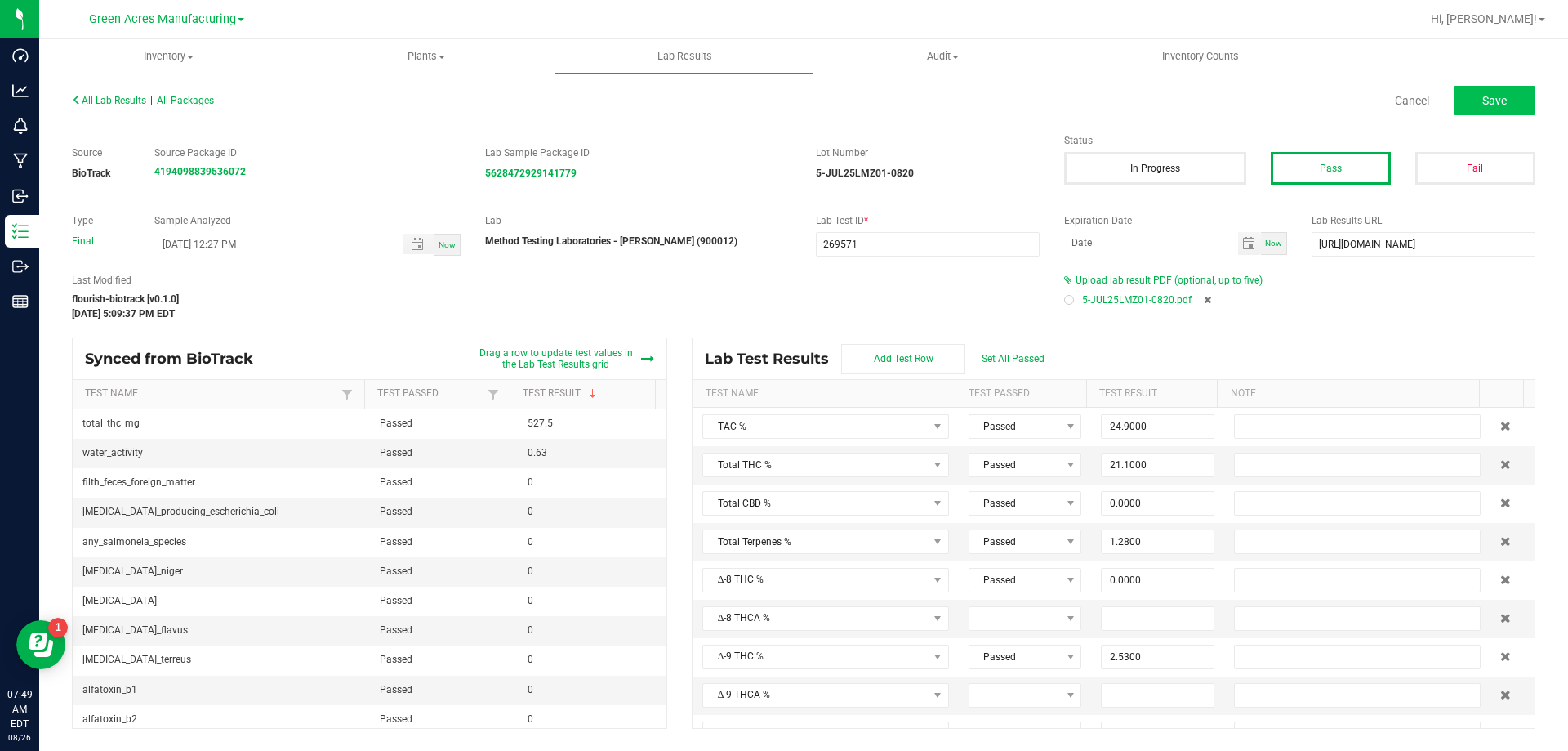
type input "0.0700"
type input "0.1420"
type input "0.0570"
type input "23.5000"
type input "0.1150"
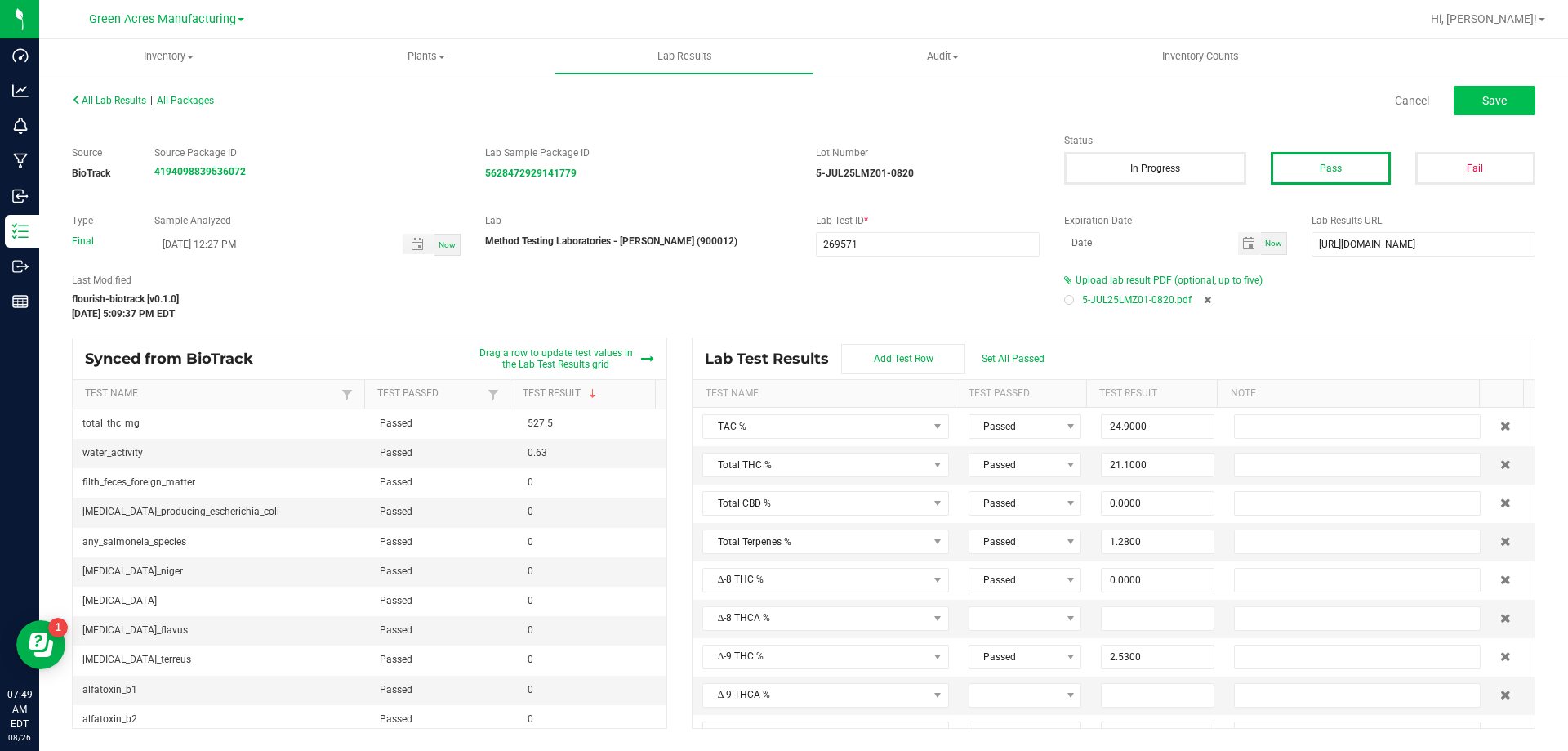
type input "0.5260"
type input "0.0310"
type input "0.0590"
type input "0.0390"
type input "2.5300"
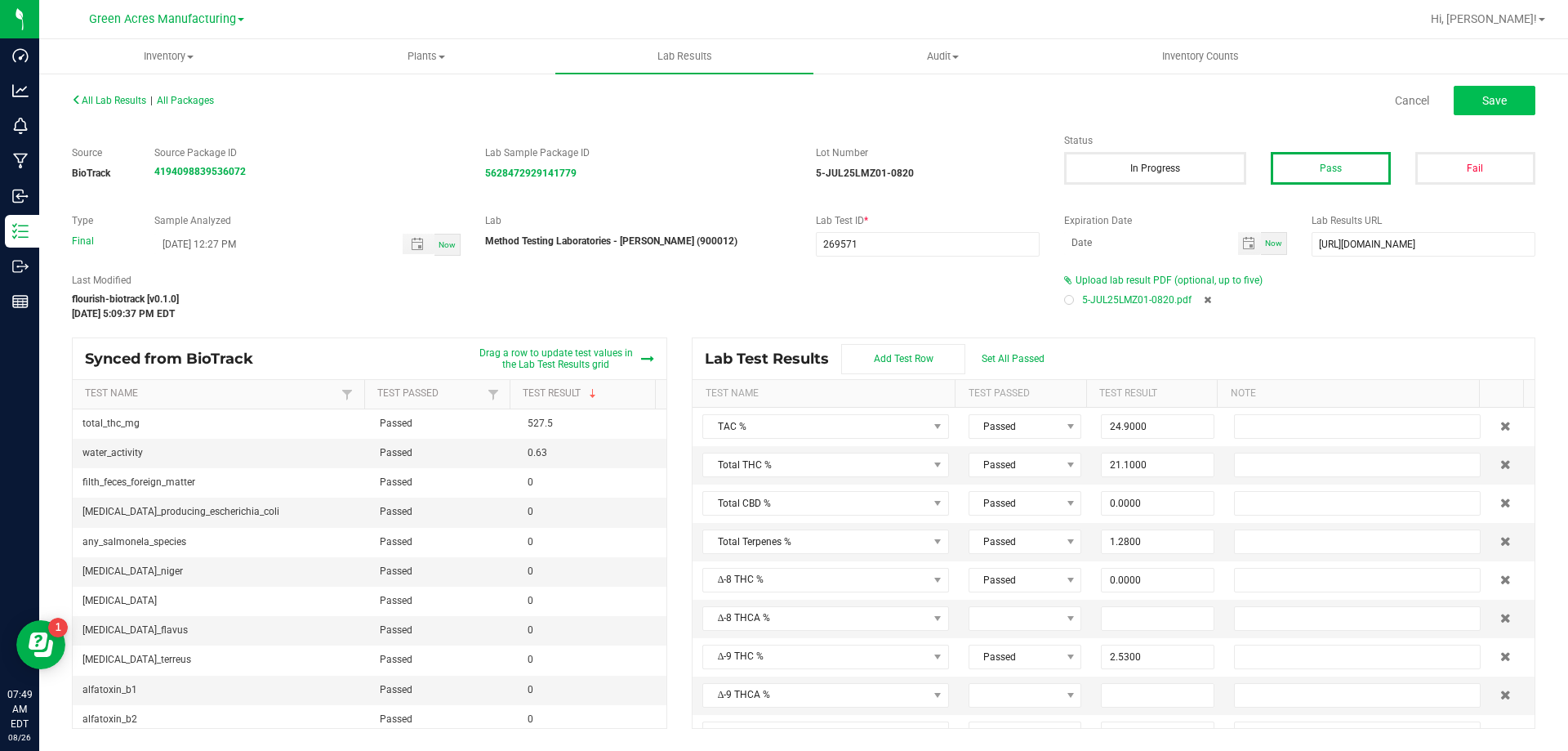
type input "21.1000"
type input "0.0000"
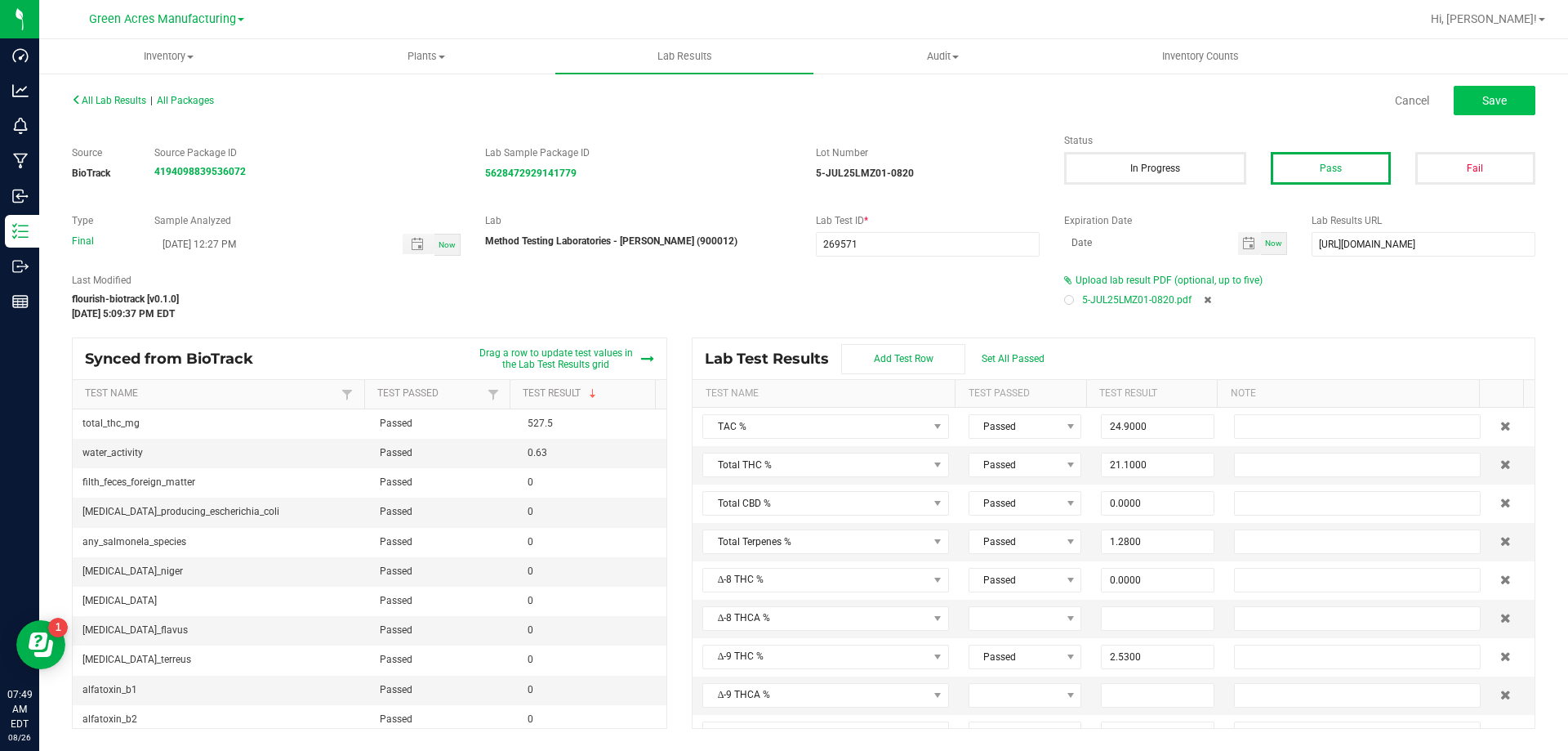
type input "0.0000"
type input "0.1800"
type input "1.0700"
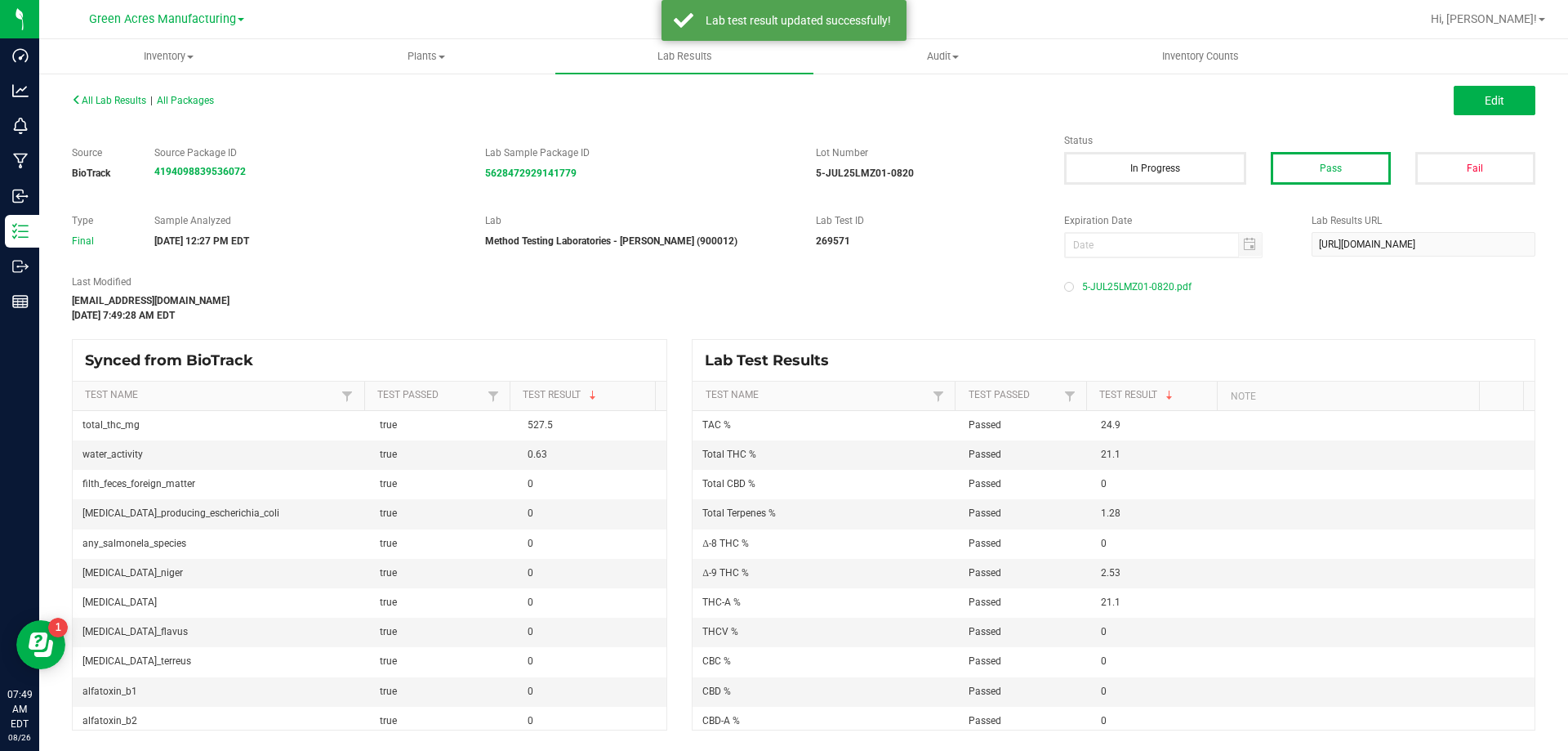
click at [138, 95] on span "All Lab Results" at bounding box center [109, 101] width 75 height 12
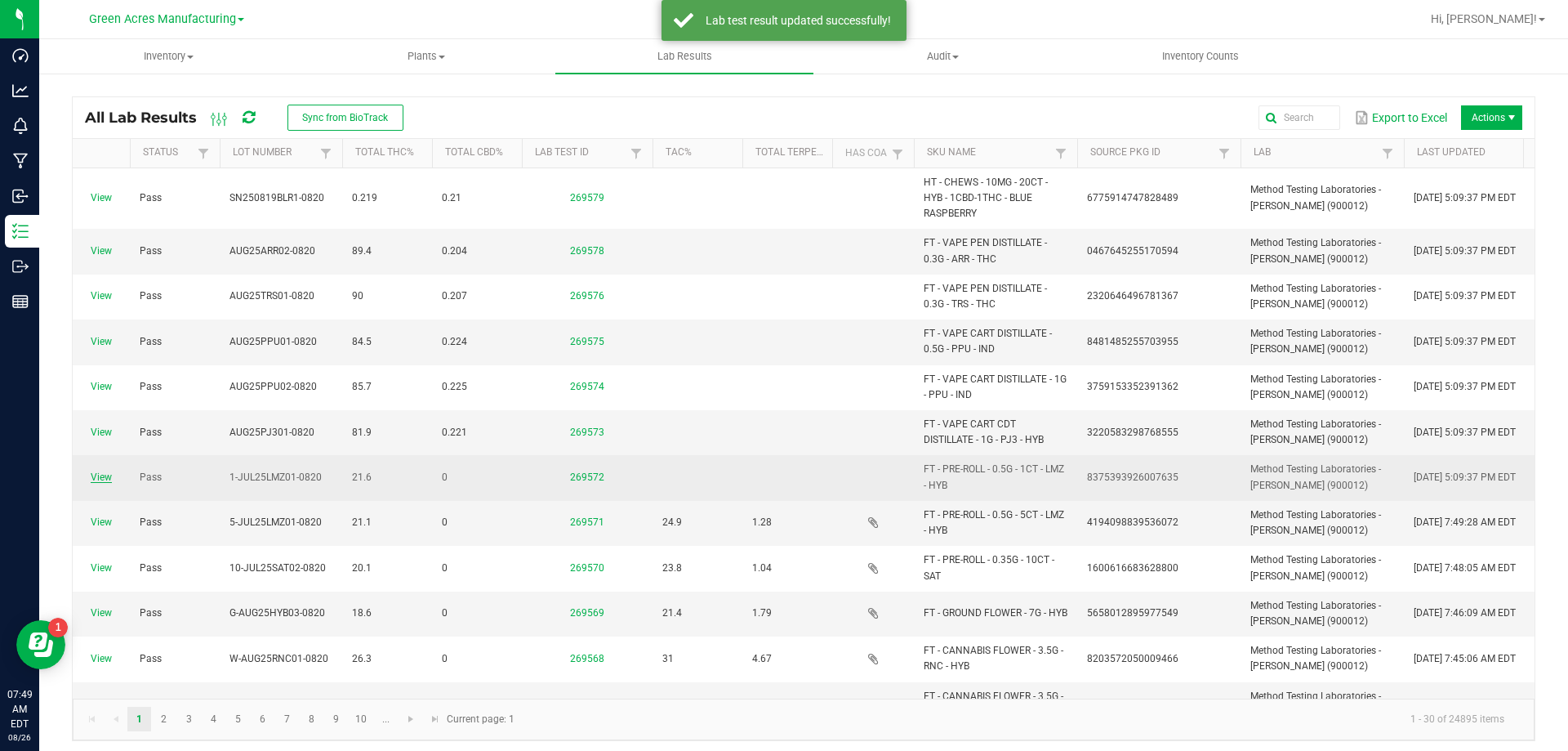
click at [107, 476] on link "View" at bounding box center [101, 477] width 21 height 12
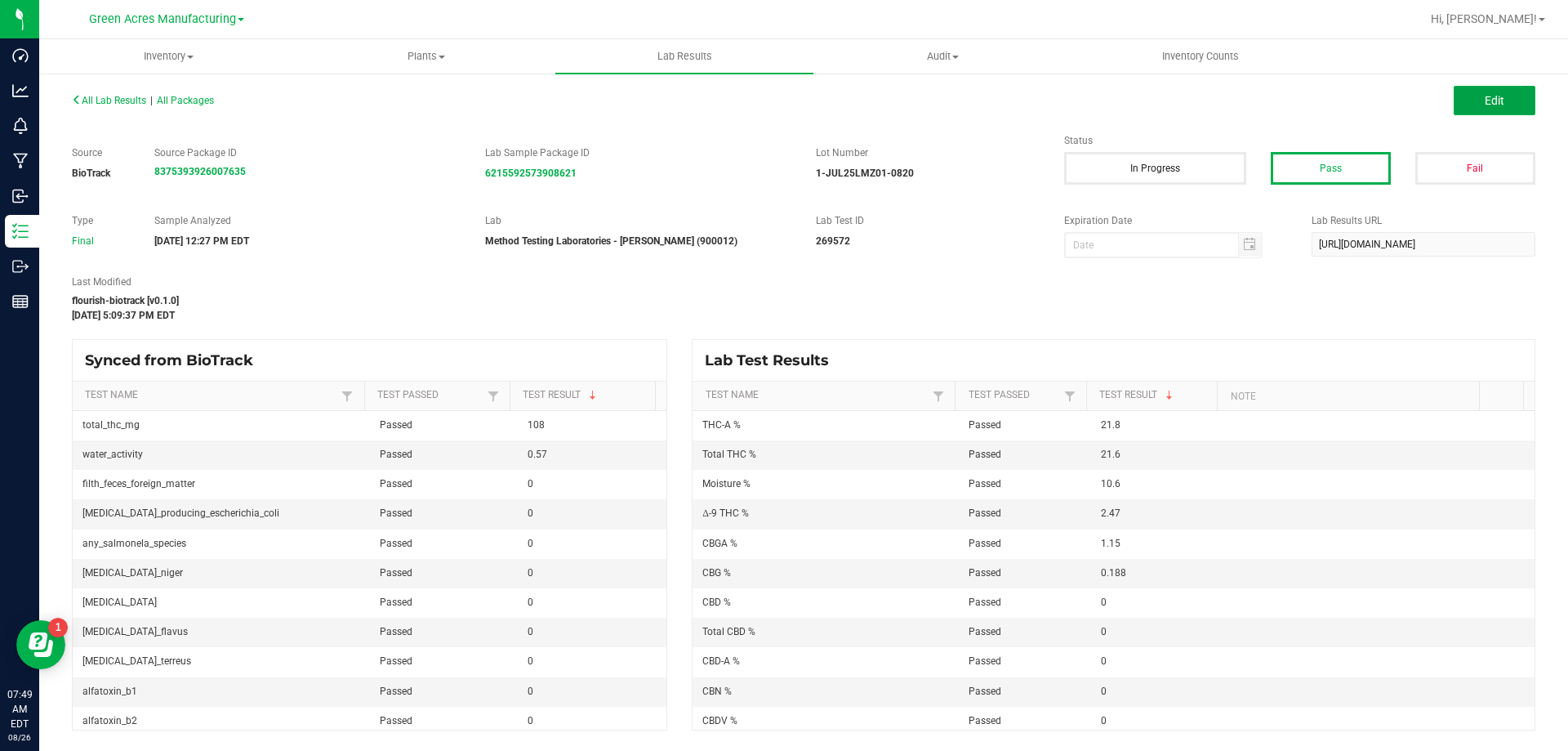
drag, startPoint x: 1477, startPoint y: 98, endPoint x: 1098, endPoint y: 271, distance: 416.6
click at [1477, 98] on button "Edit" at bounding box center [1494, 100] width 81 height 29
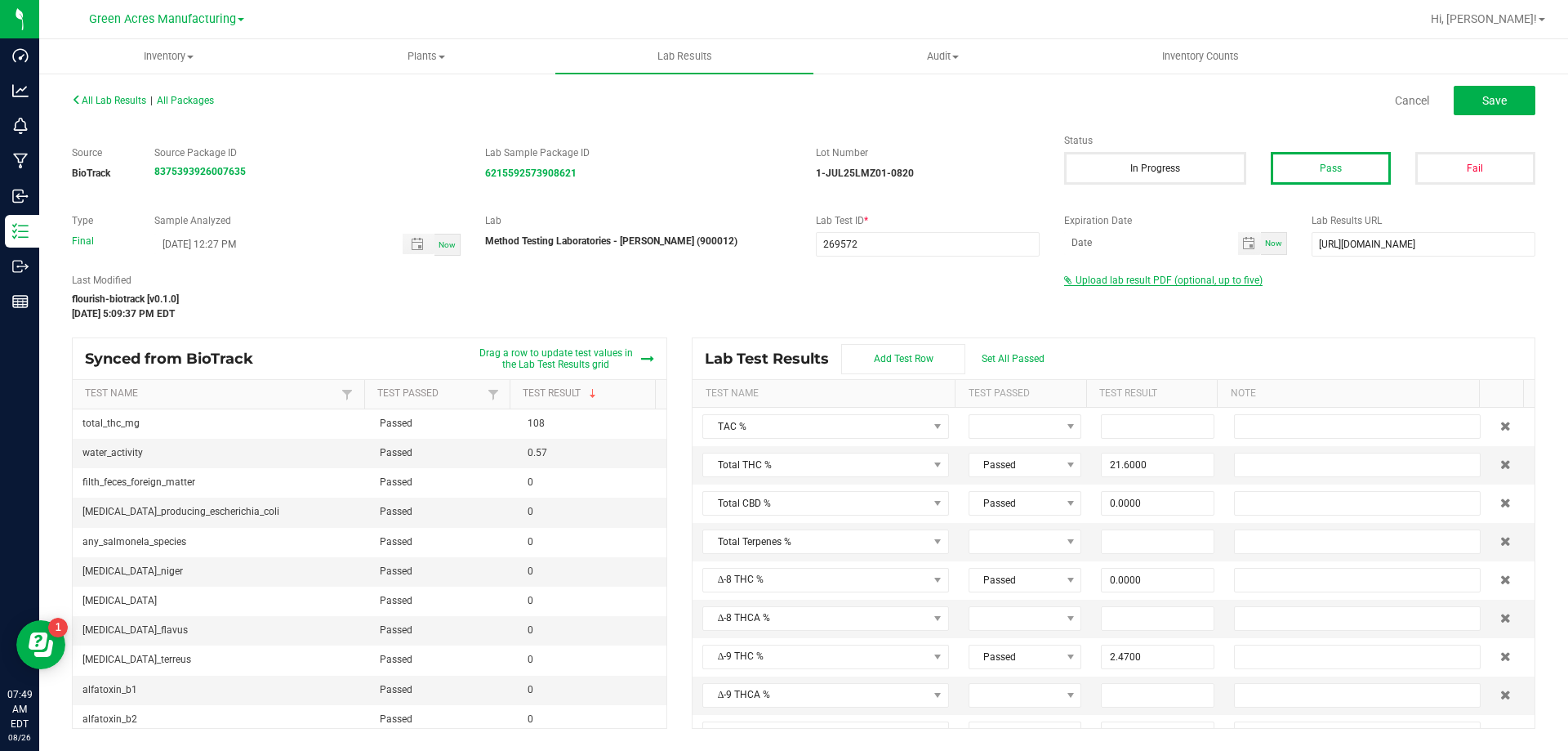
click at [1098, 279] on span "Upload lab result PDF (optional, up to five)" at bounding box center [1169, 280] width 187 height 12
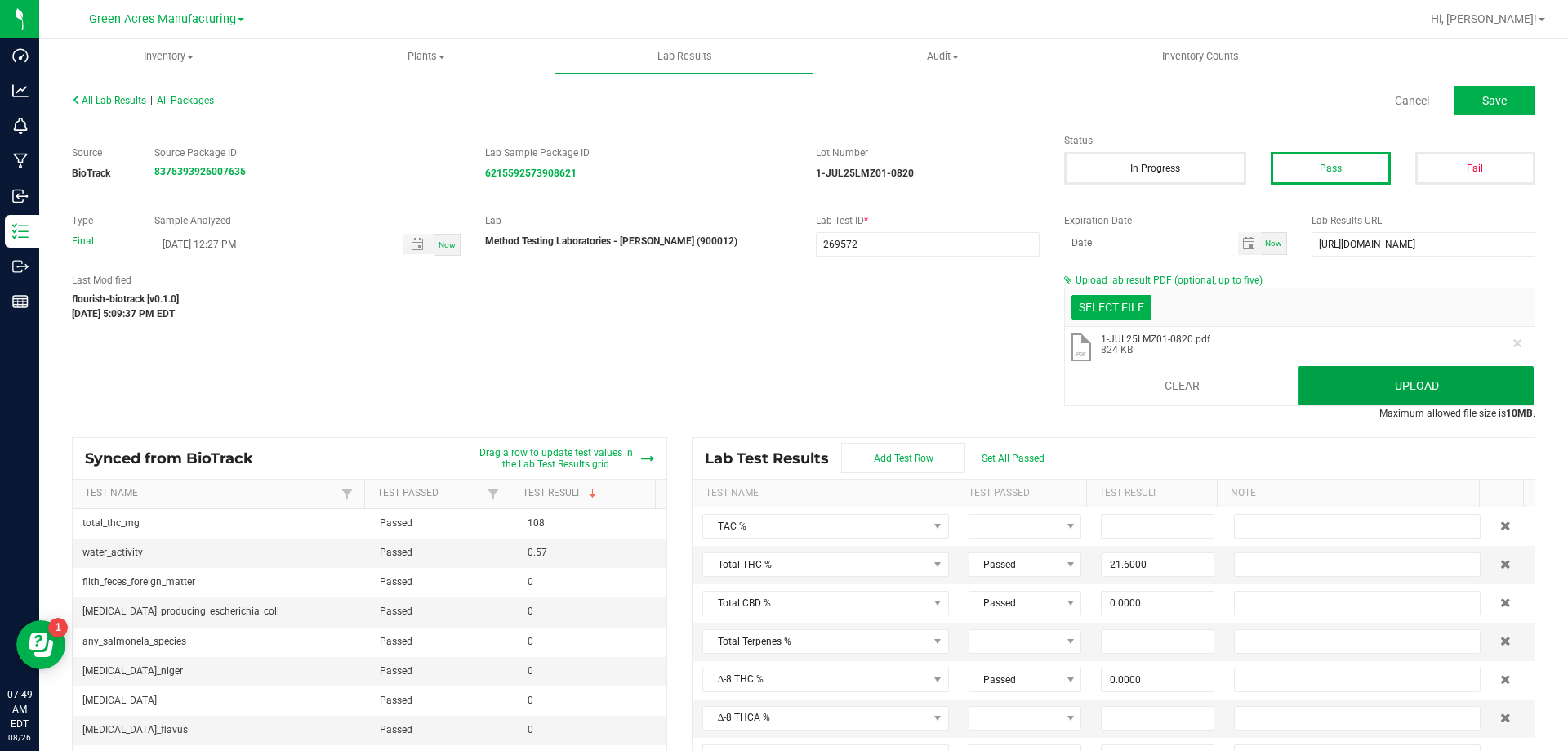
click at [1402, 384] on button "Upload" at bounding box center [1416, 385] width 235 height 39
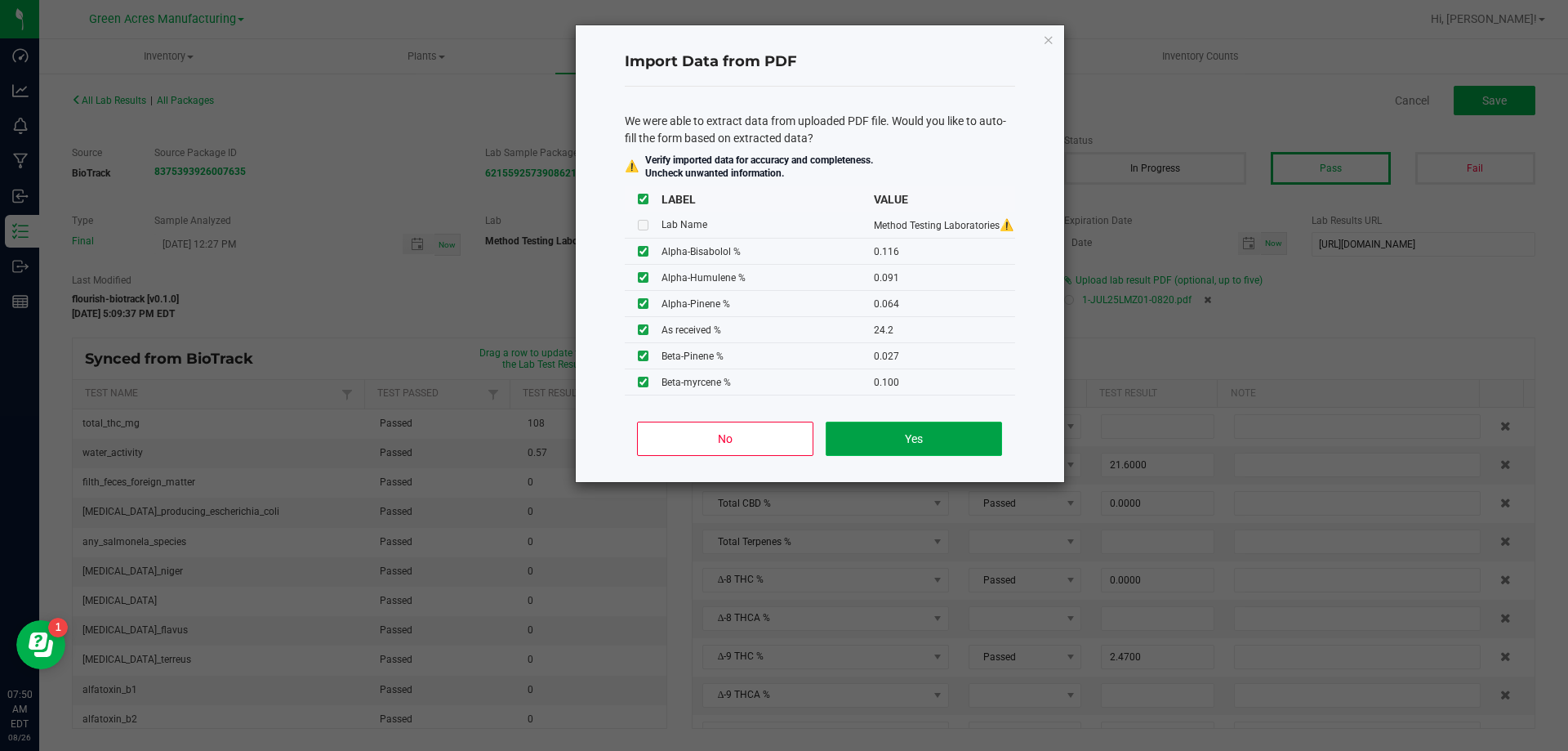
click at [970, 429] on button "Yes" at bounding box center [913, 438] width 175 height 34
type input "0.1160"
type input "0.0910"
type input "0.0640"
type input "0.0270"
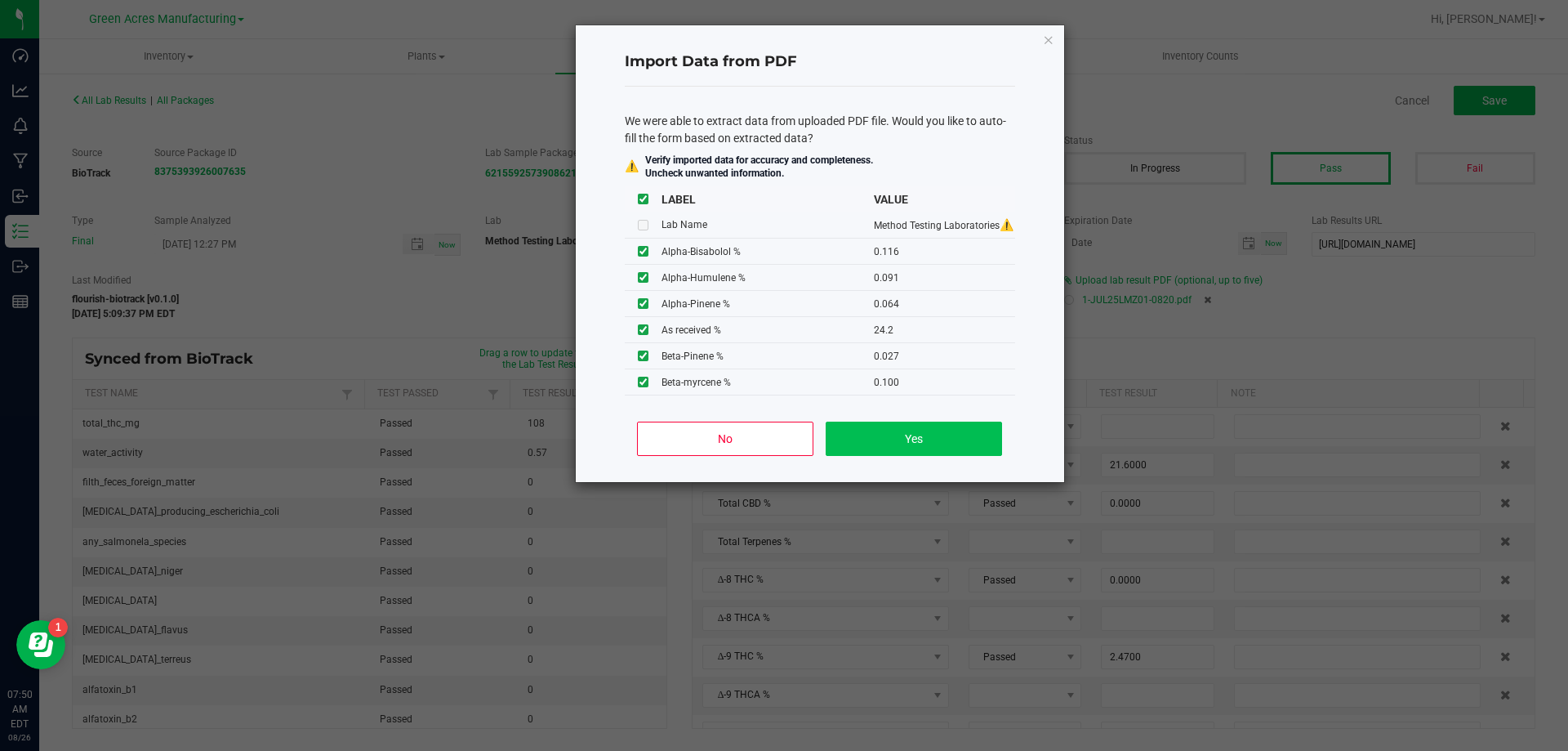
type input "0.1320"
type input "0.0500"
type input "25.6000"
type input "1.0600"
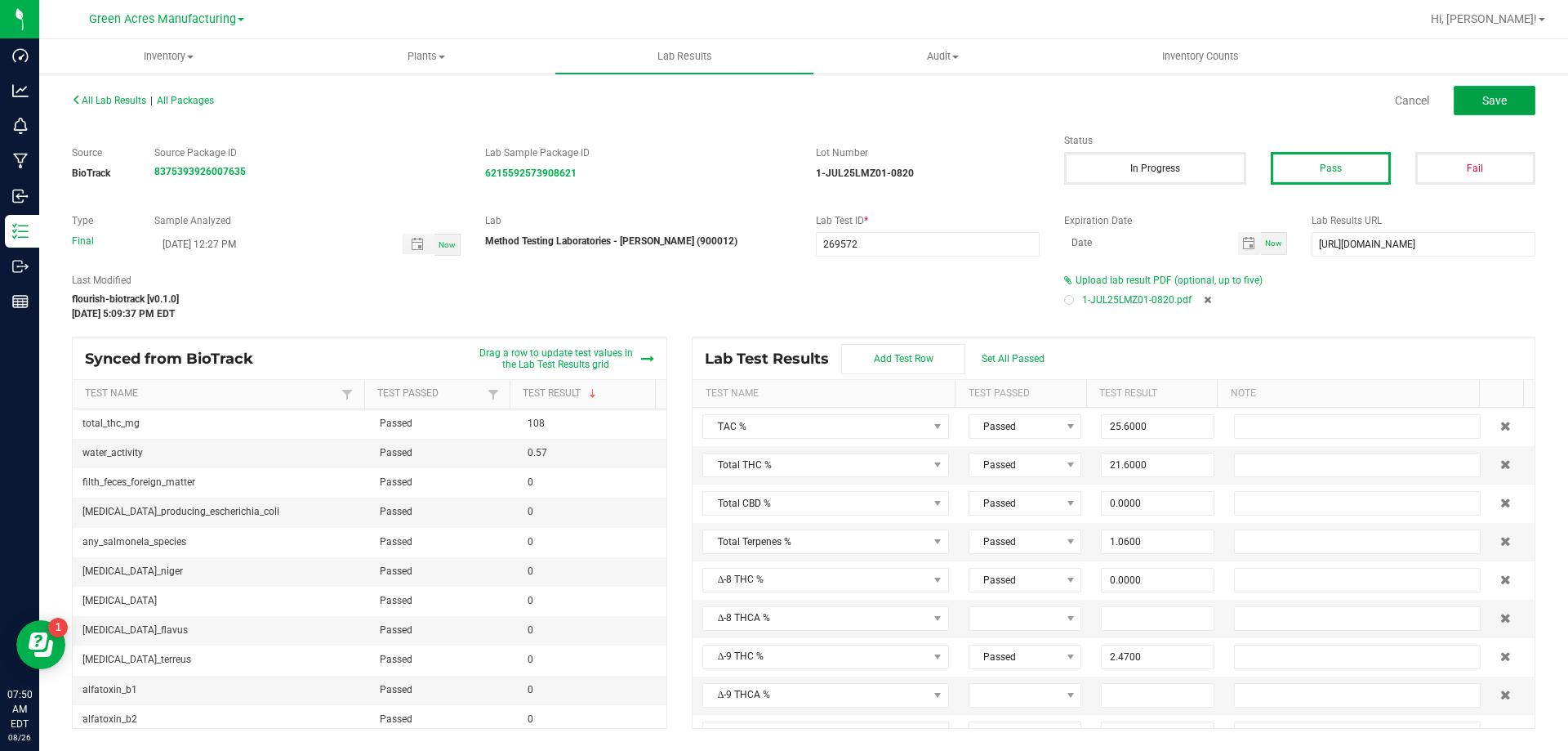
click at [1511, 93] on button "Save" at bounding box center [1494, 100] width 81 height 29
type input "0.0000"
type input "10.6000"
type input "0.1160"
type input "0.0910"
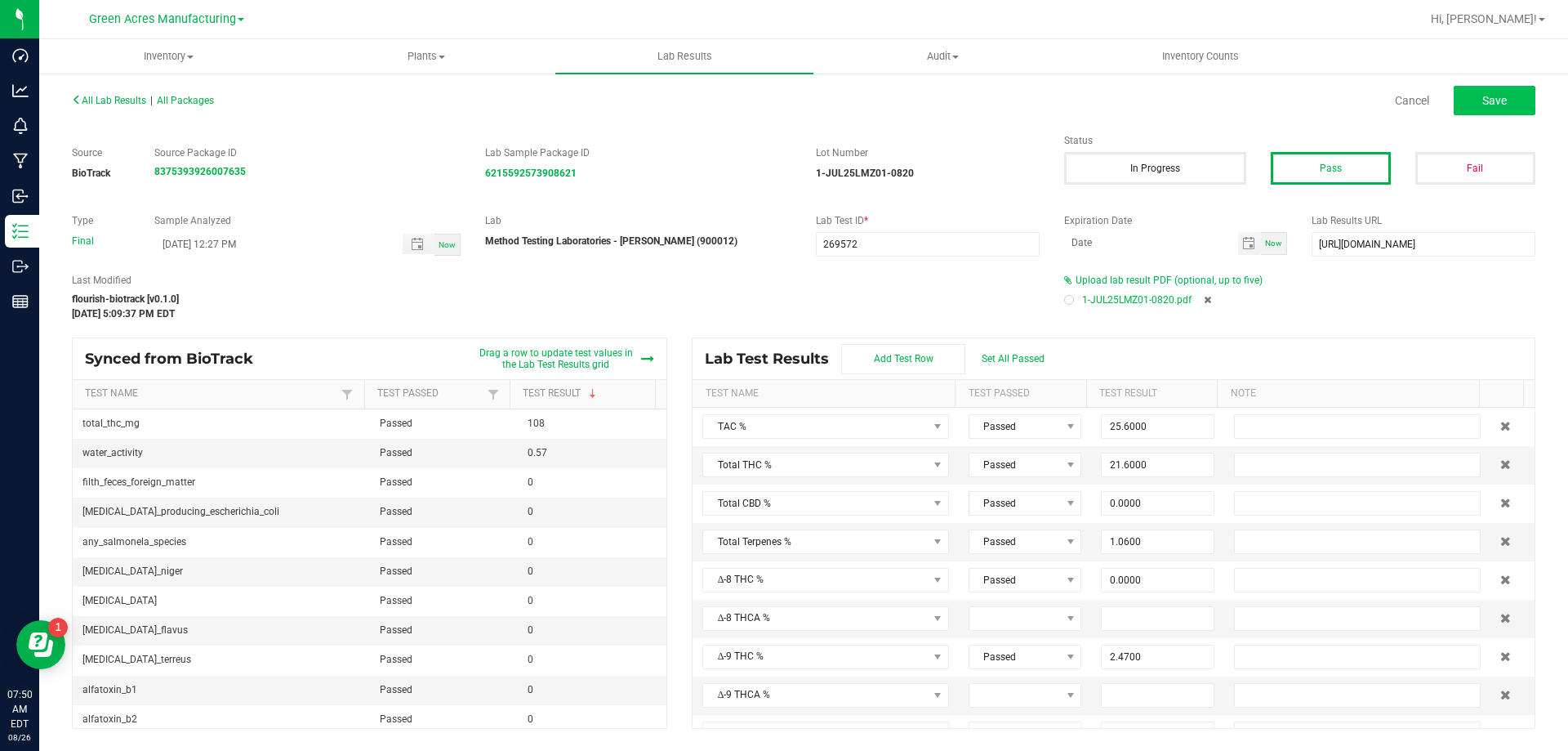
type input "0.0640"
type input "0.0270"
type input "0.1320"
type input "0.0500"
type input "0.0510"
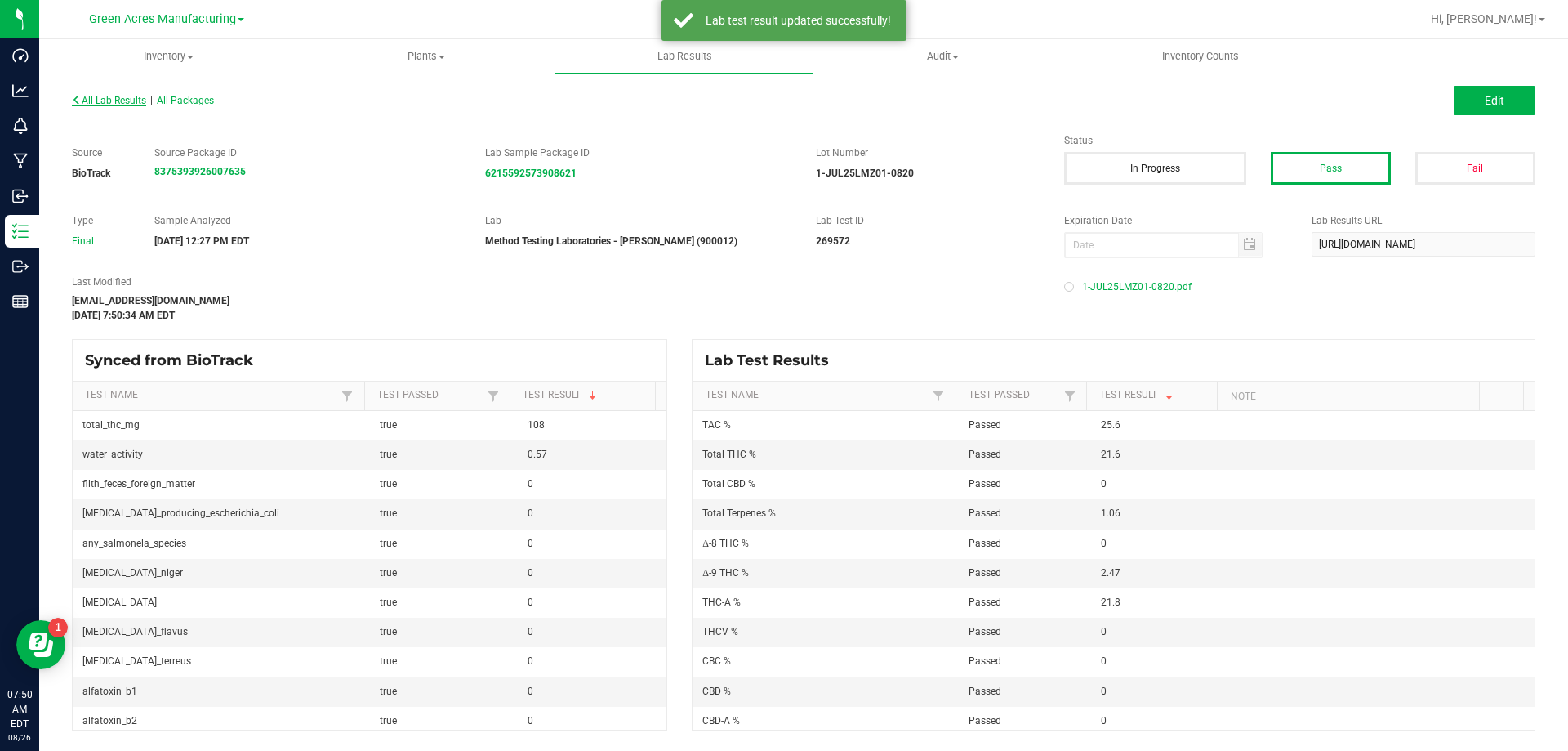
click at [119, 103] on span "All Lab Results" at bounding box center [109, 101] width 75 height 12
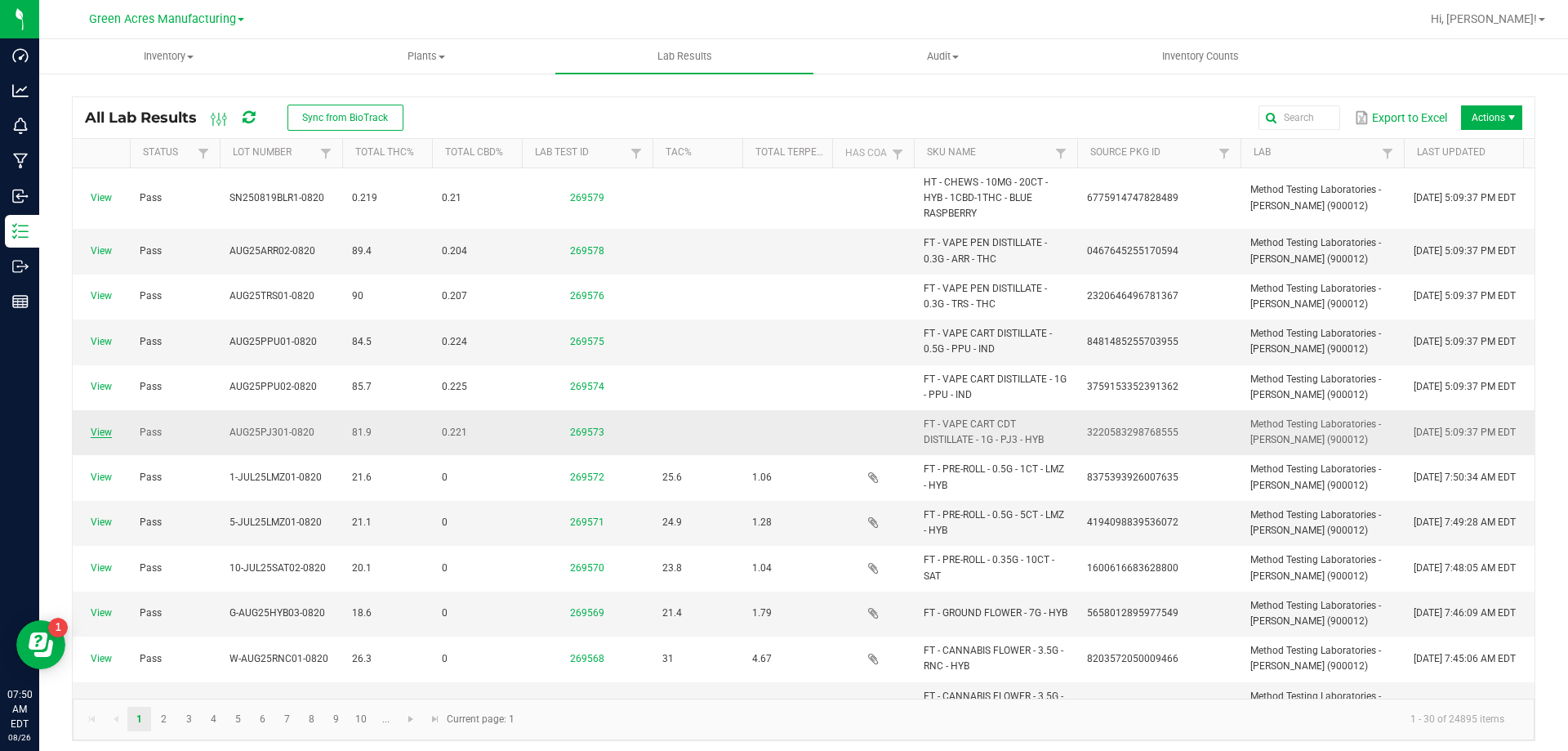
click at [107, 435] on link "View" at bounding box center [101, 432] width 21 height 12
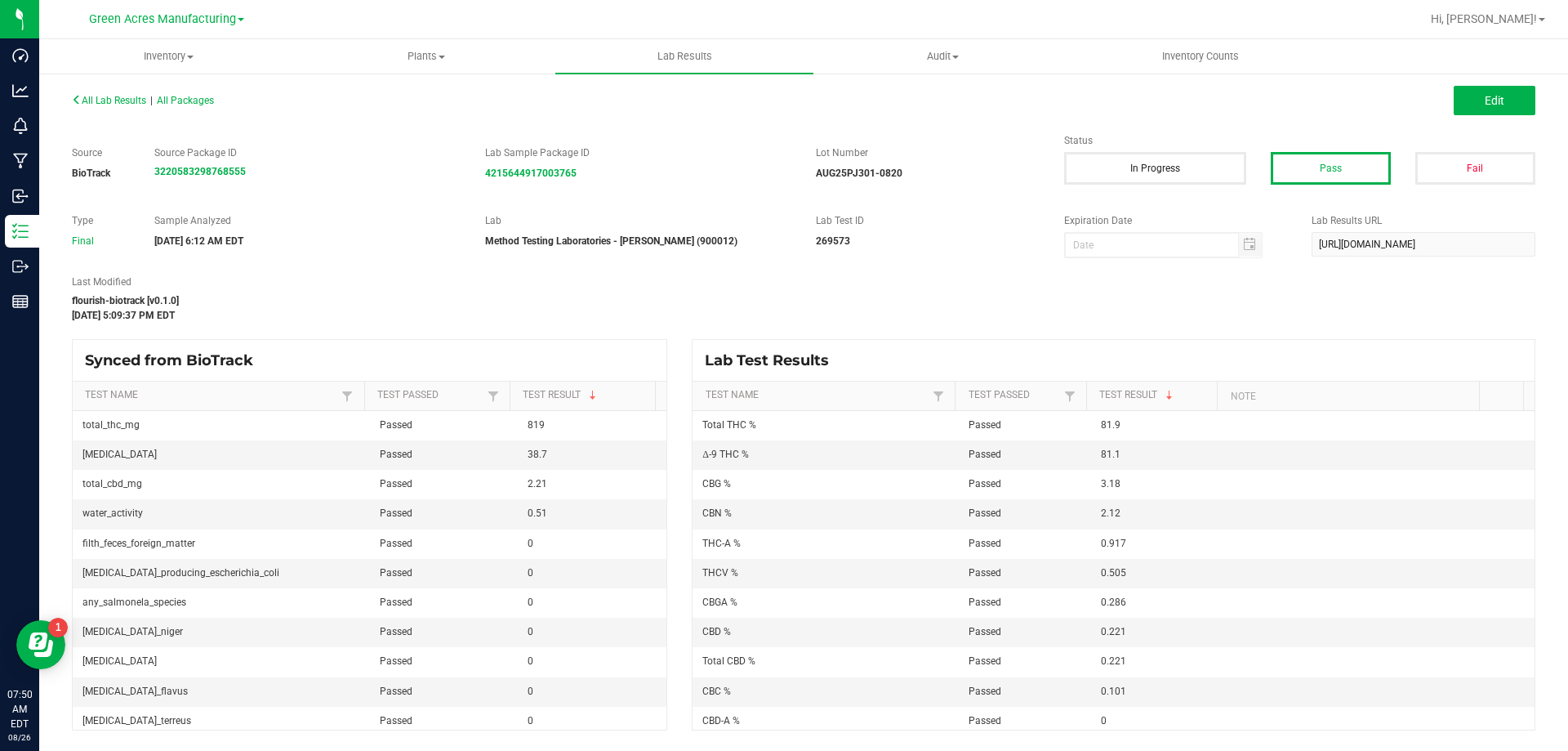
click at [1470, 117] on div "All Lab Results | All Packages Edit" at bounding box center [803, 100] width 1487 height 41
click at [1469, 104] on button "Edit" at bounding box center [1494, 100] width 81 height 29
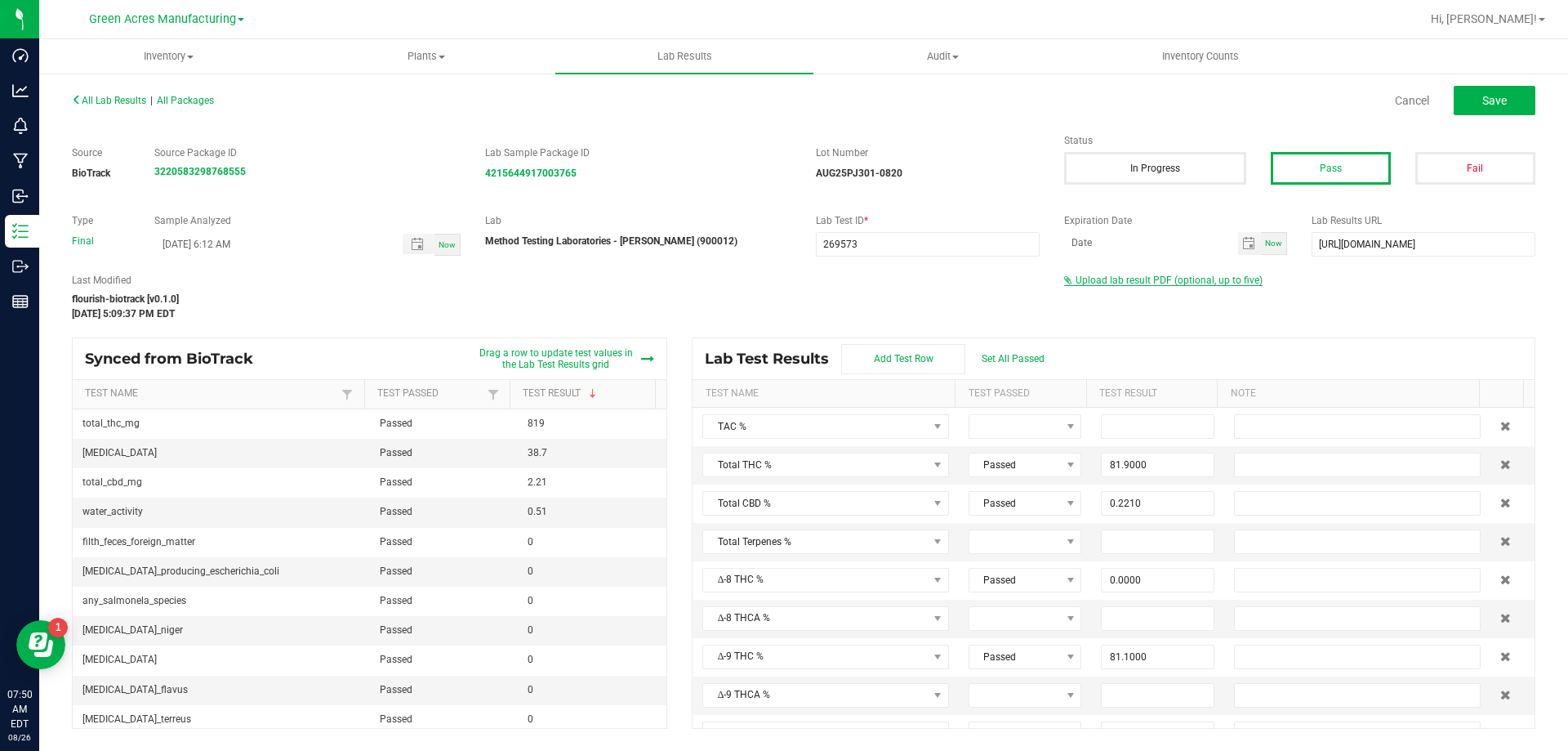
click at [1094, 281] on span "Upload lab result PDF (optional, up to five)" at bounding box center [1169, 280] width 187 height 12
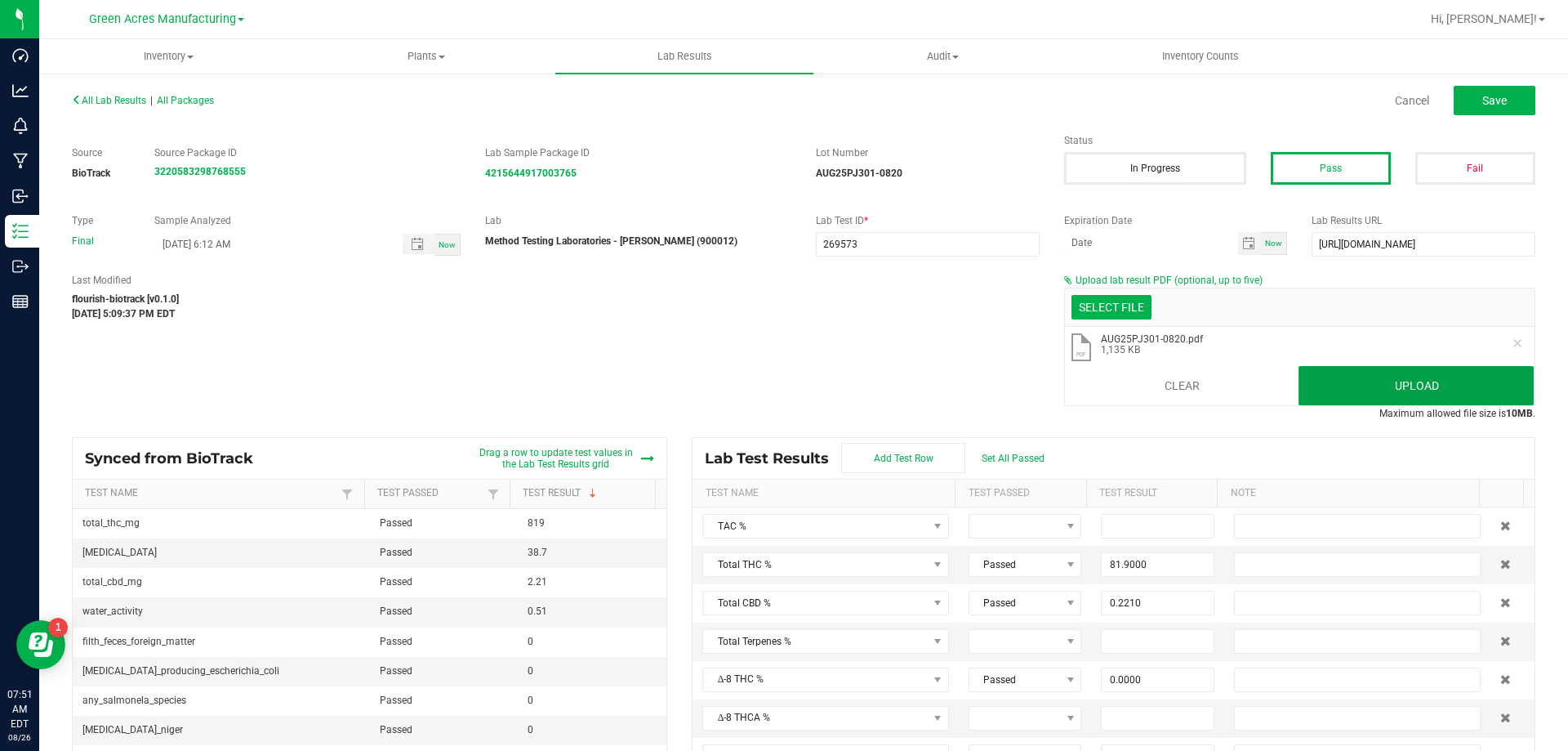
click at [1435, 393] on button "Upload" at bounding box center [1416, 385] width 235 height 39
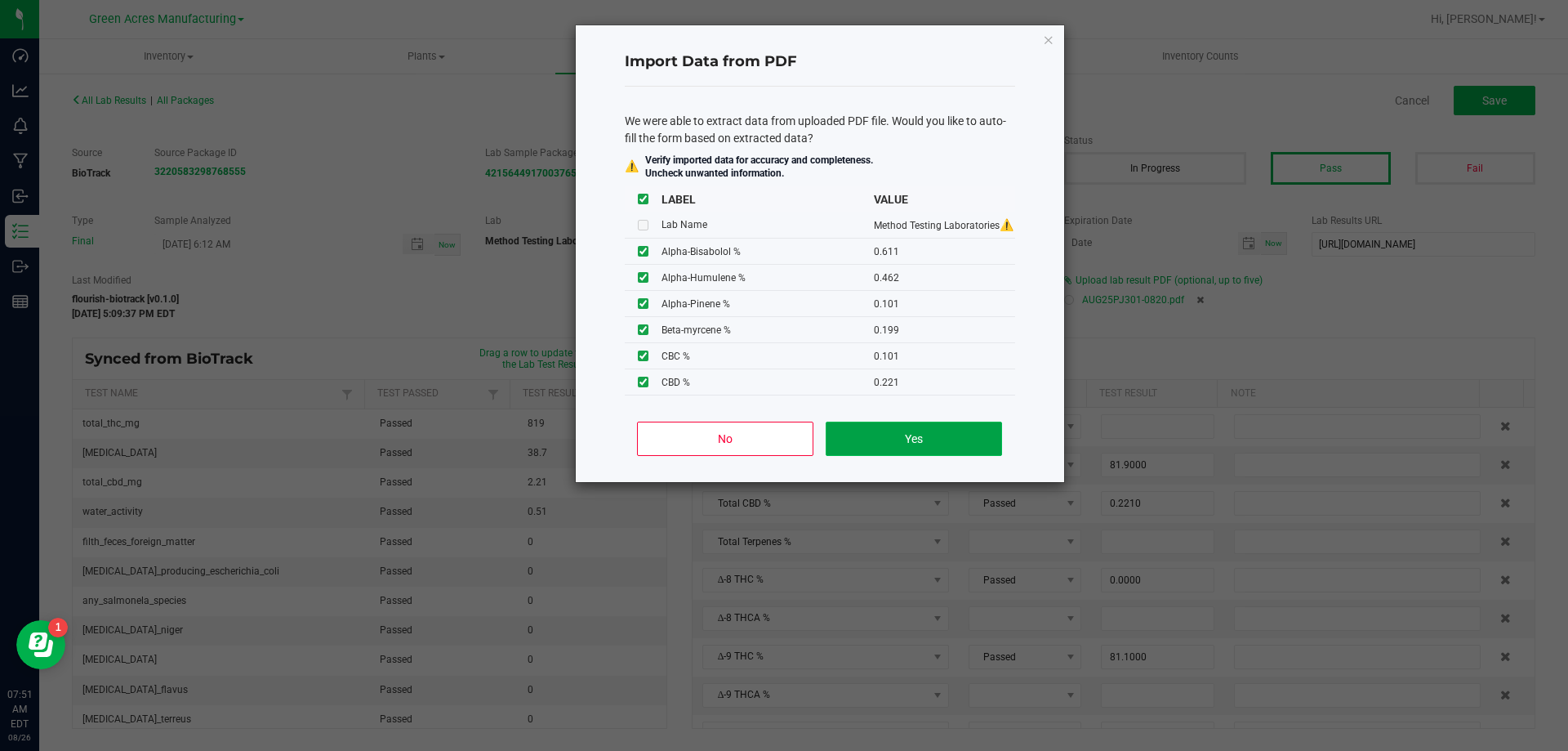
click at [916, 441] on button "Yes" at bounding box center [913, 438] width 175 height 34
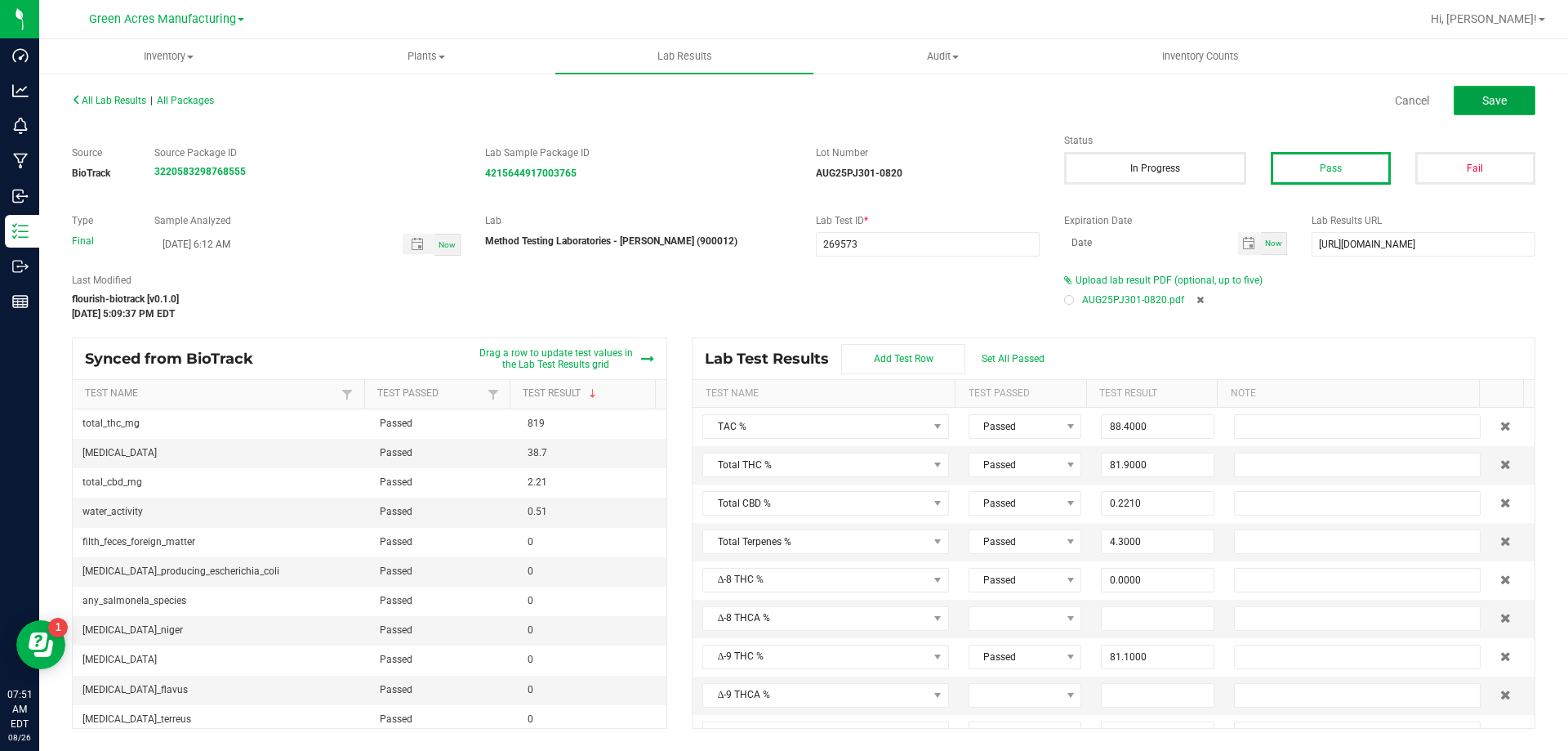
click at [1484, 99] on span "Save" at bounding box center [1494, 101] width 24 height 13
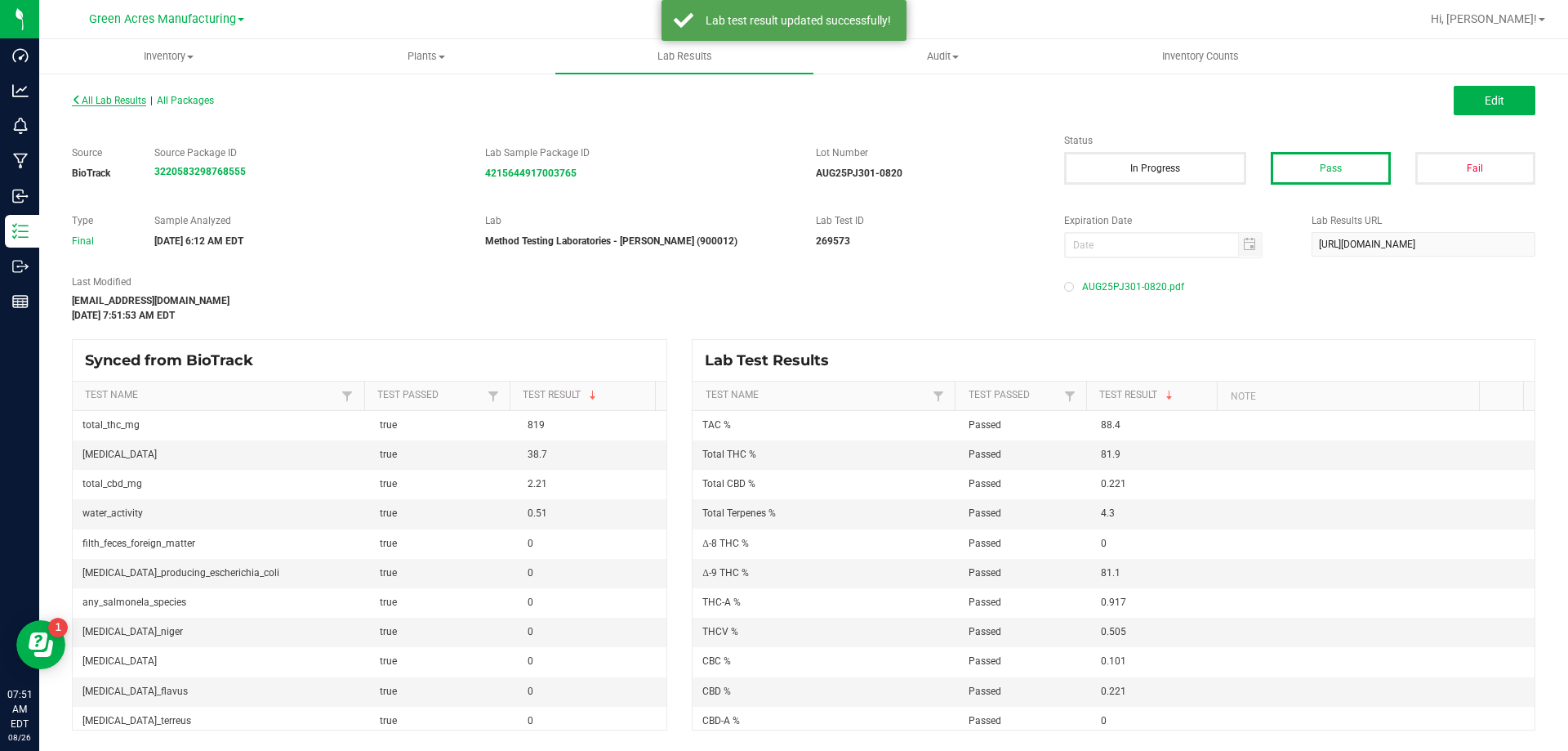
click at [112, 99] on span "All Lab Results" at bounding box center [109, 101] width 75 height 12
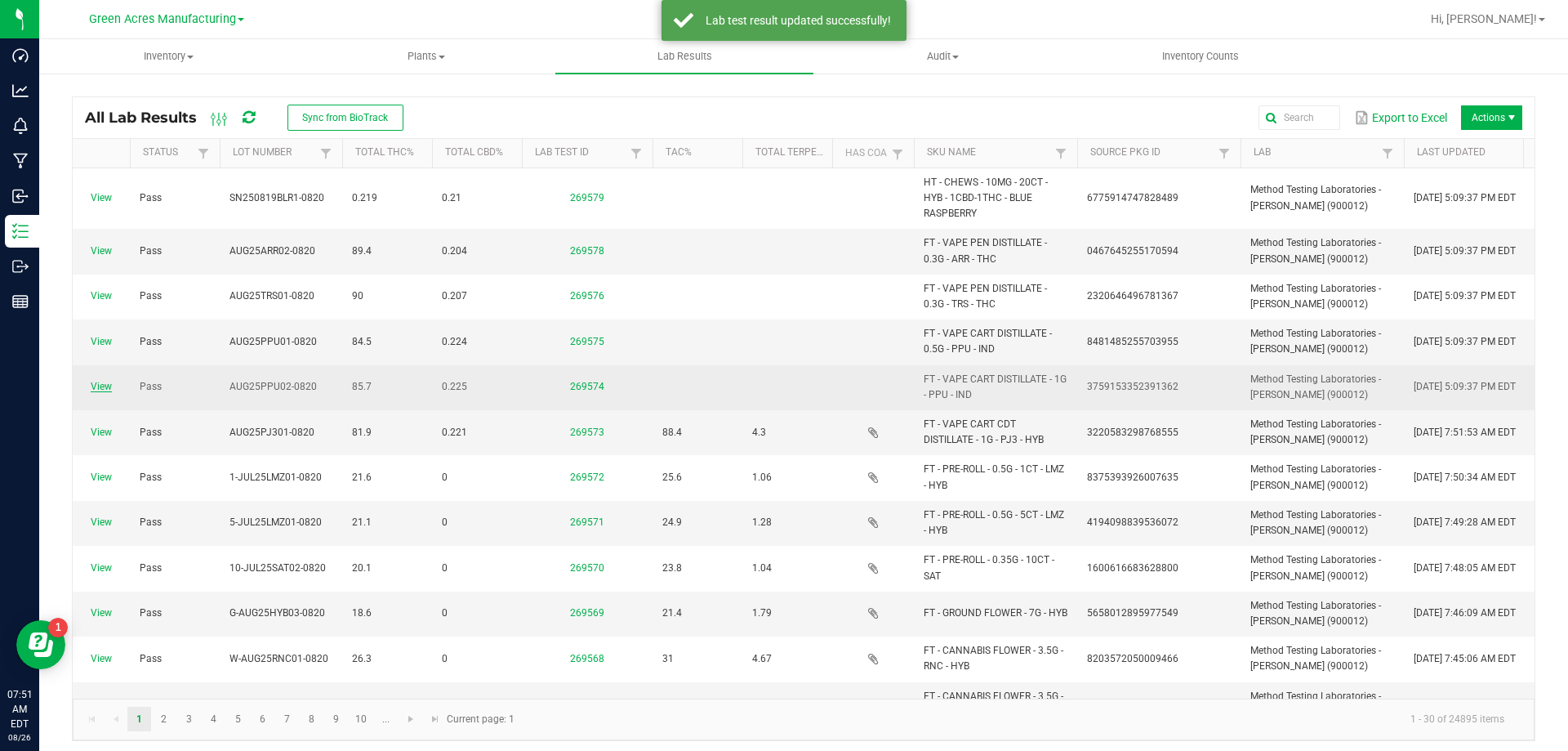
click at [104, 385] on link "View" at bounding box center [101, 387] width 21 height 12
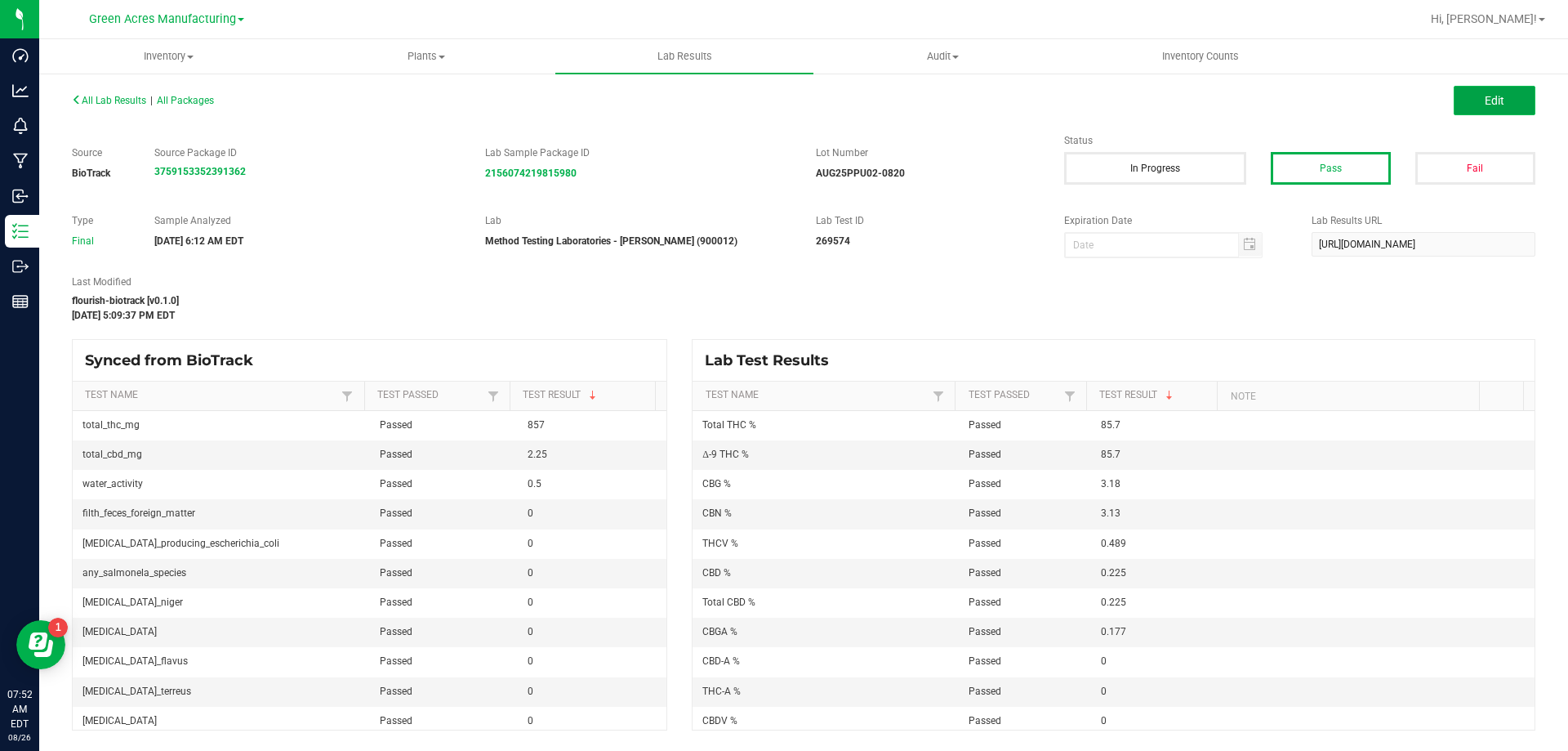
click at [1478, 112] on button "Edit" at bounding box center [1494, 100] width 81 height 29
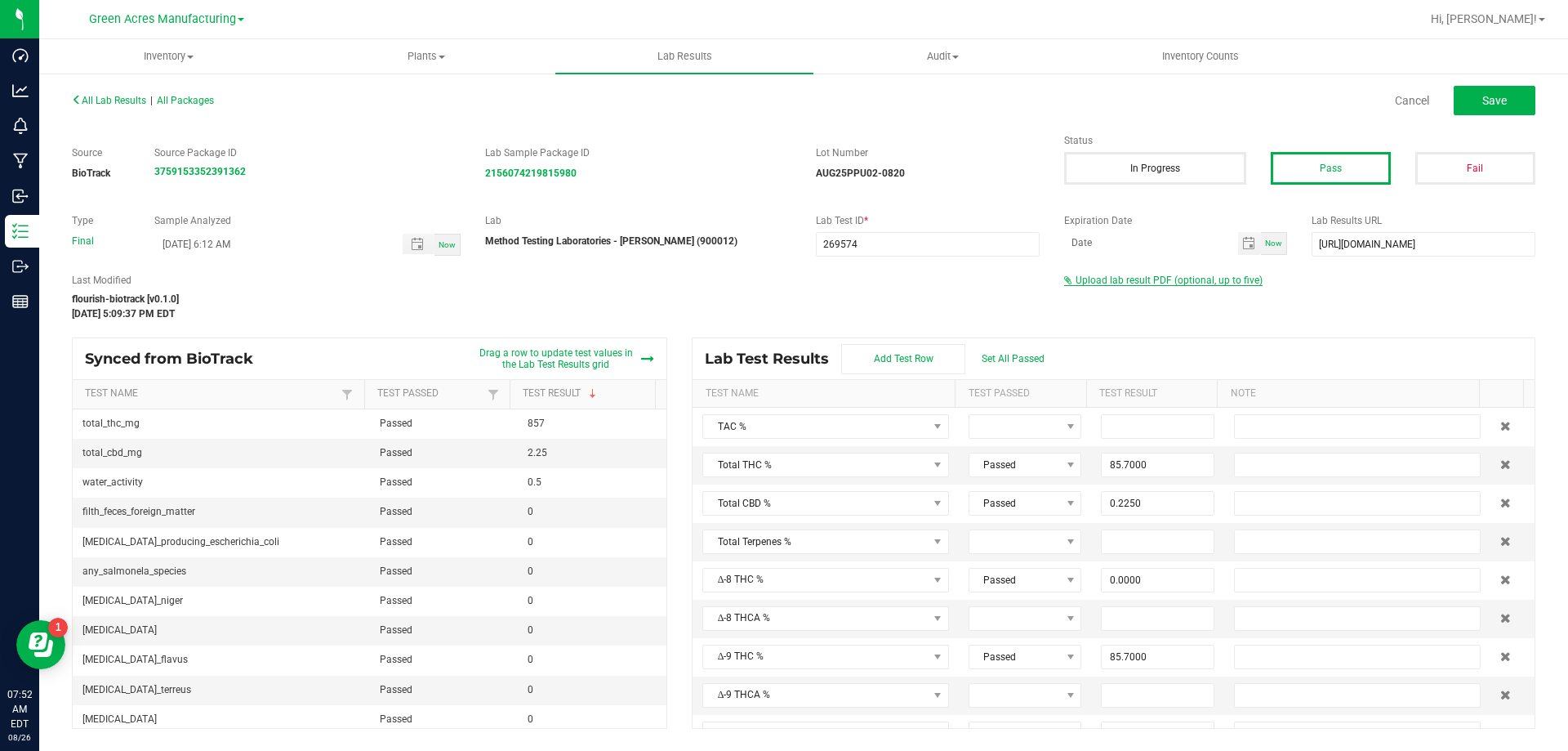
click at [1228, 285] on span "Upload lab result PDF (optional, up to five)" at bounding box center [1163, 280] width 199 height 12
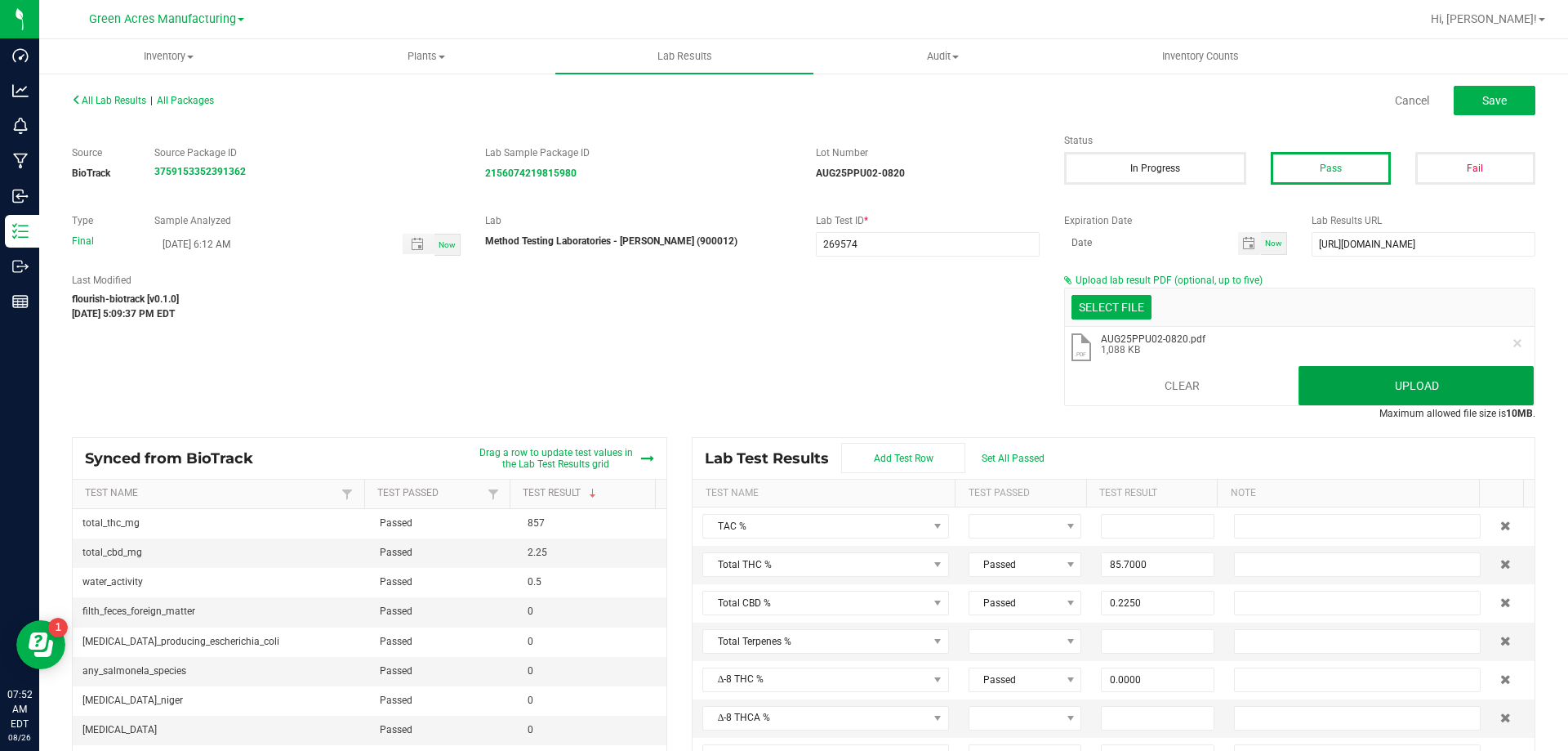
click at [1480, 383] on button "Upload" at bounding box center [1416, 385] width 235 height 39
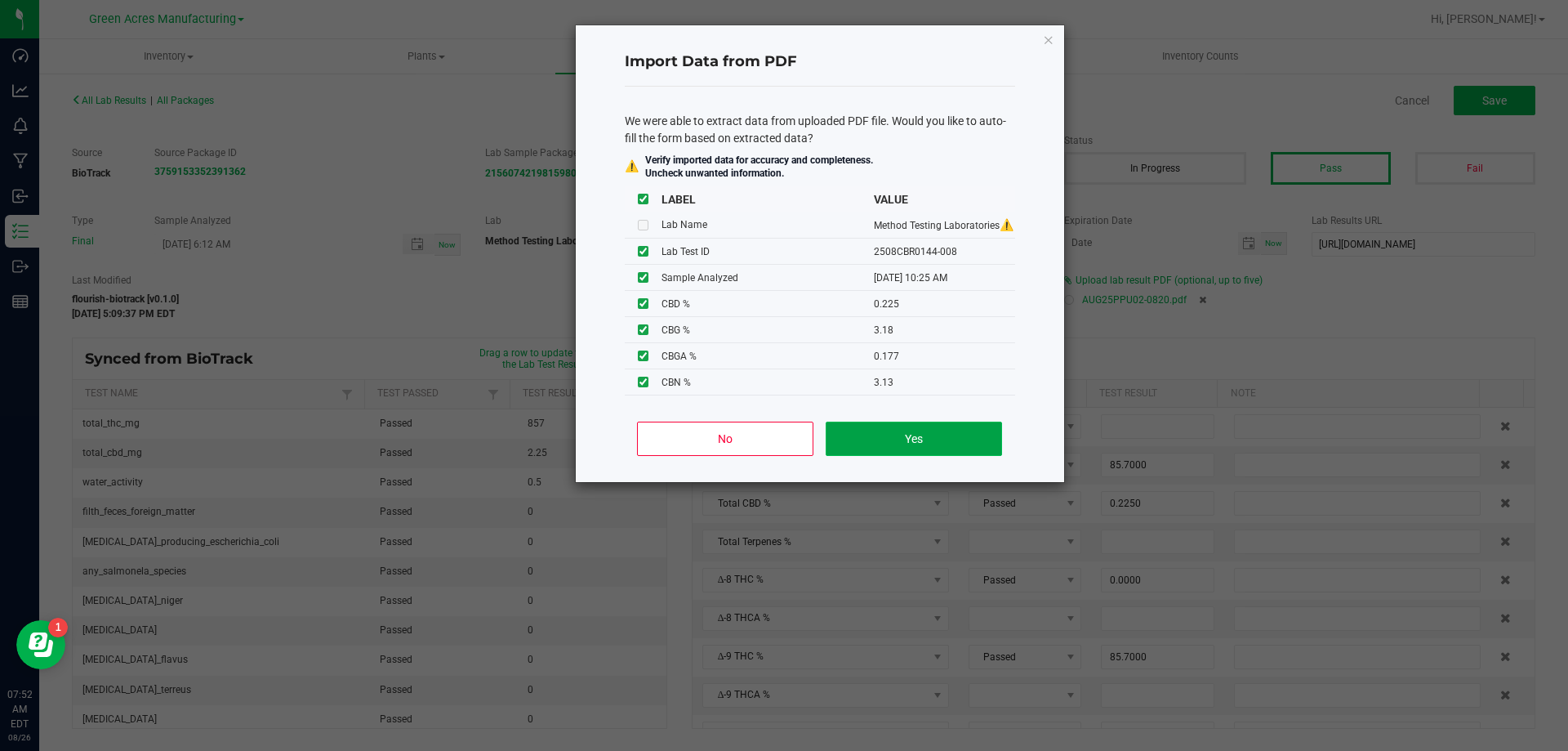
click at [953, 421] on button "Yes" at bounding box center [913, 438] width 175 height 34
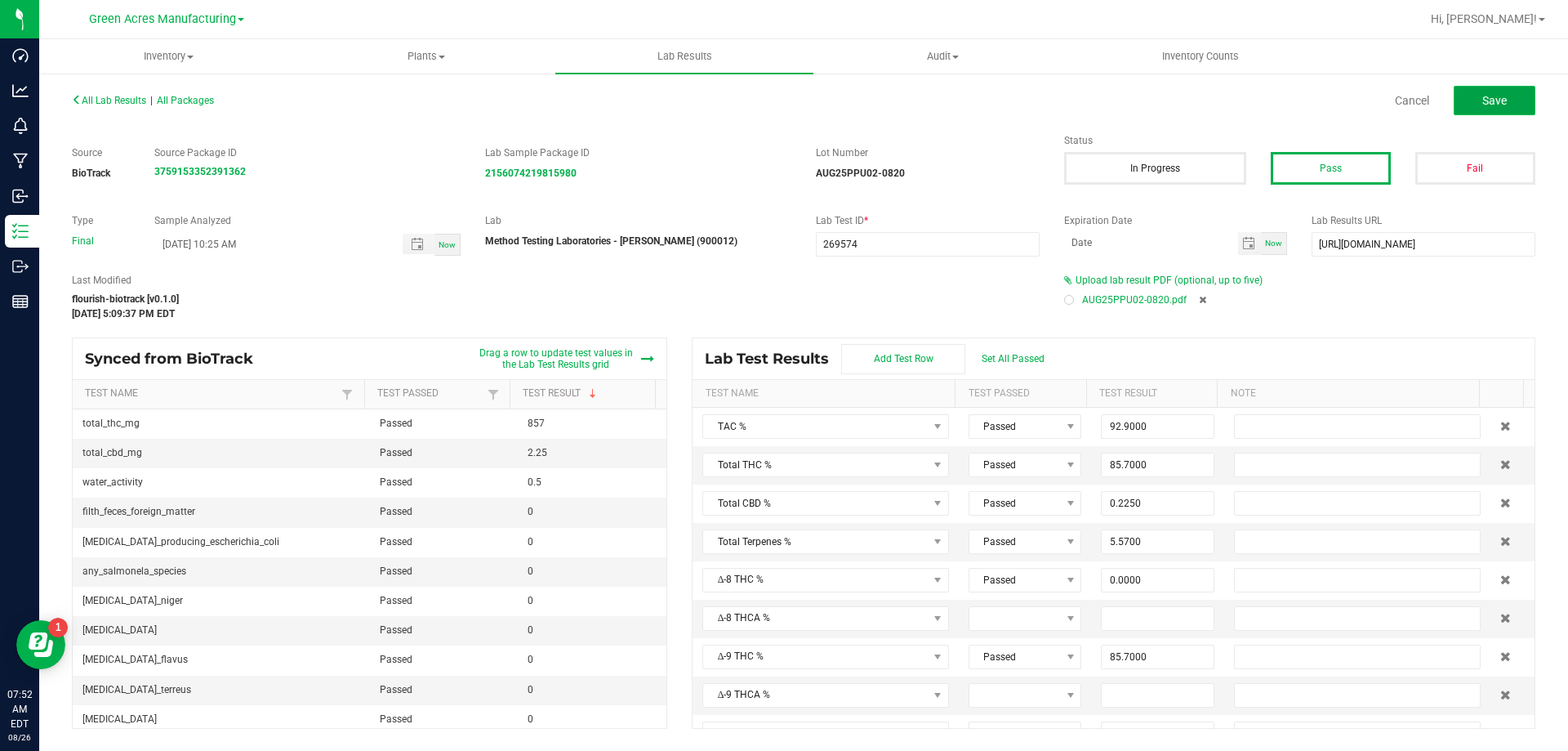
click at [1470, 102] on button "Save" at bounding box center [1494, 100] width 81 height 29
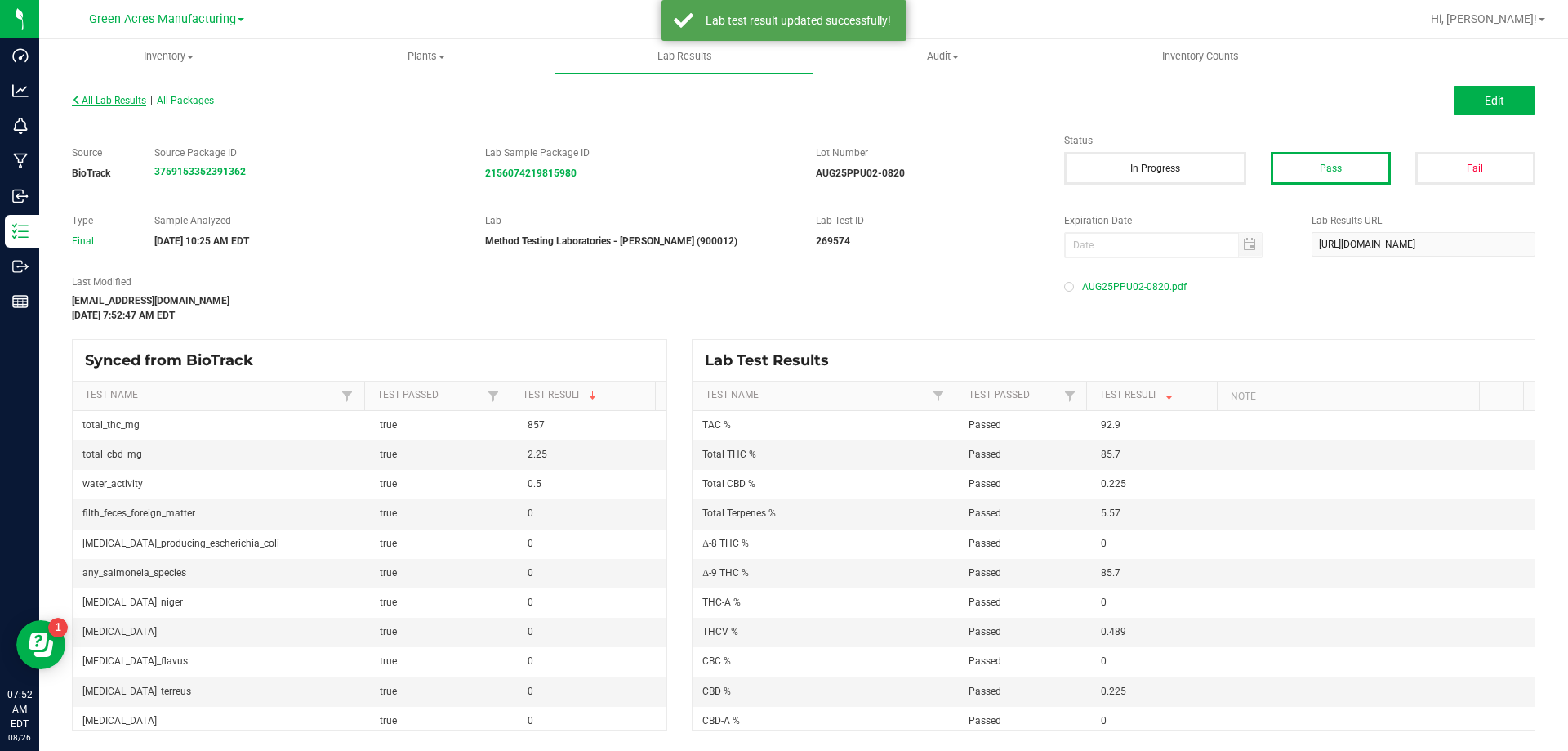
click at [123, 106] on span "All Lab Results" at bounding box center [109, 101] width 75 height 12
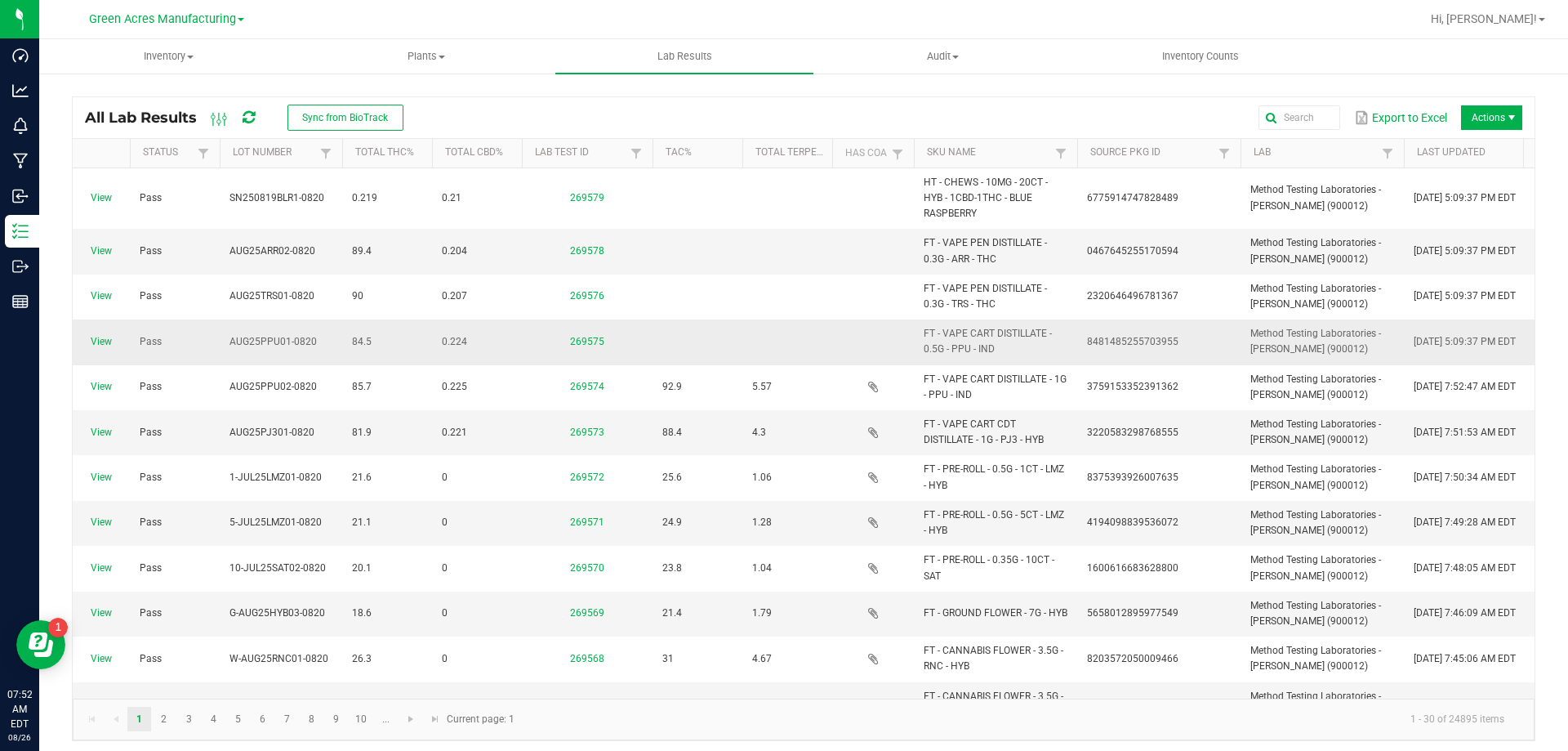
click at [87, 338] on span "View" at bounding box center [101, 342] width 38 height 15
click at [97, 338] on link "View" at bounding box center [101, 342] width 21 height 12
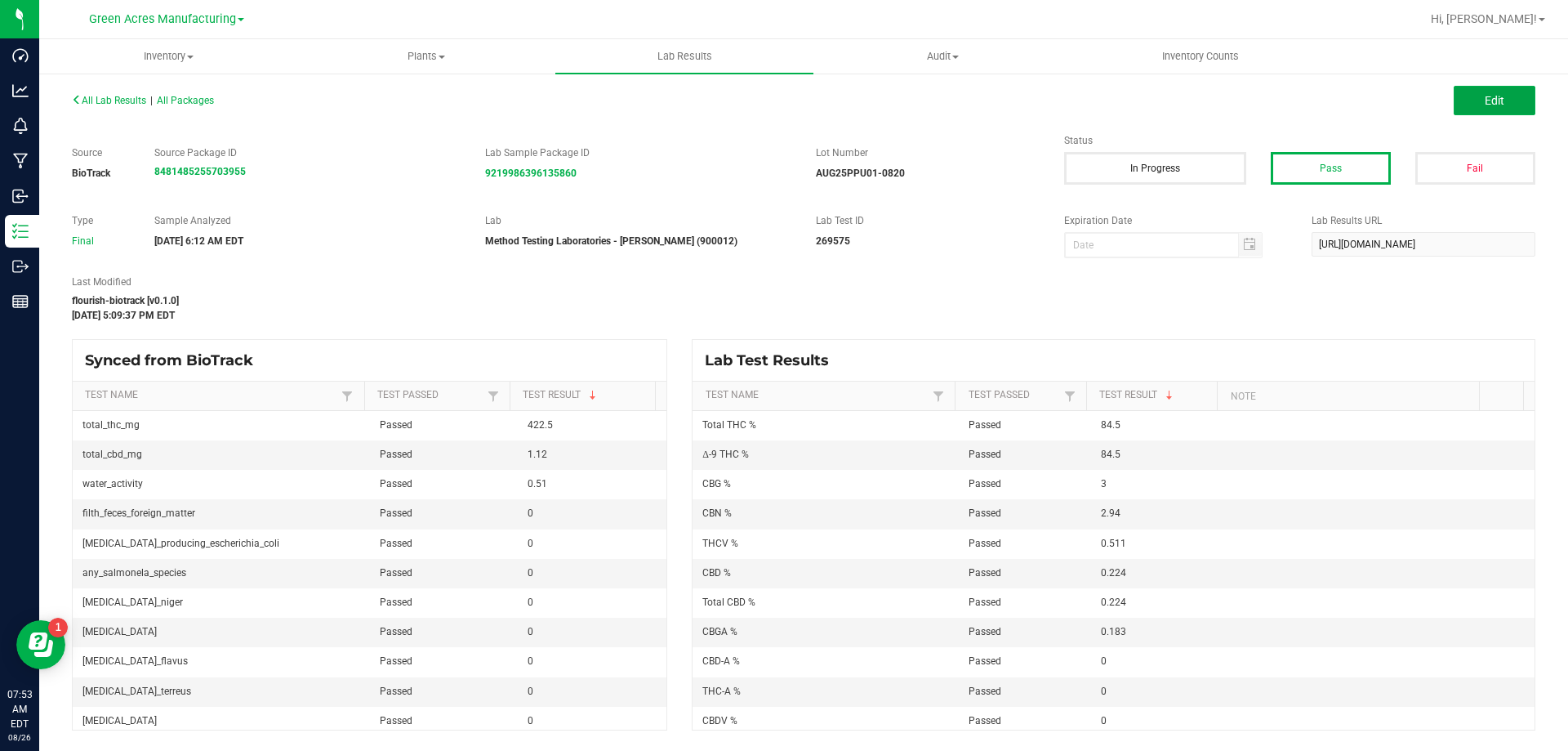
drag, startPoint x: 1513, startPoint y: 102, endPoint x: 1310, endPoint y: 252, distance: 252.4
click at [1513, 102] on button "Edit" at bounding box center [1494, 100] width 81 height 29
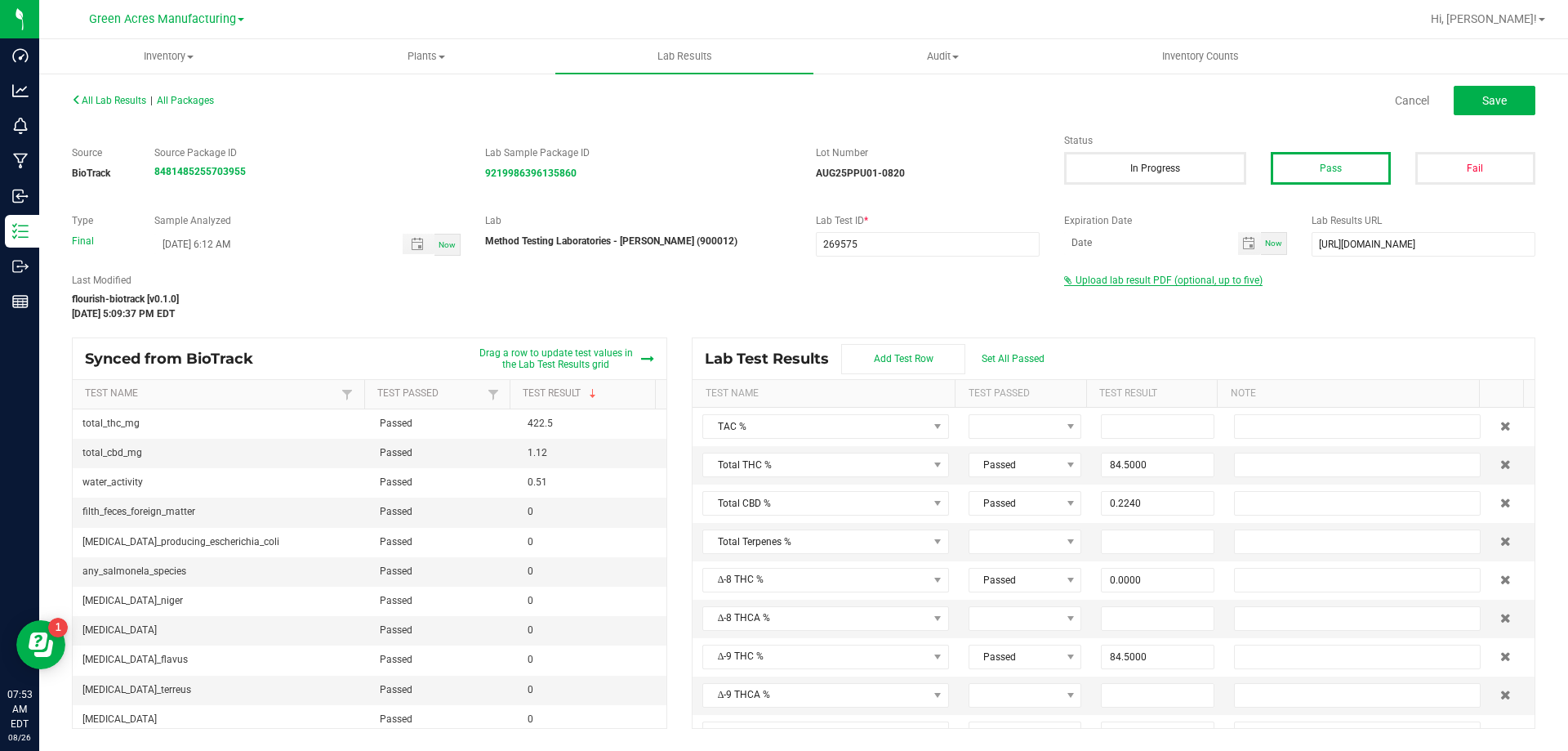
click at [1248, 279] on span "Upload lab result PDF (optional, up to five)" at bounding box center [1169, 280] width 187 height 12
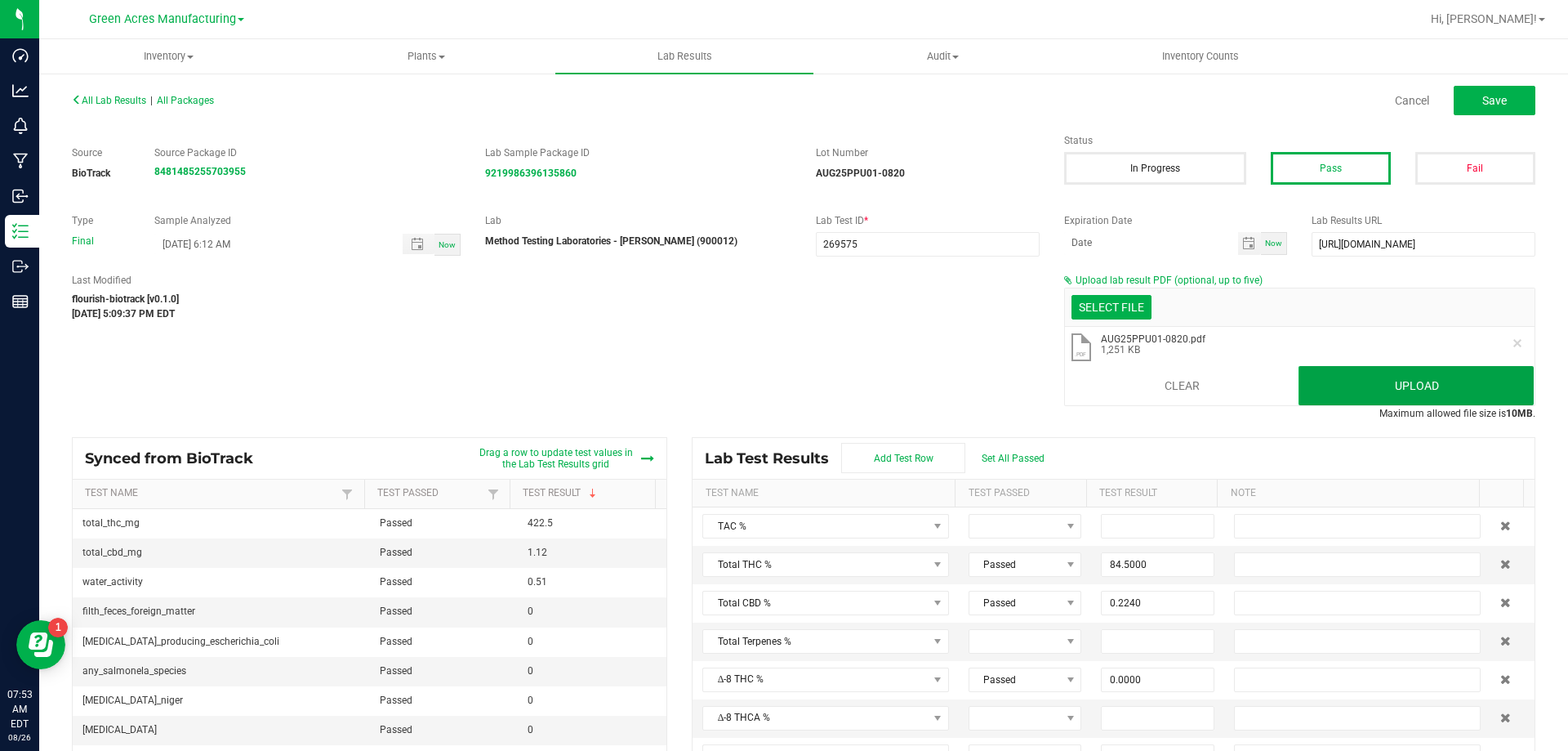
click at [1341, 379] on button "Upload" at bounding box center [1416, 385] width 235 height 39
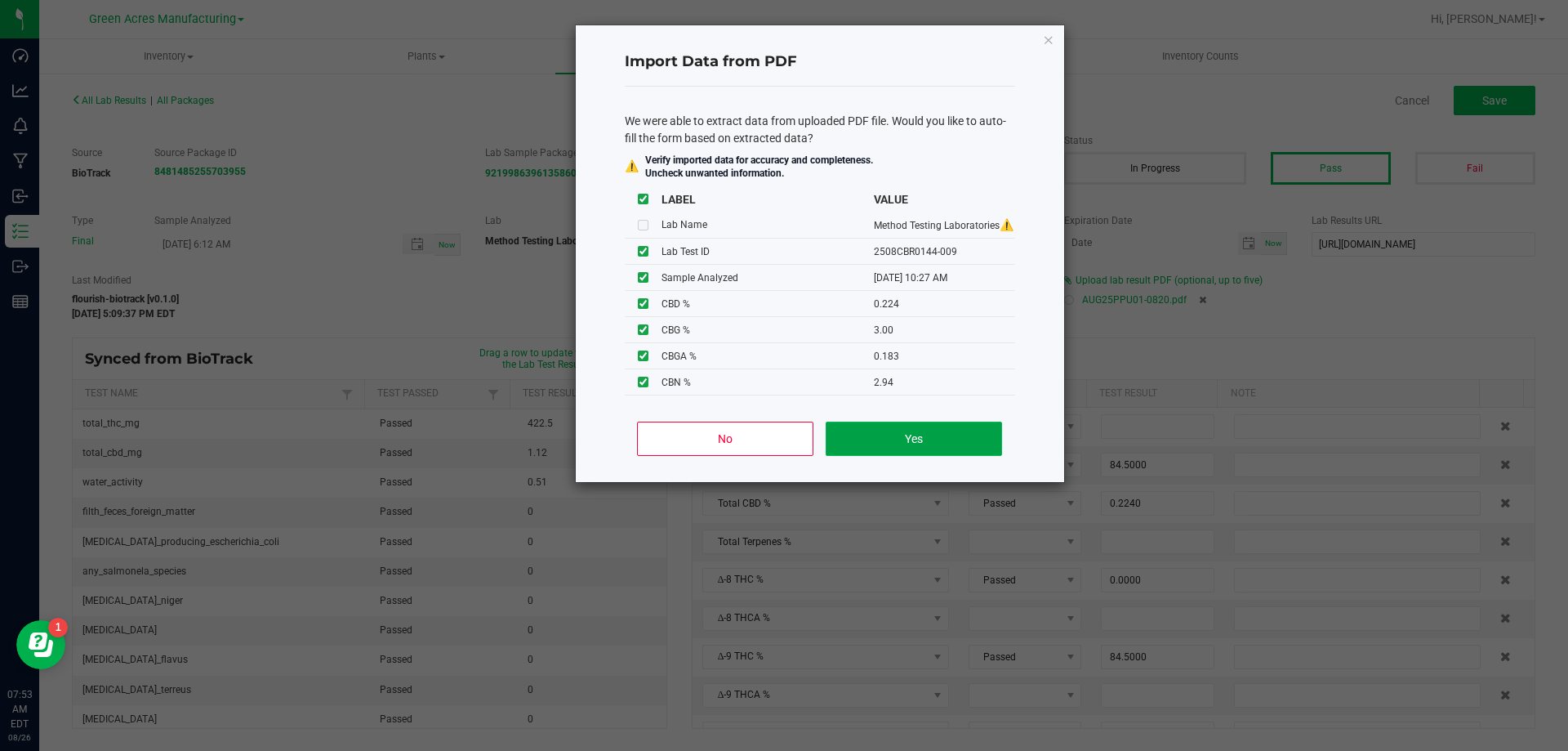
click at [940, 429] on button "Yes" at bounding box center [913, 438] width 175 height 34
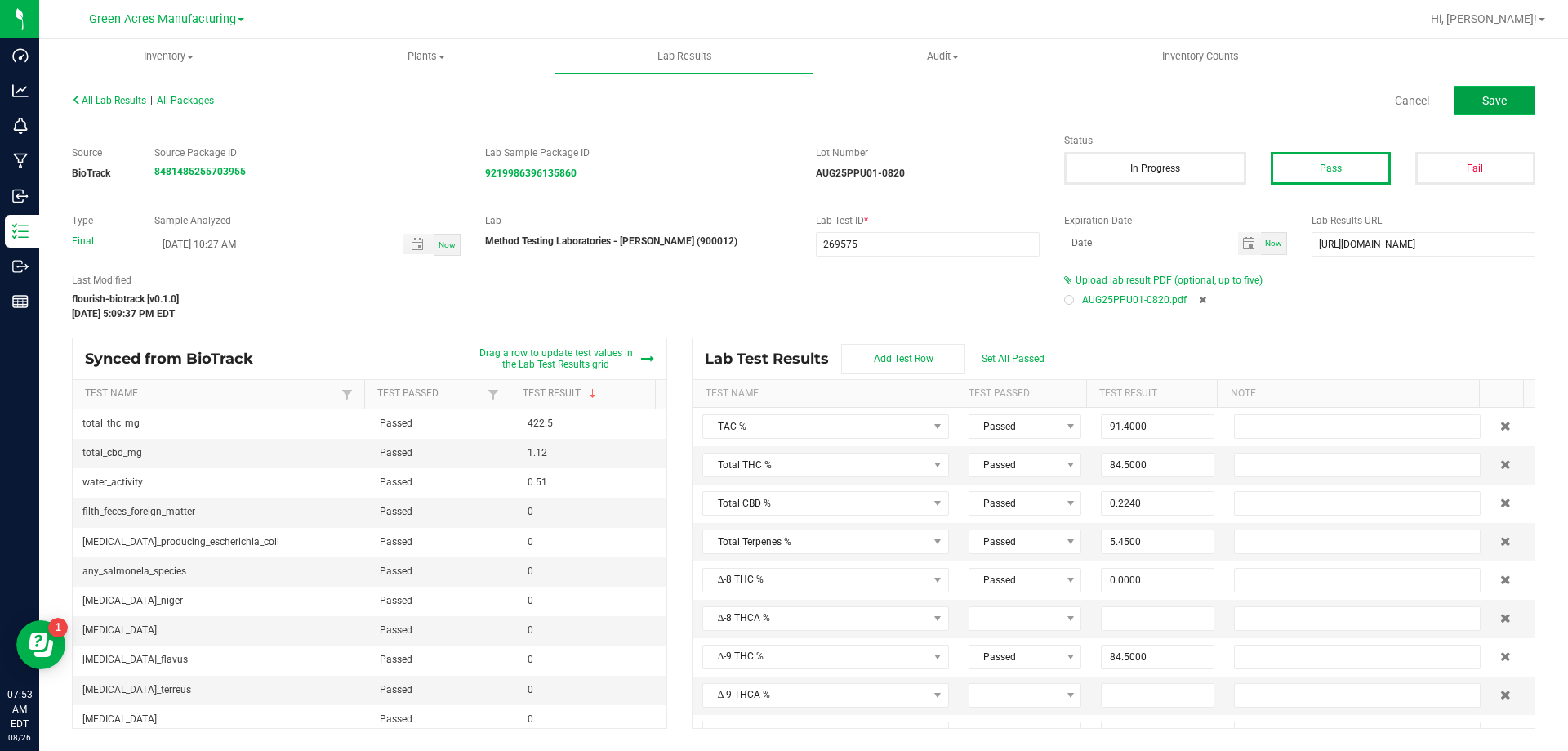
click at [1465, 107] on button "Save" at bounding box center [1494, 100] width 81 height 29
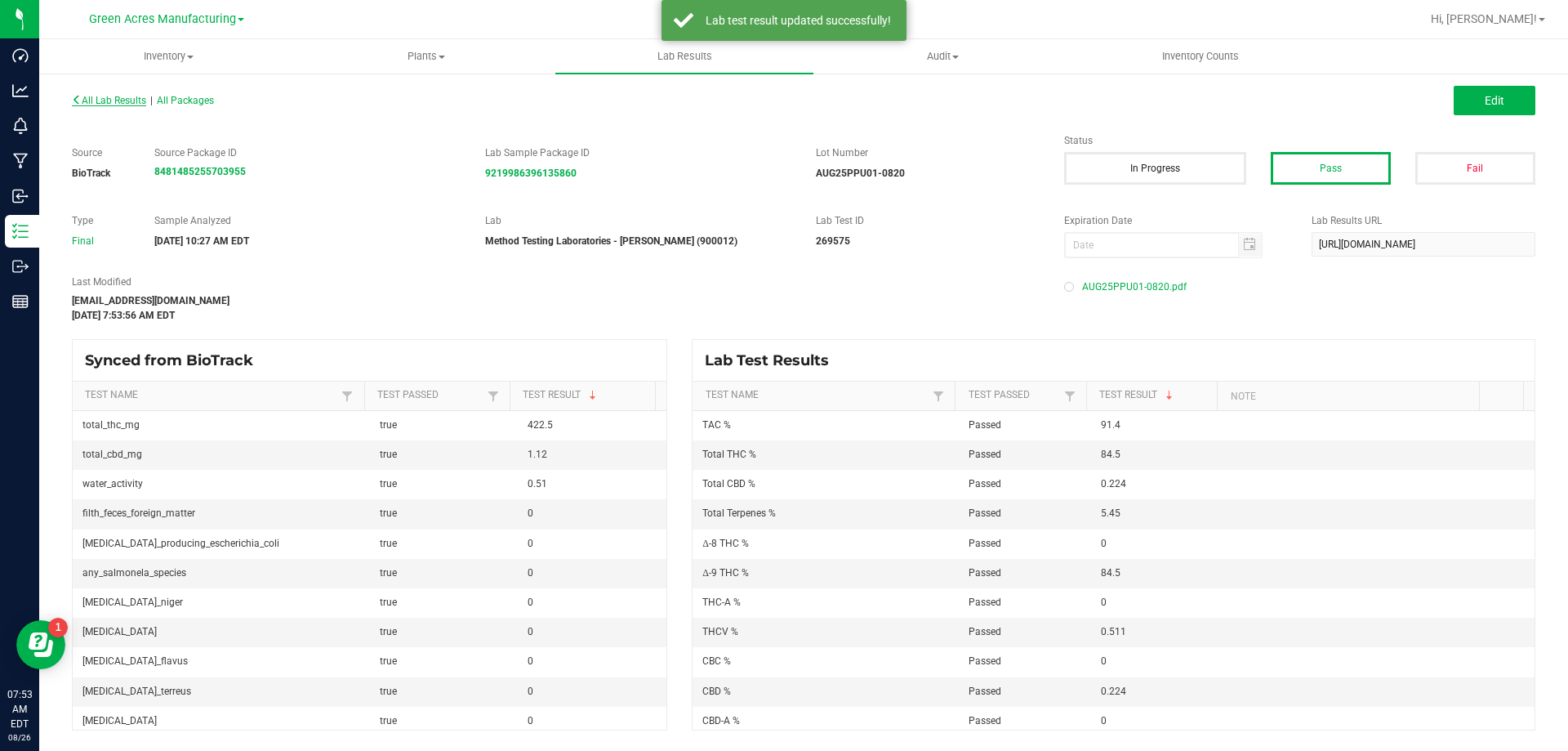
click at [109, 100] on span "All Lab Results" at bounding box center [109, 101] width 75 height 12
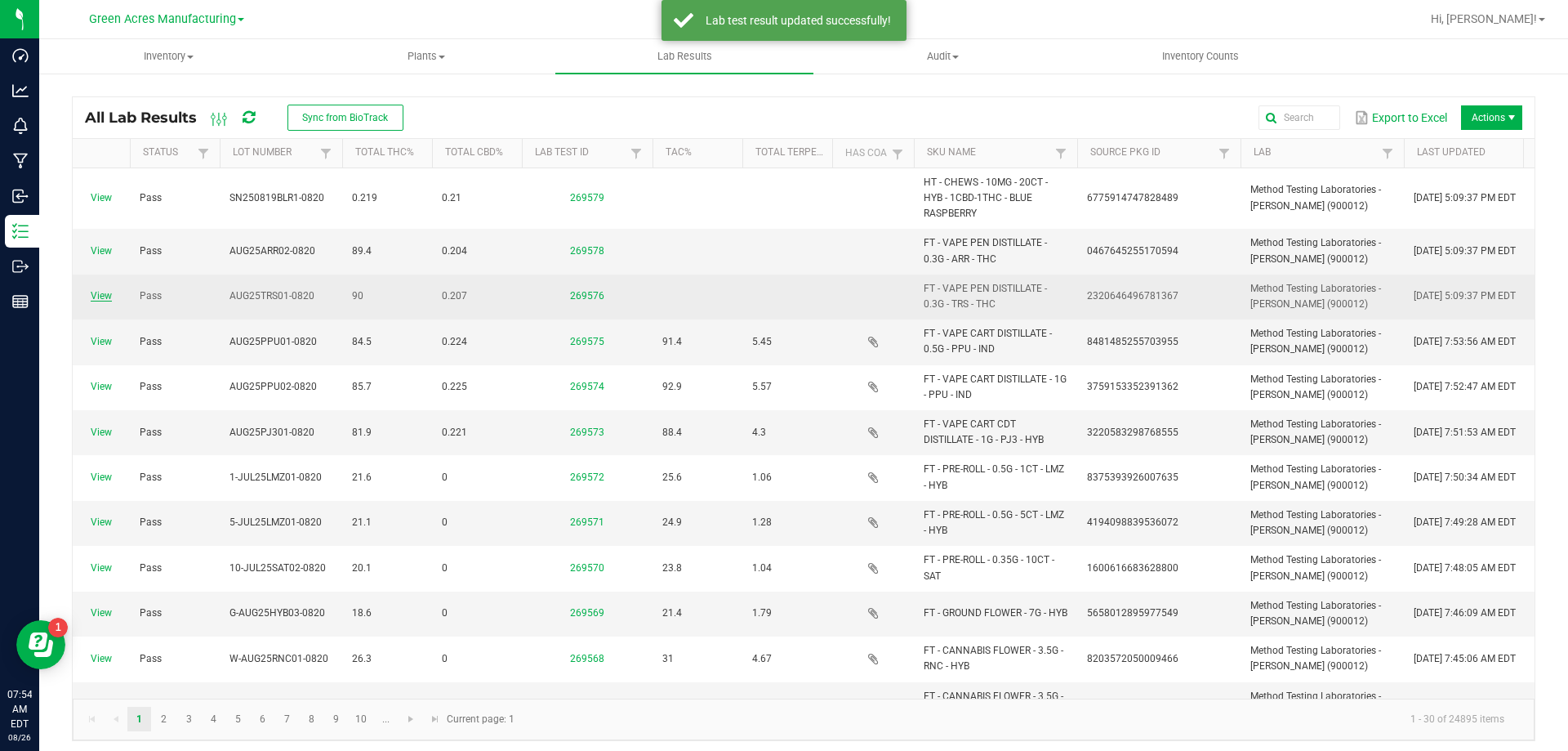
click at [106, 295] on link "View" at bounding box center [101, 296] width 21 height 12
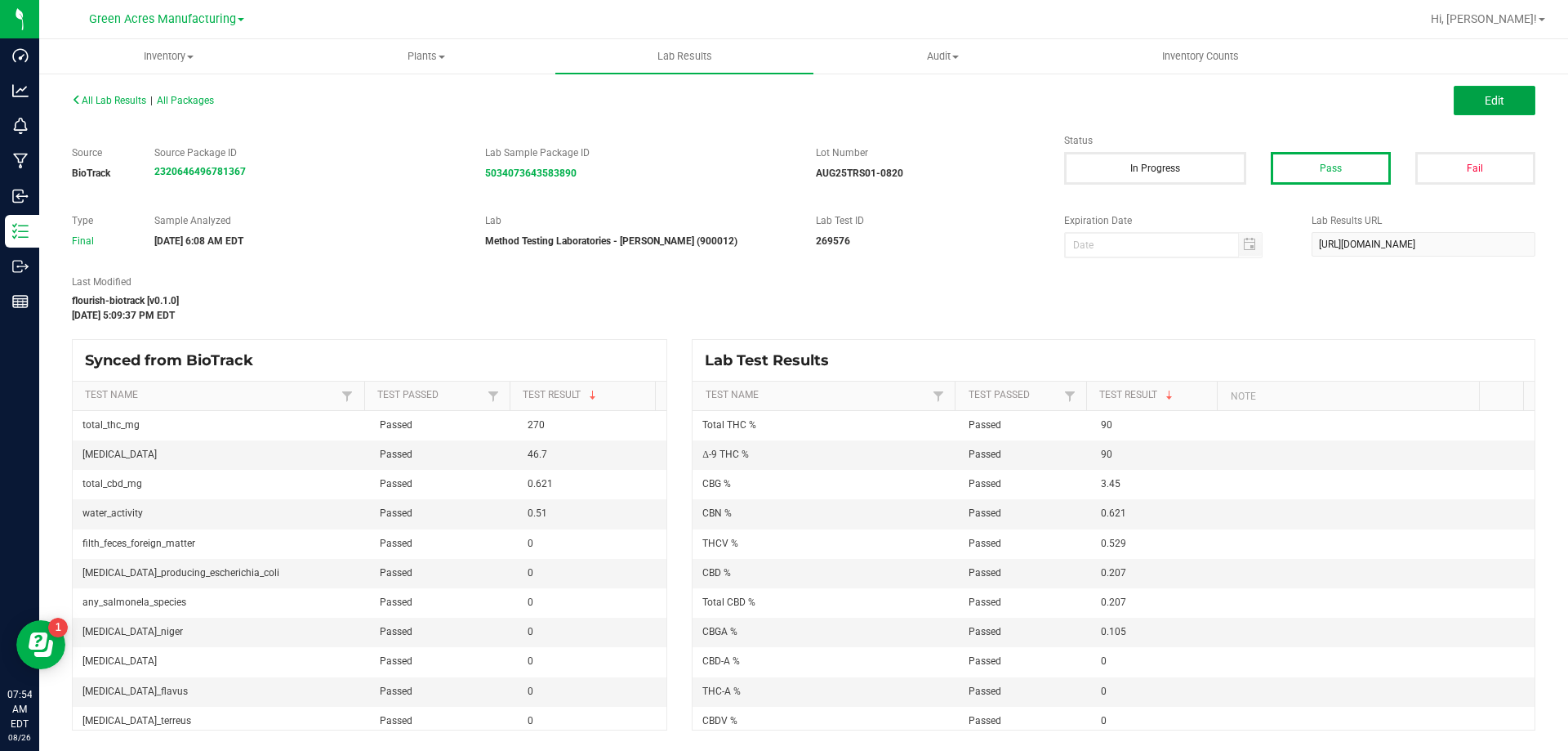
drag, startPoint x: 1529, startPoint y: 98, endPoint x: 1142, endPoint y: 312, distance: 442.2
click at [1529, 98] on button "Edit" at bounding box center [1494, 100] width 81 height 29
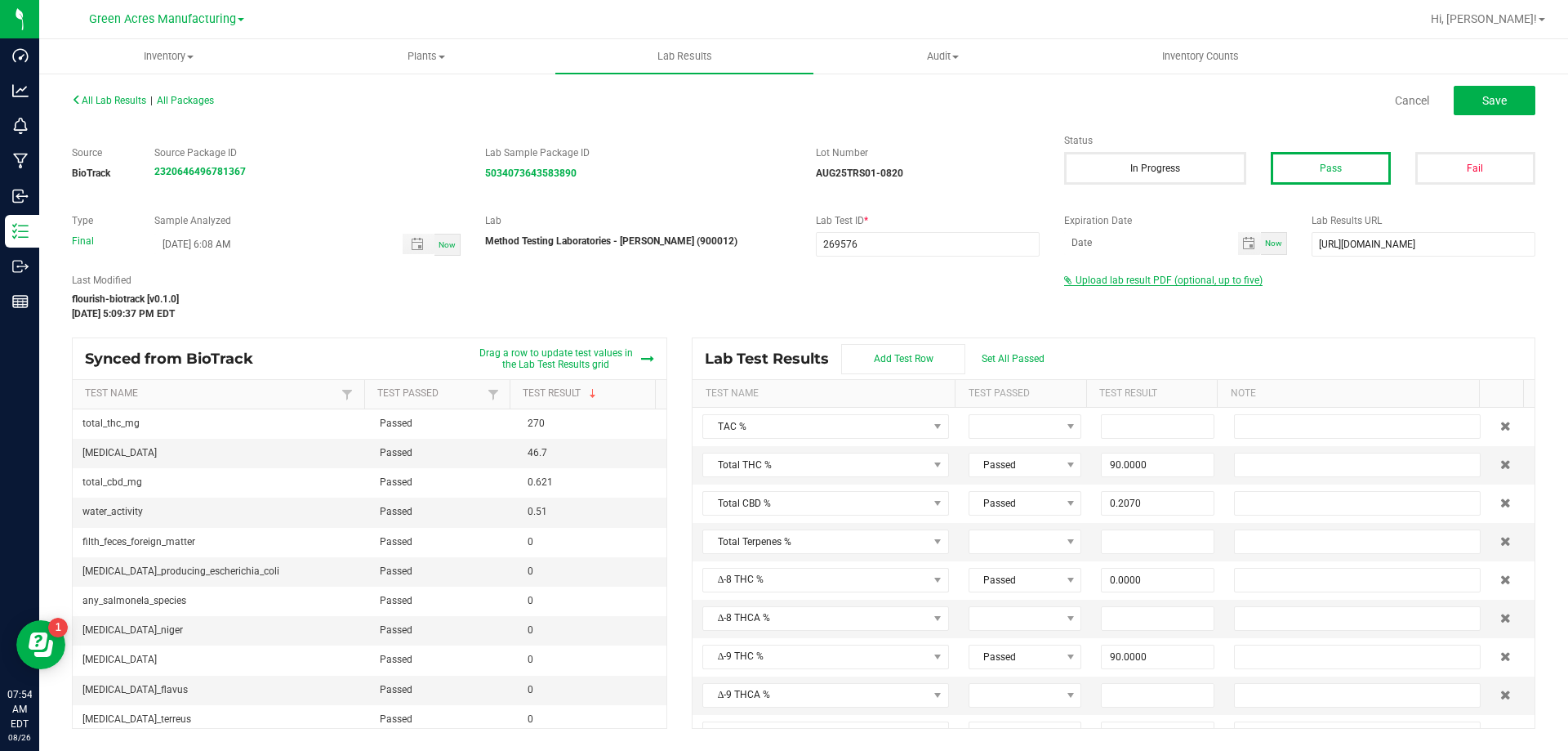
click at [1126, 284] on span "Upload lab result PDF (optional, up to five)" at bounding box center [1169, 280] width 187 height 12
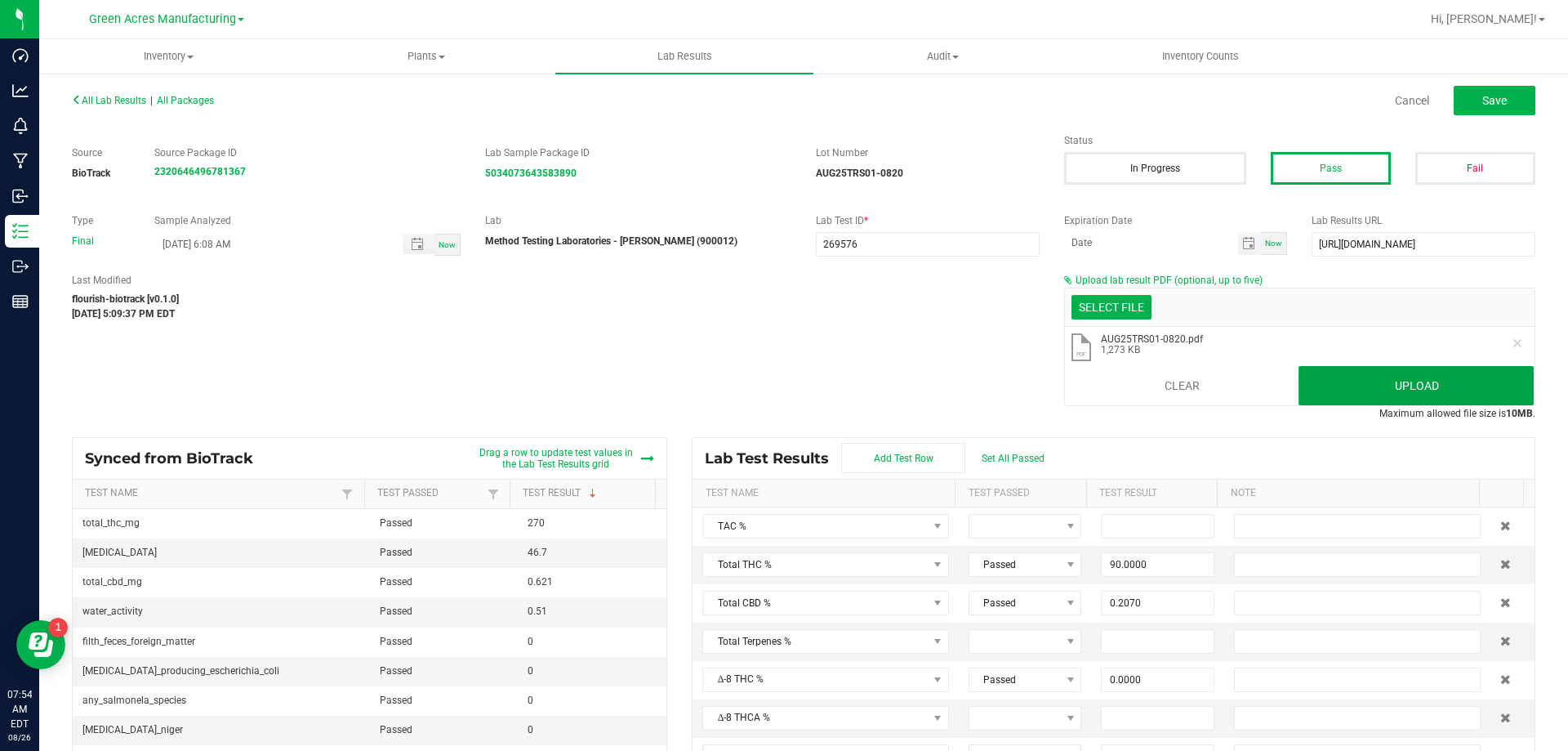
click at [1355, 394] on button "Upload" at bounding box center [1416, 385] width 235 height 39
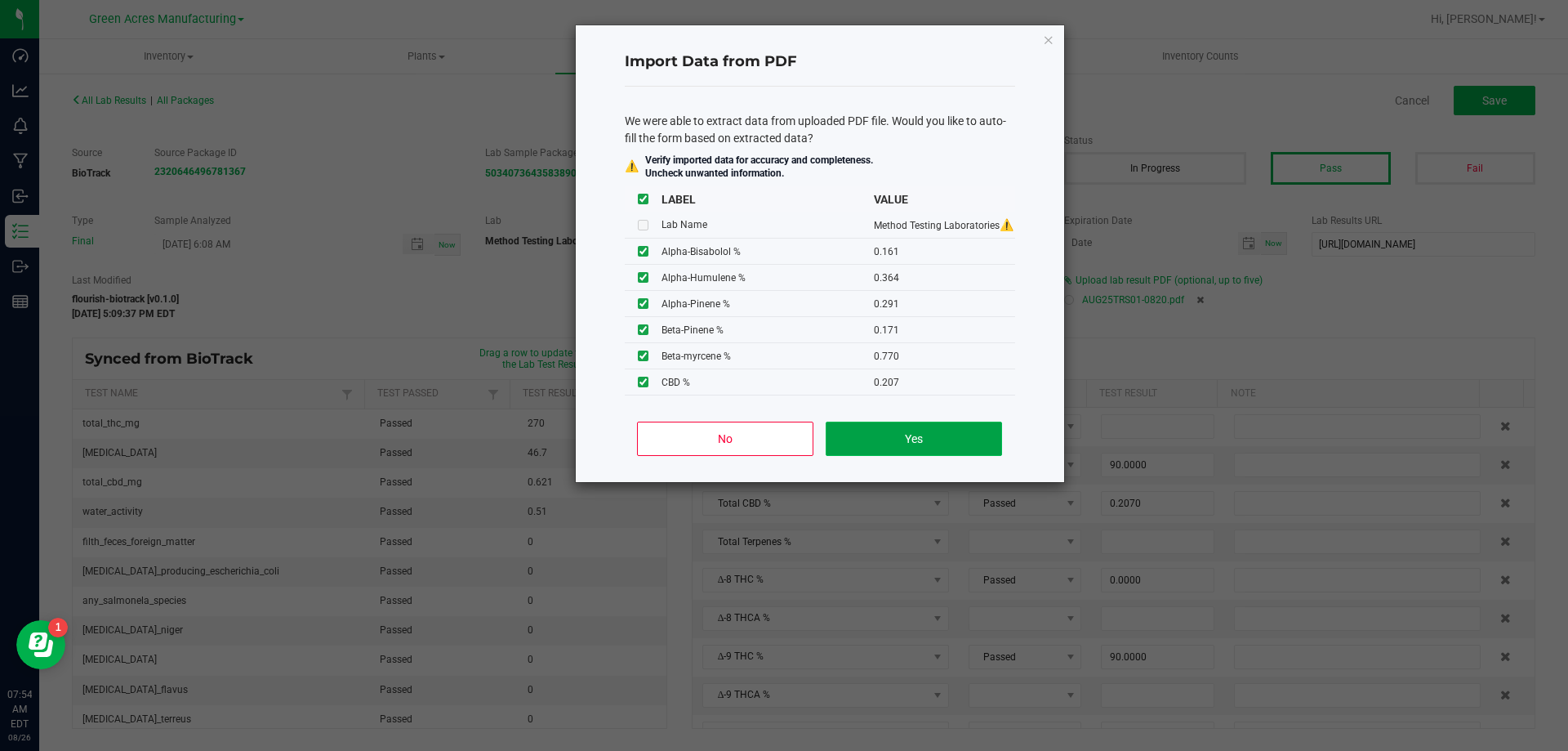
click at [857, 451] on button "Yes" at bounding box center [913, 438] width 175 height 34
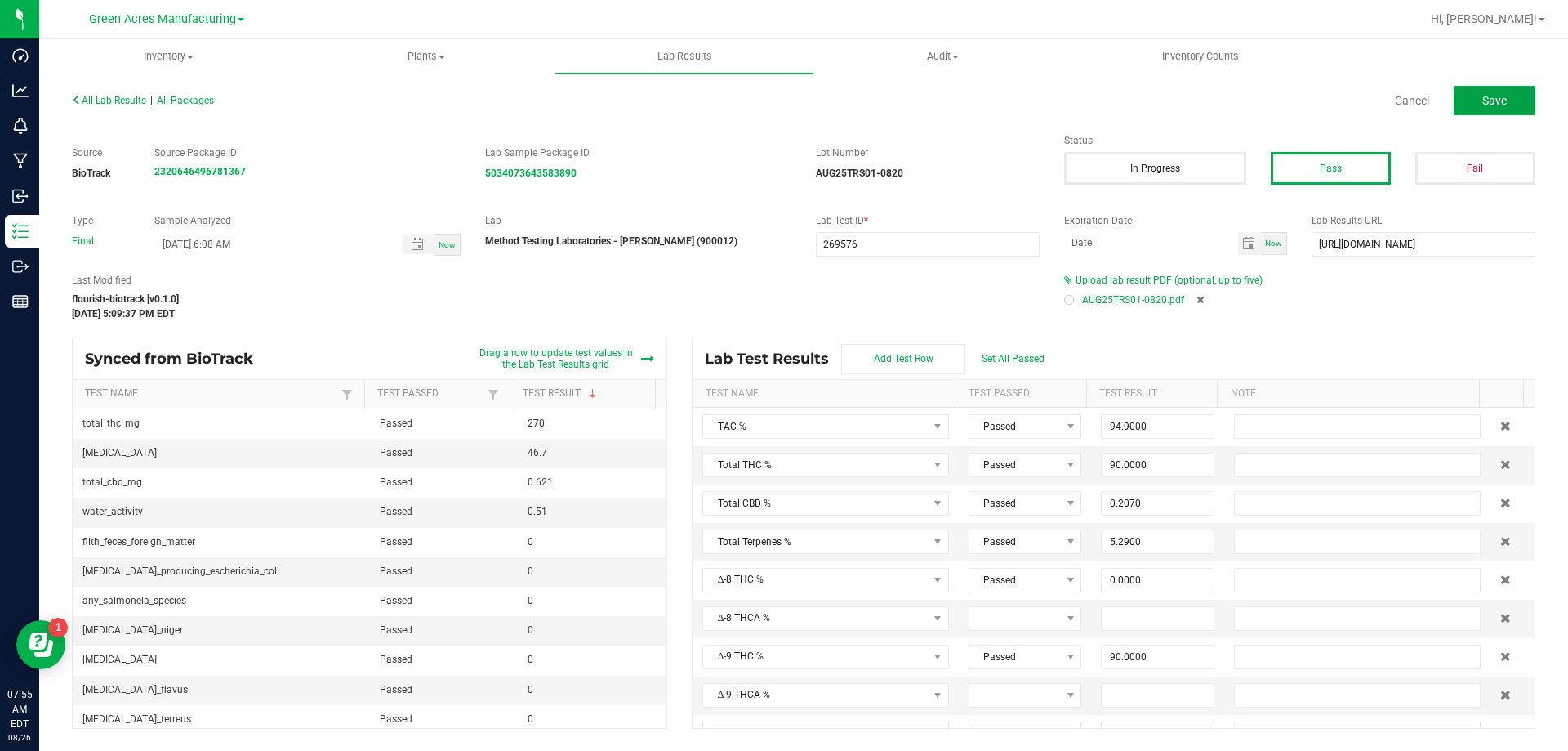
click at [1497, 96] on span "Save" at bounding box center [1494, 101] width 24 height 13
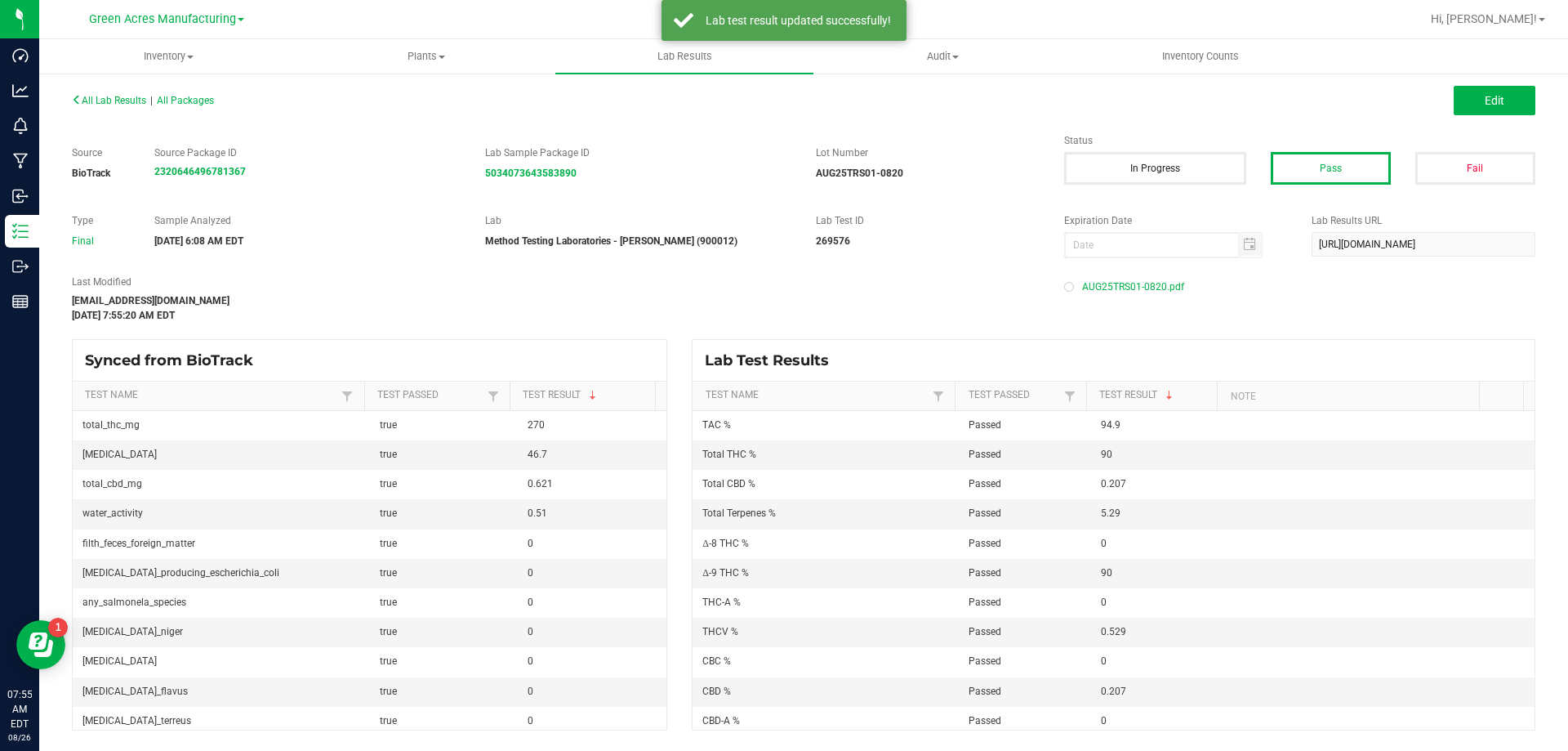
click at [107, 91] on div "All Lab Results | All Packages Edit" at bounding box center [803, 100] width 1487 height 41
click at [117, 100] on span "All Lab Results" at bounding box center [109, 101] width 75 height 12
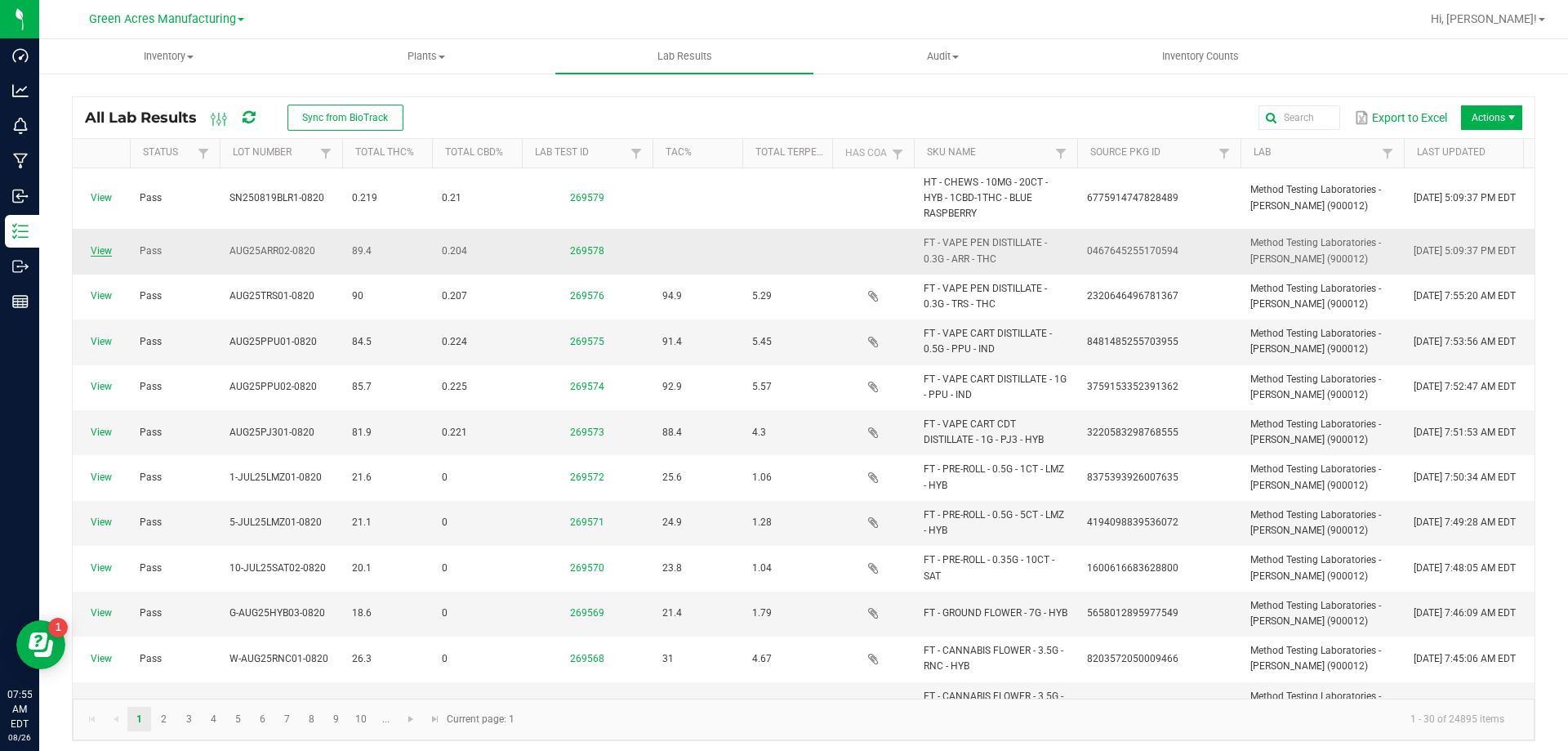
click at [103, 248] on link "View" at bounding box center [101, 251] width 21 height 12
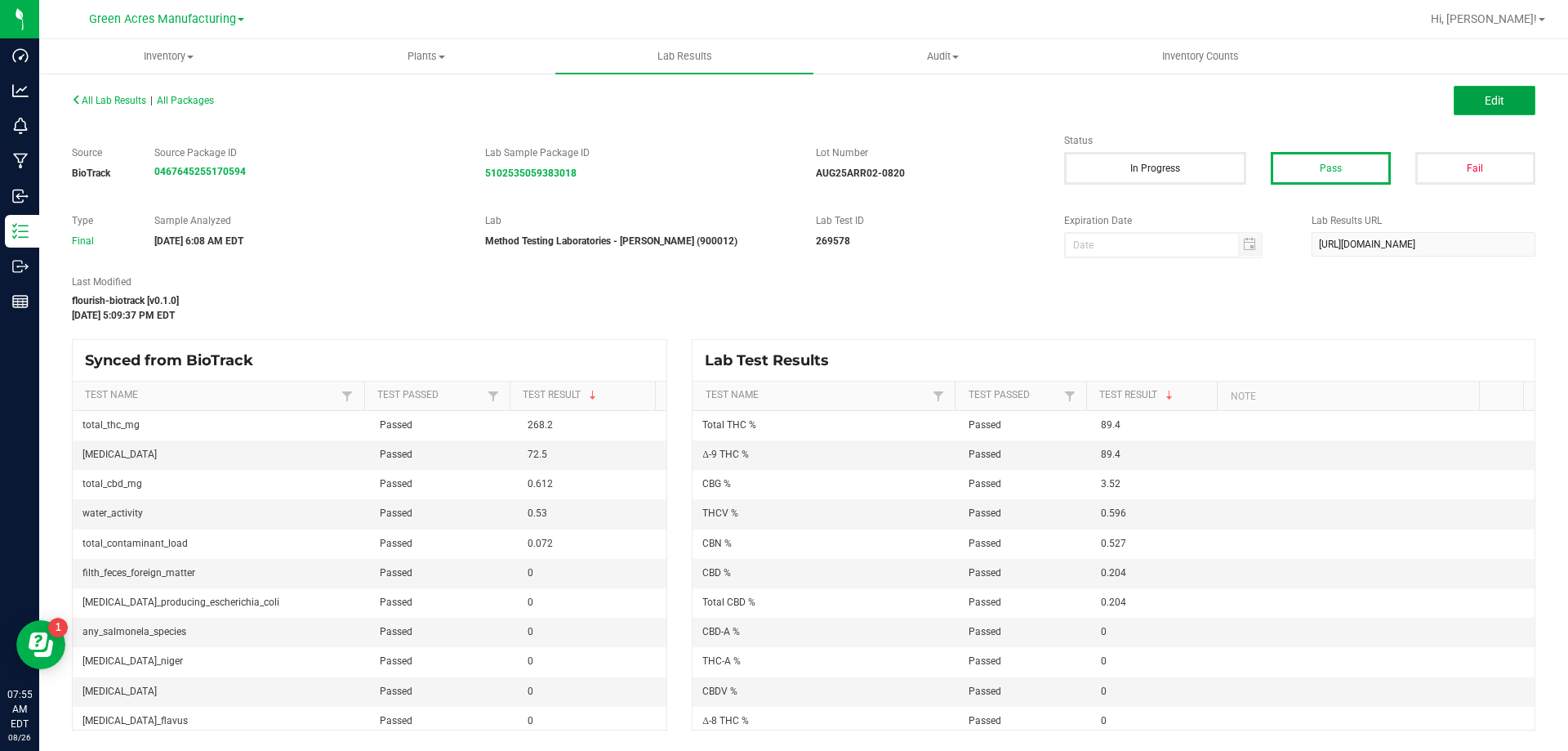
click at [1482, 105] on button "Edit" at bounding box center [1494, 100] width 81 height 29
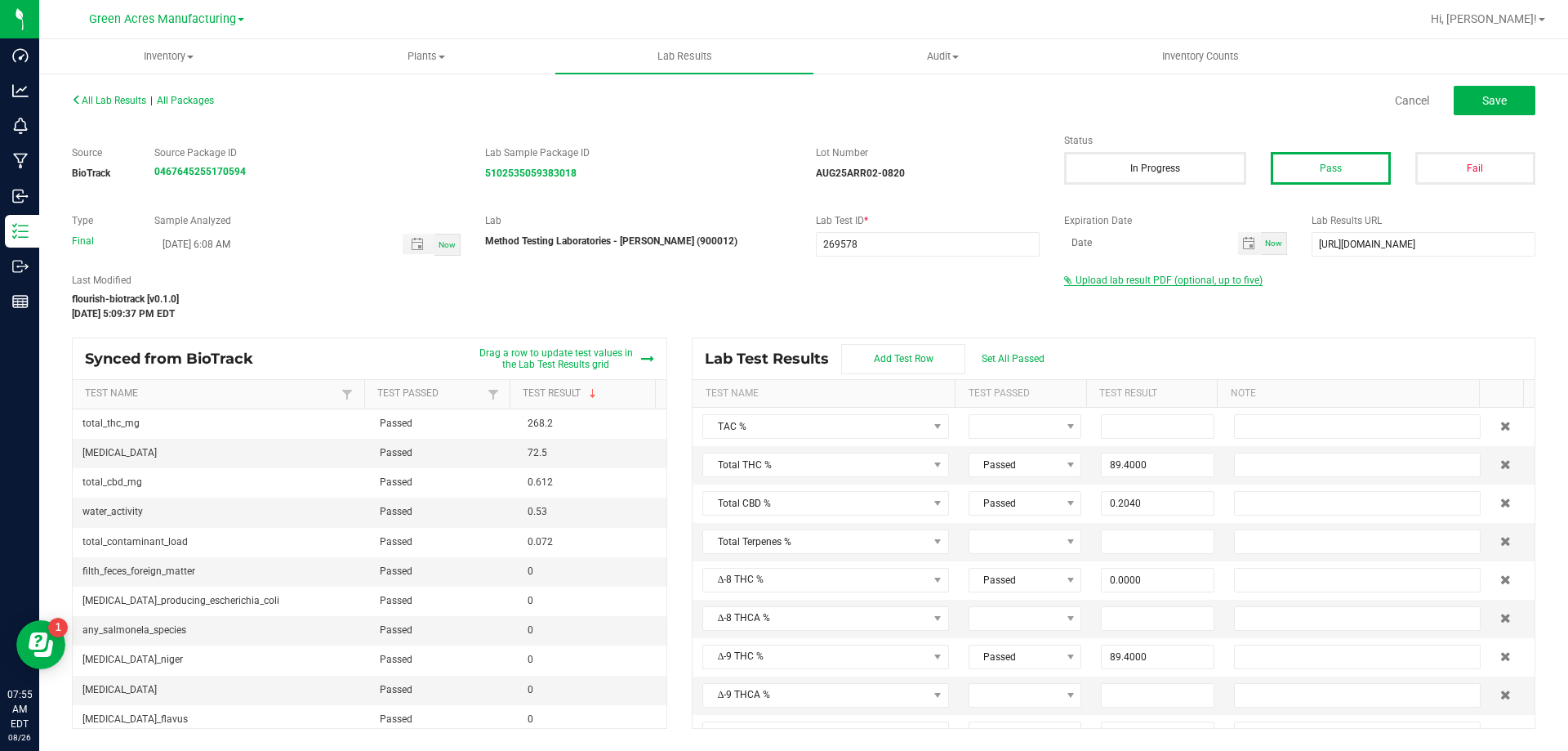
click at [1151, 283] on span "Upload lab result PDF (optional, up to five)" at bounding box center [1169, 280] width 187 height 12
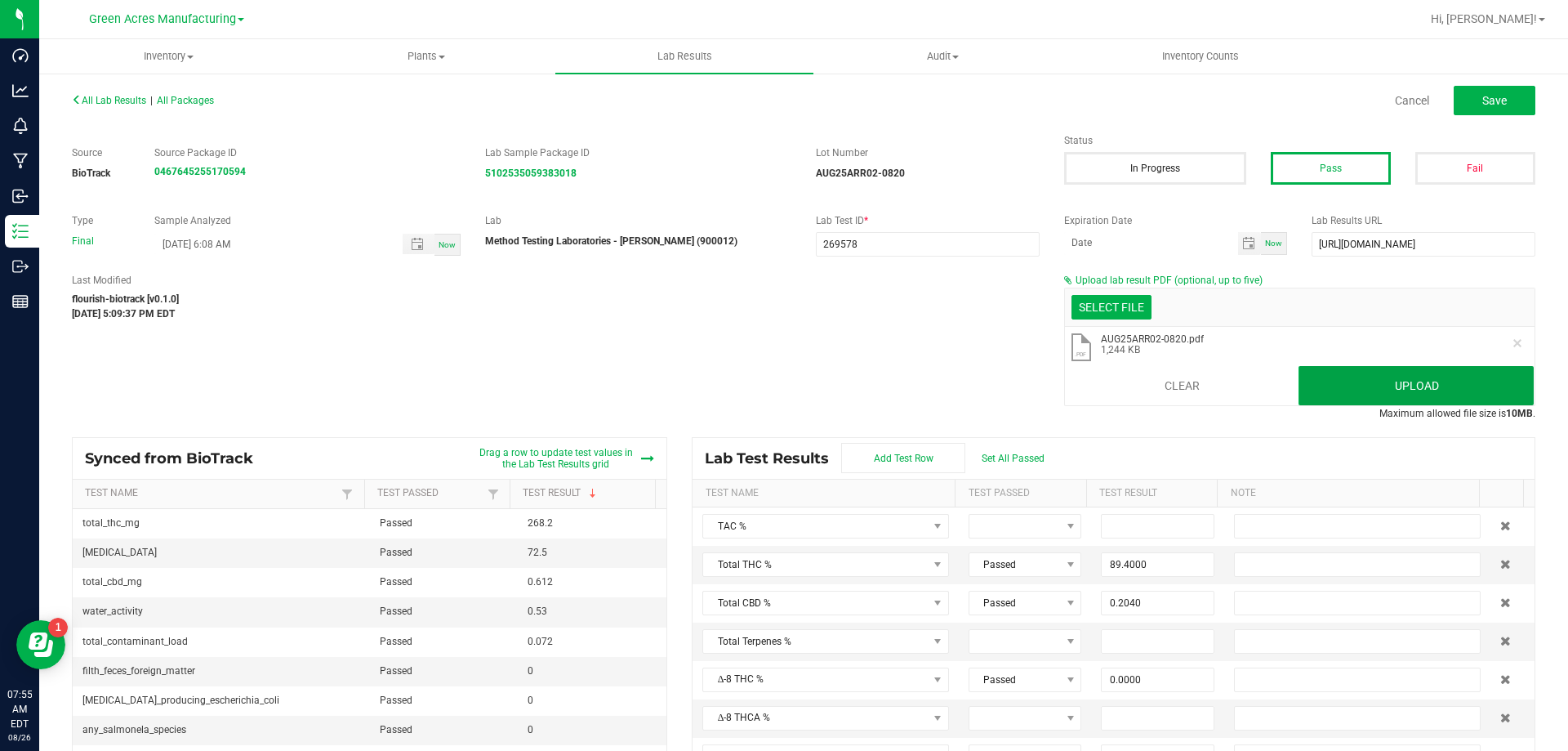
click at [1461, 385] on button "Upload" at bounding box center [1416, 385] width 235 height 39
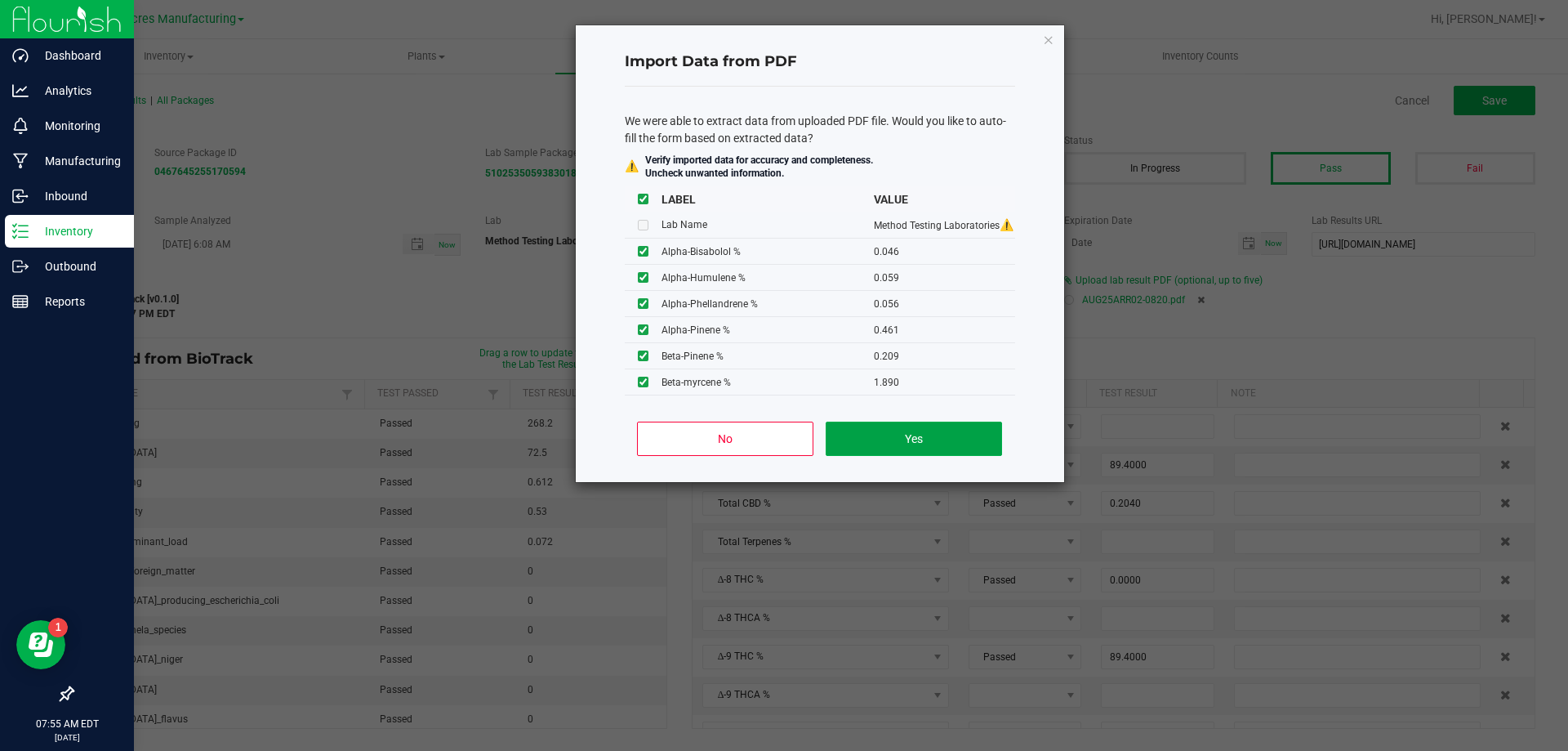
drag, startPoint x: 888, startPoint y: 436, endPoint x: 2, endPoint y: 556, distance: 894.1
click at [888, 436] on button "Yes" at bounding box center [913, 438] width 175 height 34
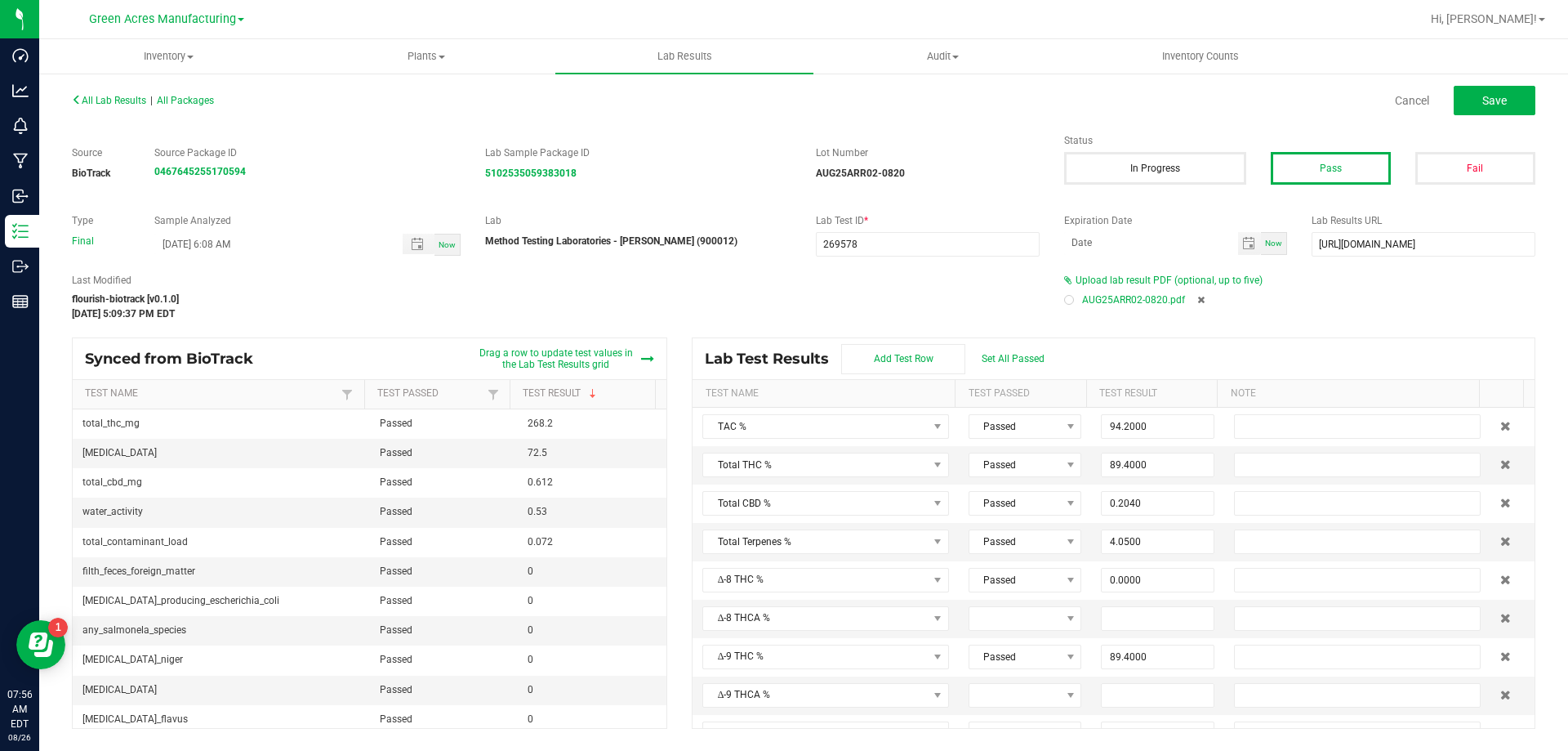
click at [1542, 102] on div "Cancel Save" at bounding box center [1175, 100] width 744 height 29
click at [1530, 96] on button "Save" at bounding box center [1494, 100] width 81 height 29
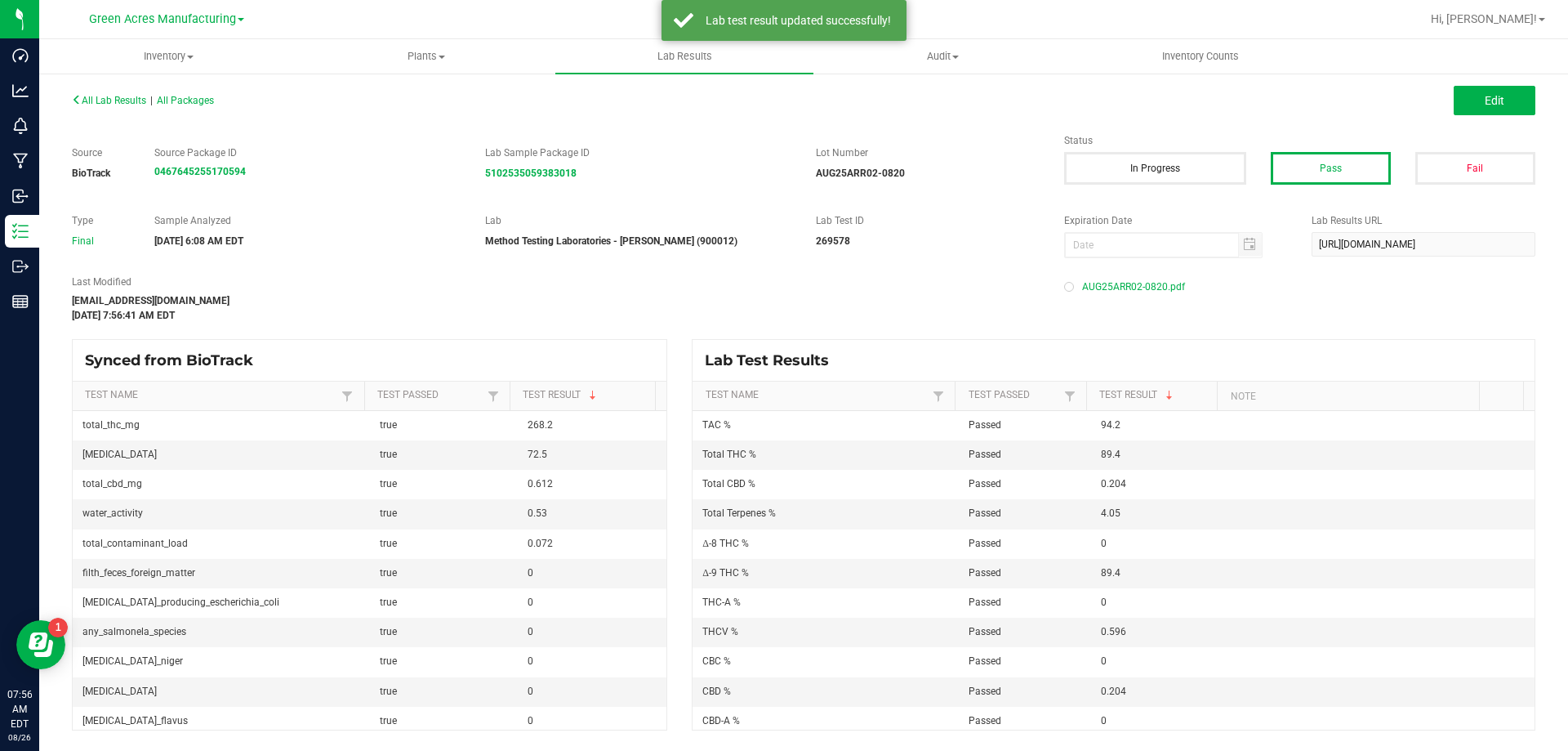
click at [145, 104] on span "All Lab Results" at bounding box center [109, 101] width 75 height 12
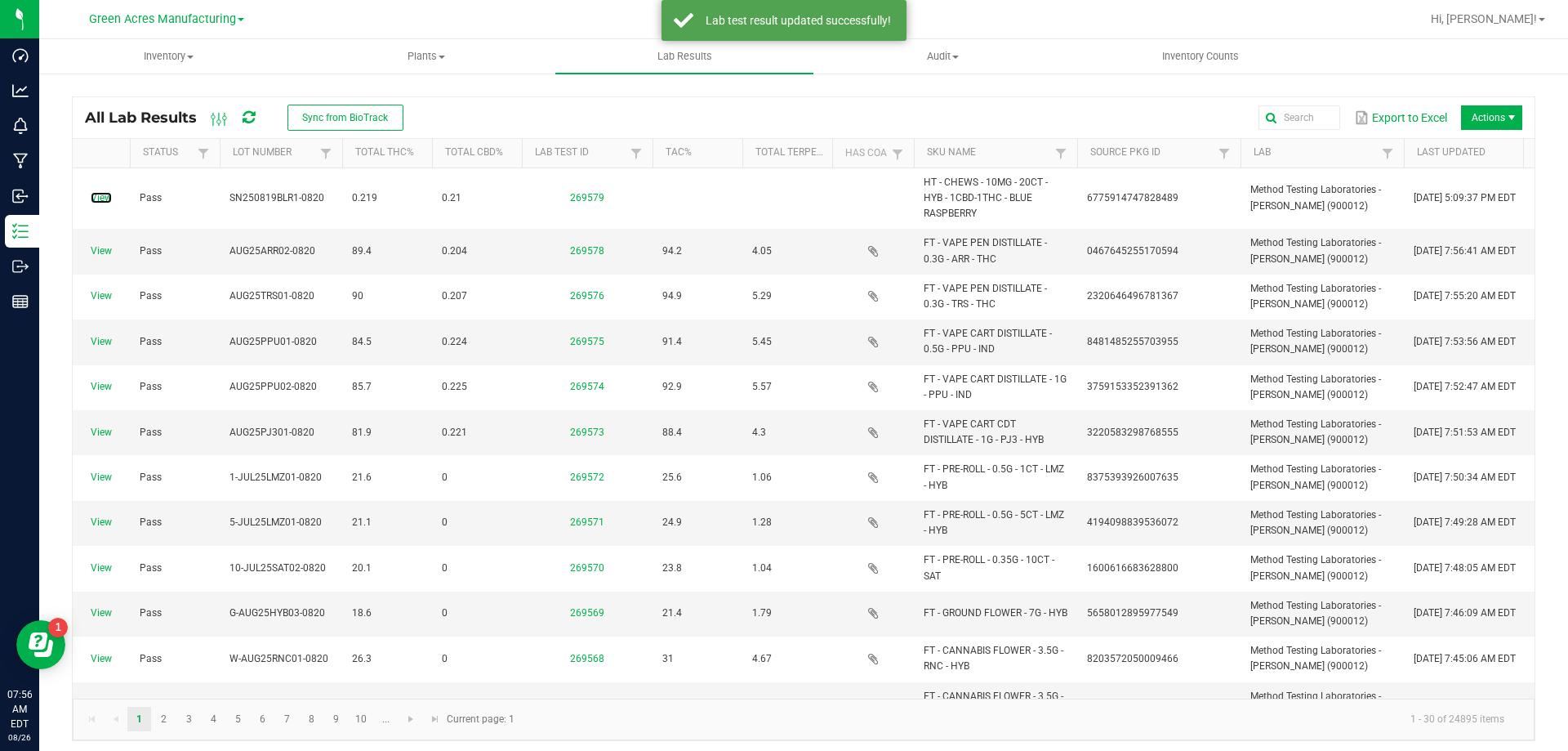
click at [111, 193] on link "View" at bounding box center [101, 198] width 21 height 12
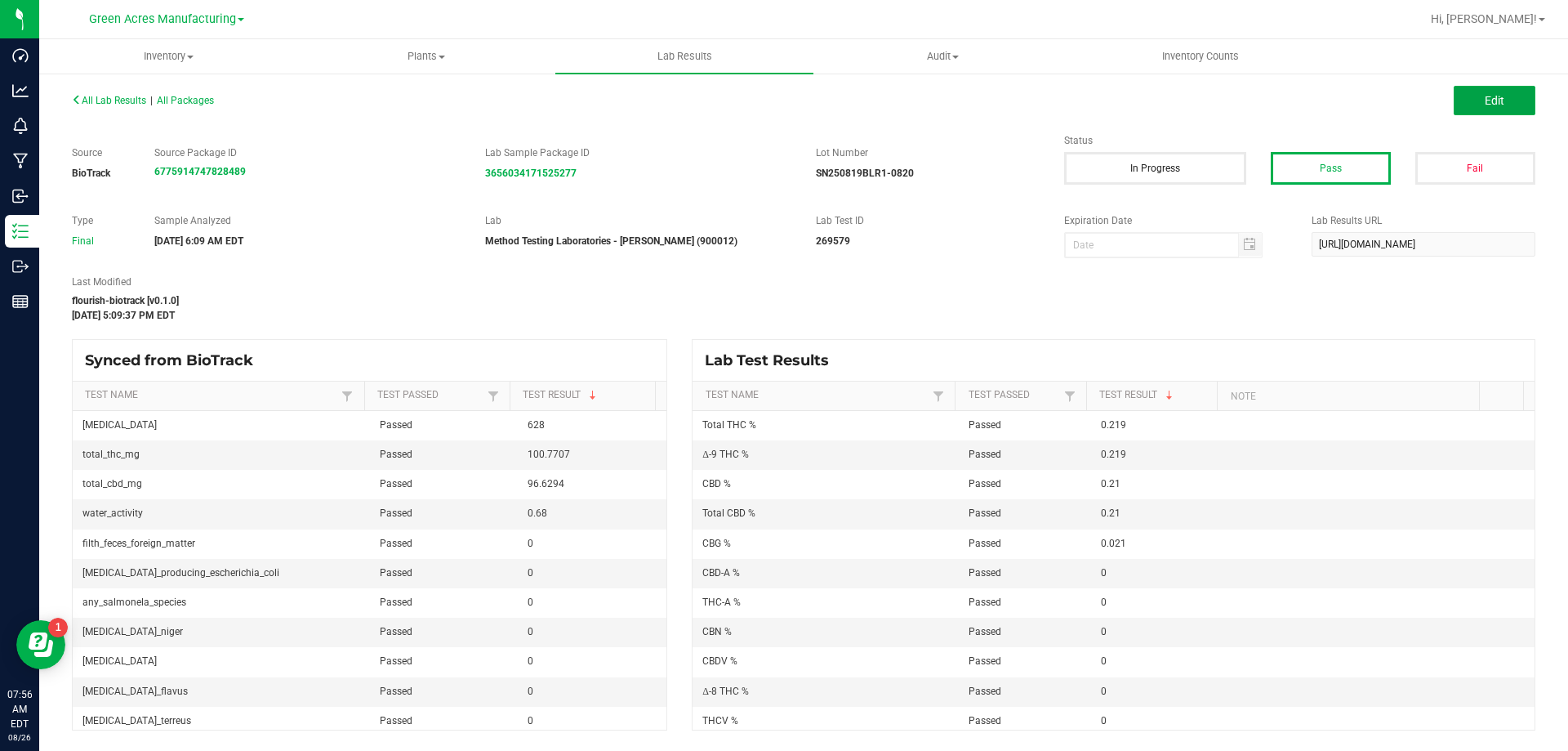
drag, startPoint x: 1476, startPoint y: 106, endPoint x: 1295, endPoint y: 243, distance: 227.0
click at [1476, 106] on button "Edit" at bounding box center [1494, 100] width 81 height 29
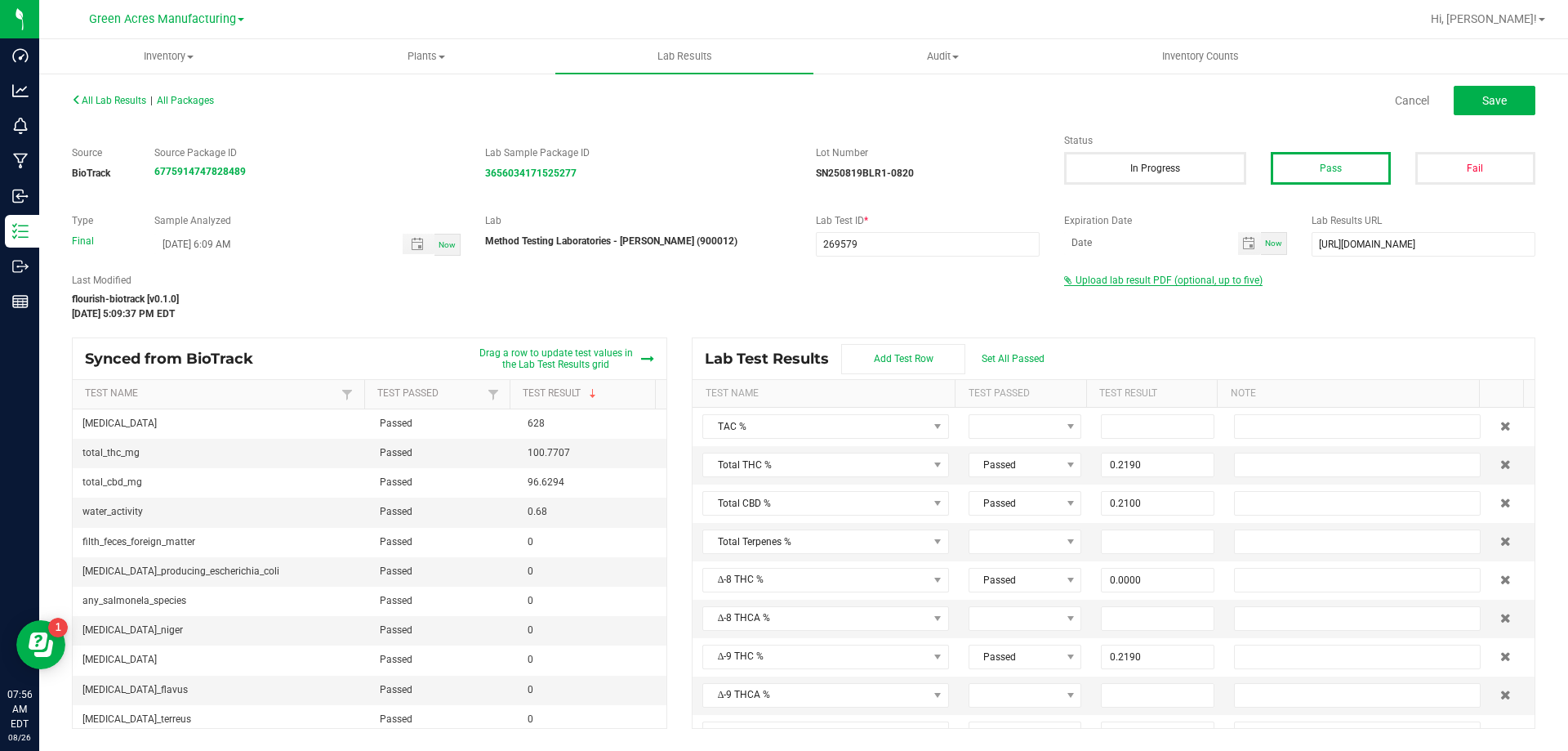
click at [1143, 274] on span "Upload lab result PDF (optional, up to five)" at bounding box center [1169, 280] width 187 height 12
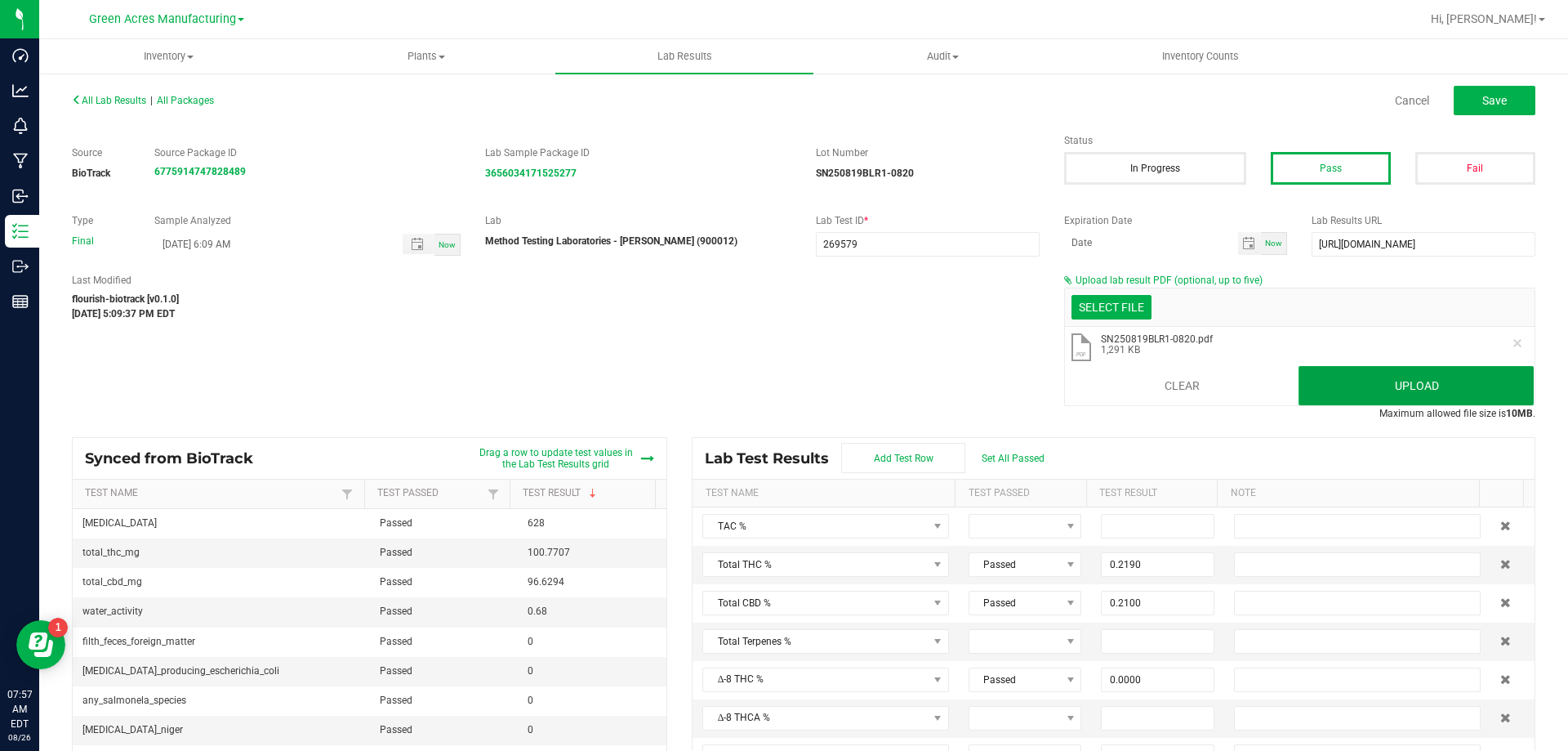
click at [1456, 381] on button "Upload" at bounding box center [1416, 385] width 235 height 39
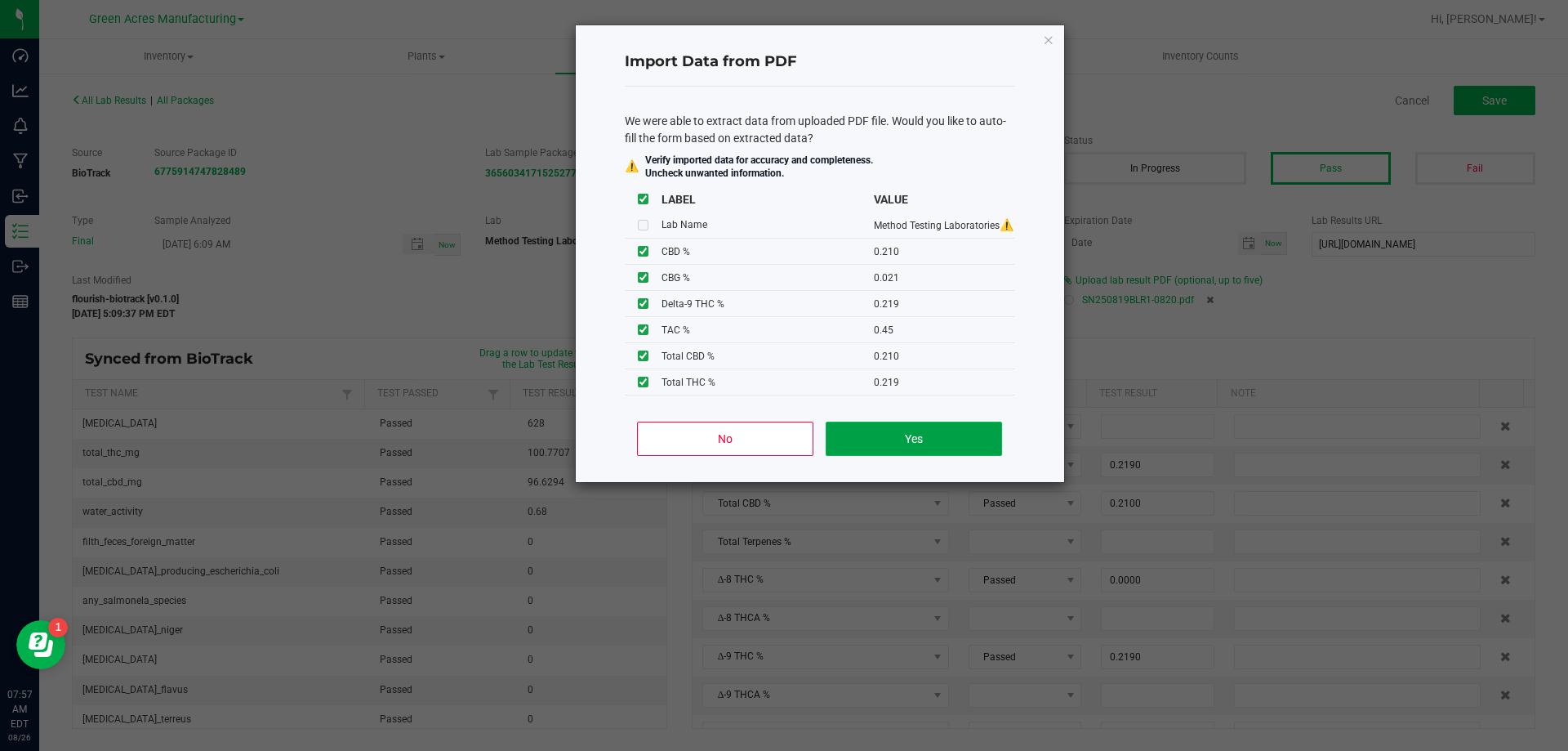
click at [970, 425] on button "Yes" at bounding box center [913, 438] width 175 height 34
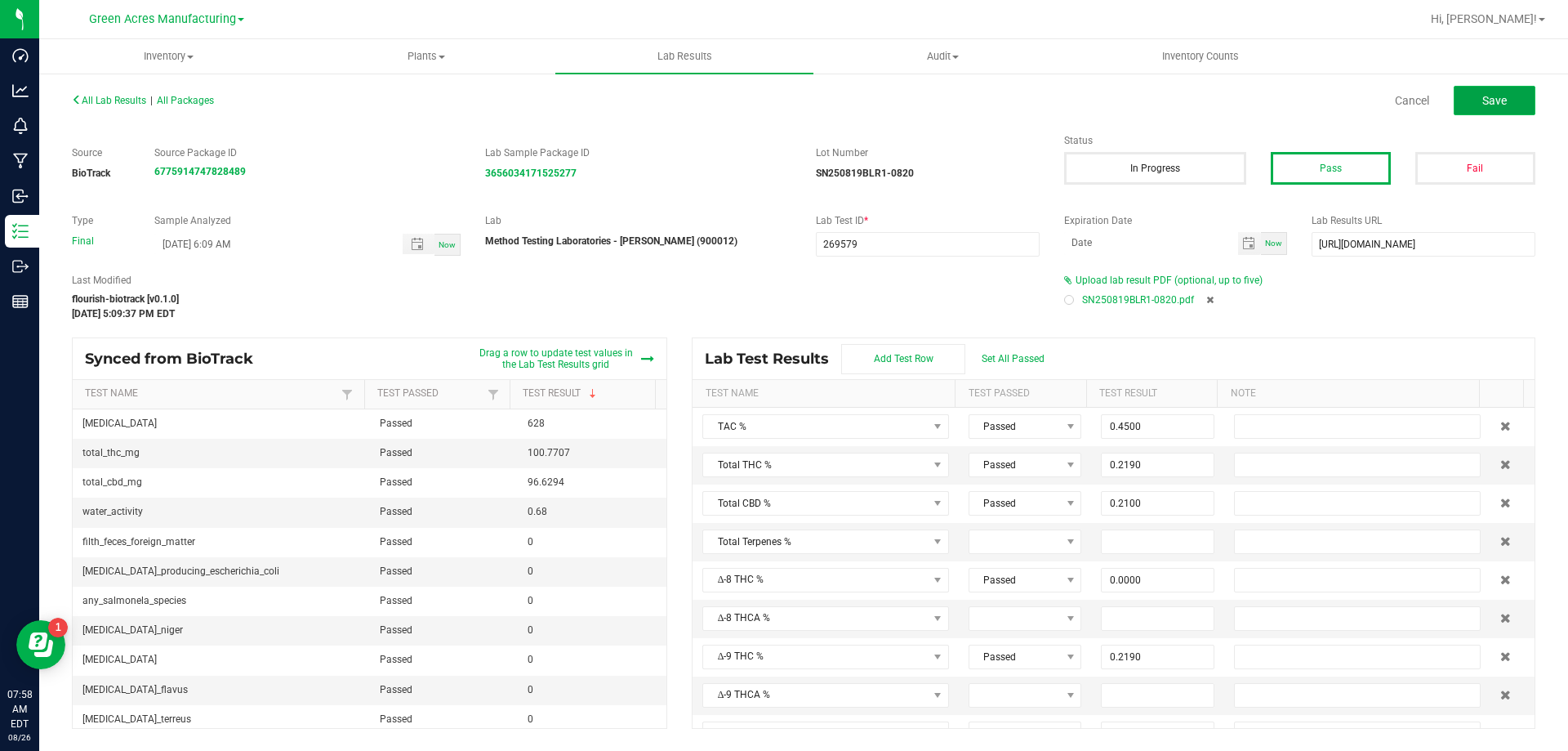
click at [1468, 102] on button "Save" at bounding box center [1494, 100] width 81 height 29
